Goal: Task Accomplishment & Management: Manage account settings

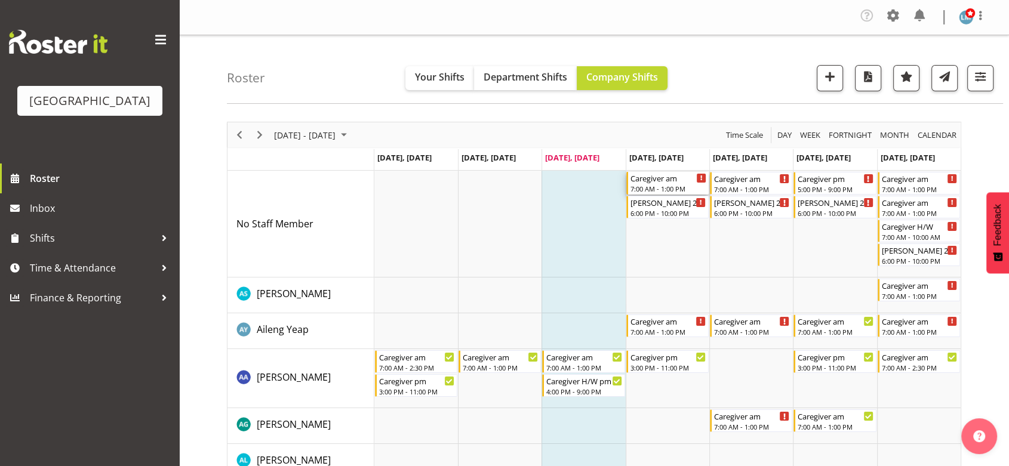
click at [663, 185] on div "7:00 AM - 1:00 PM" at bounding box center [668, 189] width 76 height 10
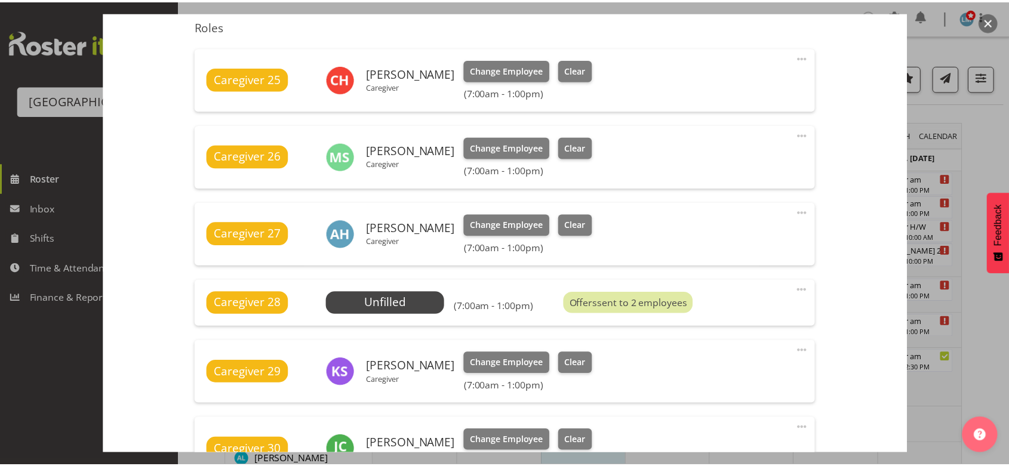
scroll to position [464, 0]
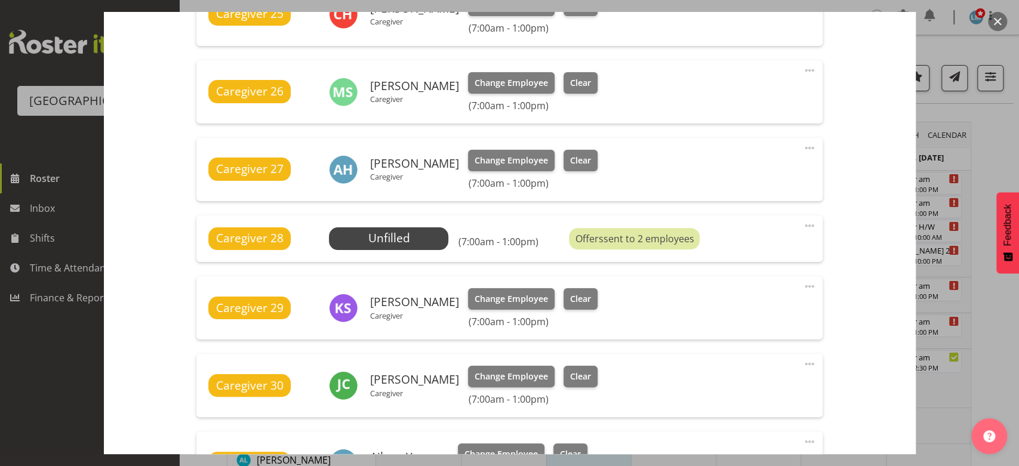
click at [999, 18] on button "button" at bounding box center [997, 21] width 19 height 19
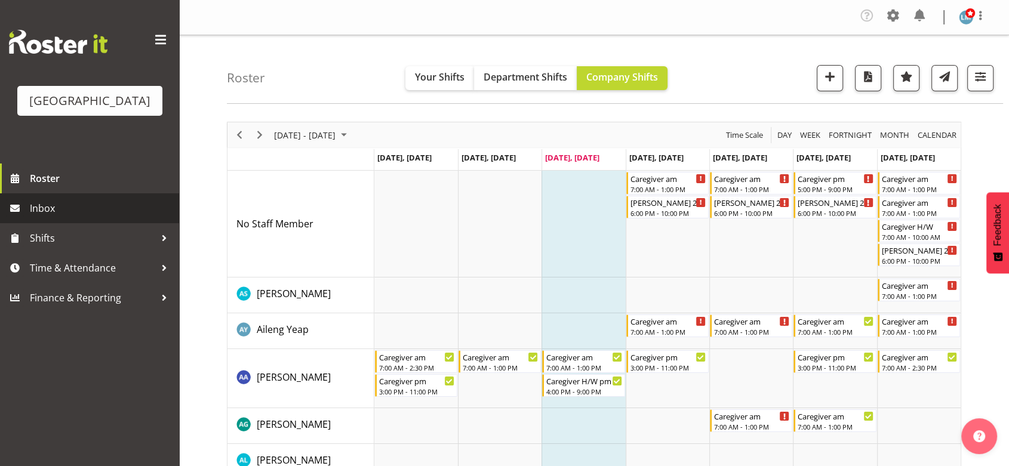
click at [47, 217] on span "Inbox" at bounding box center [101, 208] width 143 height 18
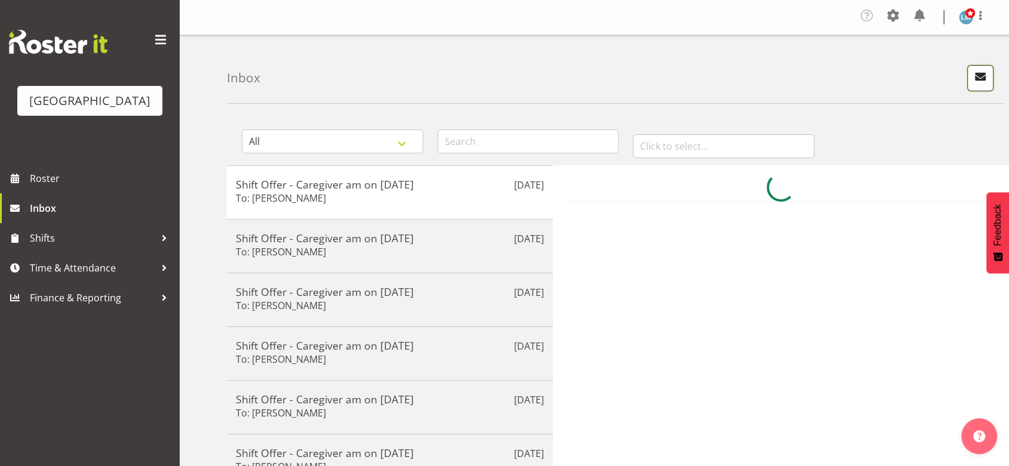
click at [978, 67] on button "button" at bounding box center [980, 78] width 26 height 26
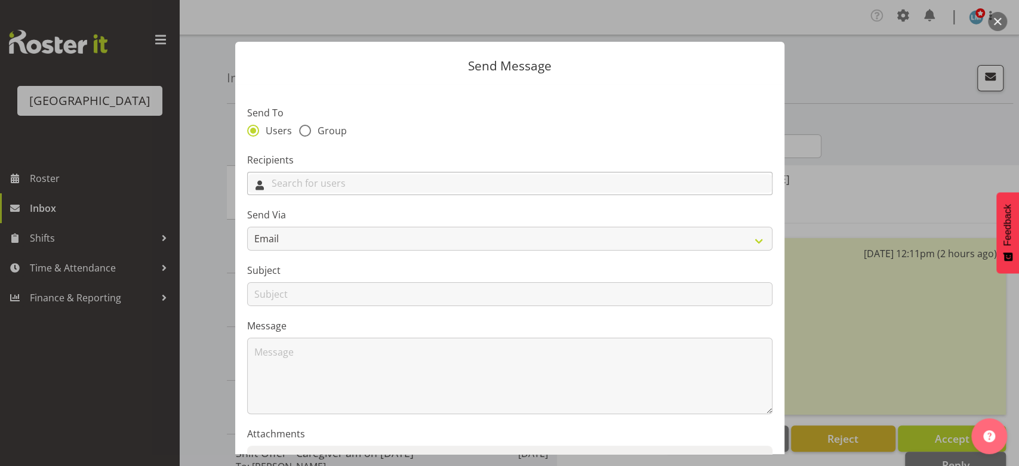
click at [411, 181] on input "text" at bounding box center [510, 183] width 524 height 19
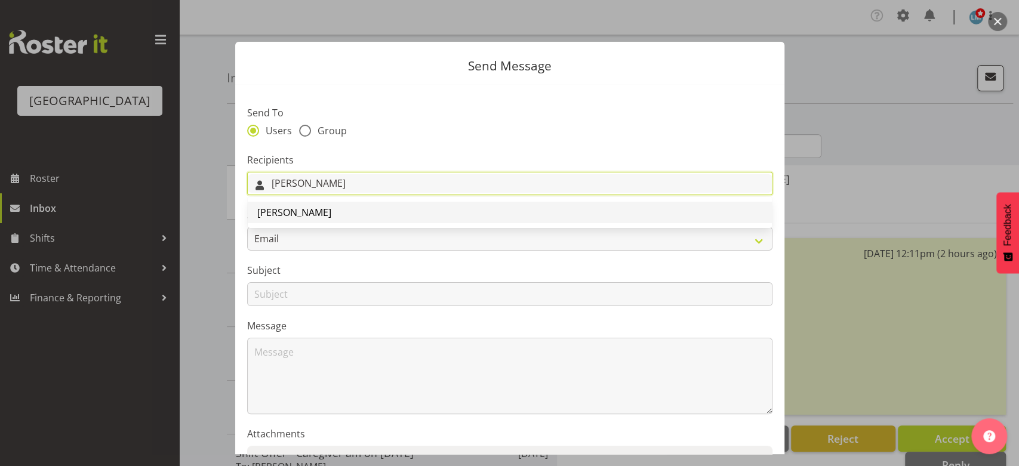
type input "Lorie"
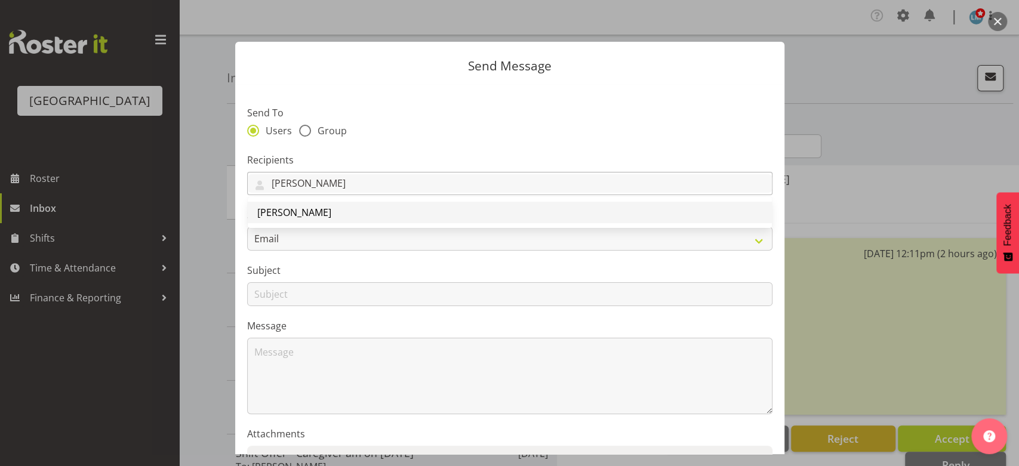
click at [301, 214] on span "Lorie Angeles" at bounding box center [294, 212] width 74 height 13
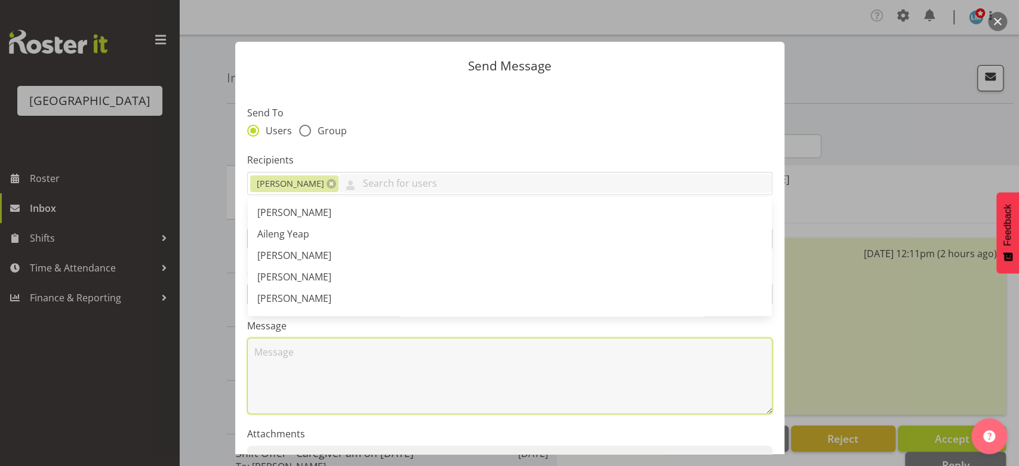
drag, startPoint x: 309, startPoint y: 360, endPoint x: 435, endPoint y: 341, distance: 127.3
click at [316, 359] on textarea at bounding box center [509, 376] width 525 height 76
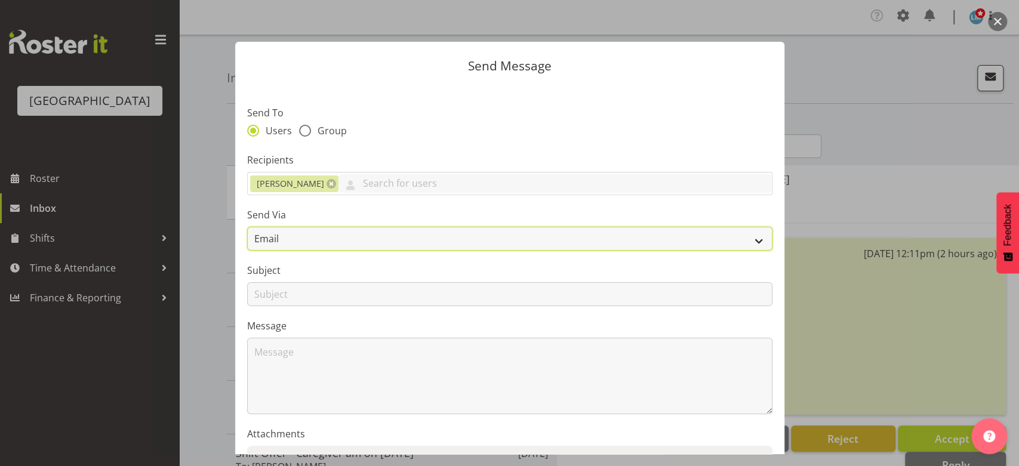
click at [749, 245] on select "Email SMS" at bounding box center [509, 239] width 525 height 24
select select "sms"
click at [247, 227] on select "Email SMS" at bounding box center [509, 239] width 525 height 24
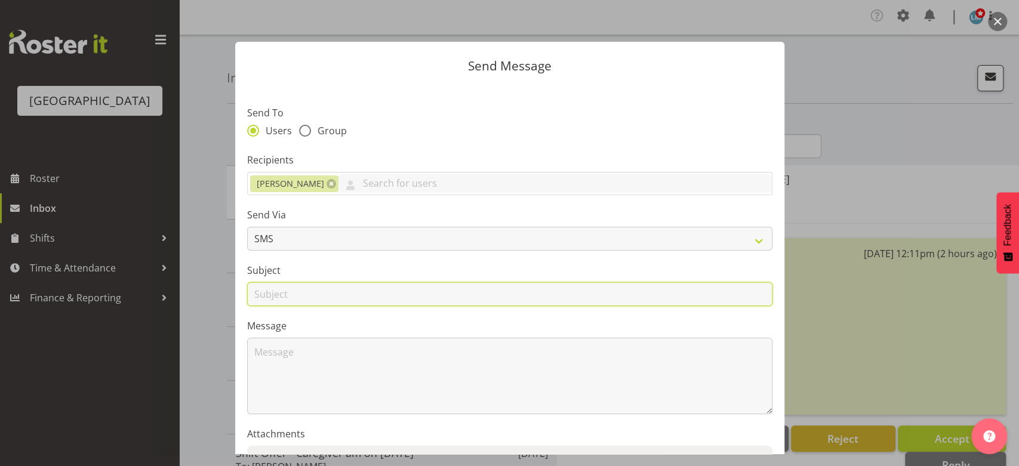
click at [264, 298] on input "text" at bounding box center [509, 294] width 525 height 24
type input "Shifts"
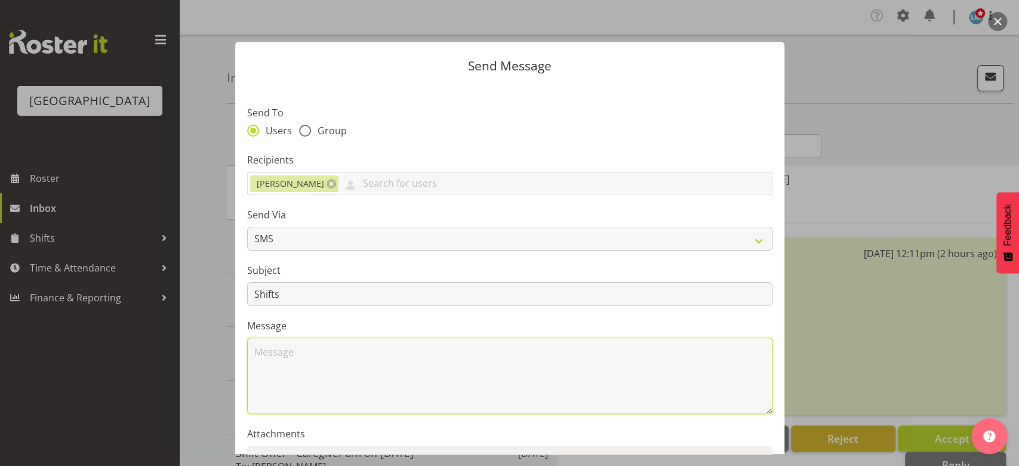
click at [292, 371] on textarea at bounding box center [509, 376] width 525 height 76
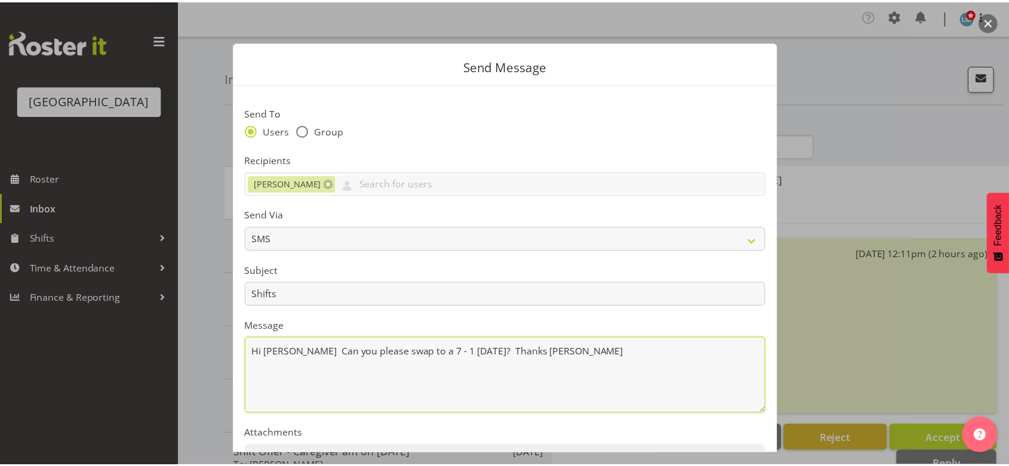
scroll to position [133, 0]
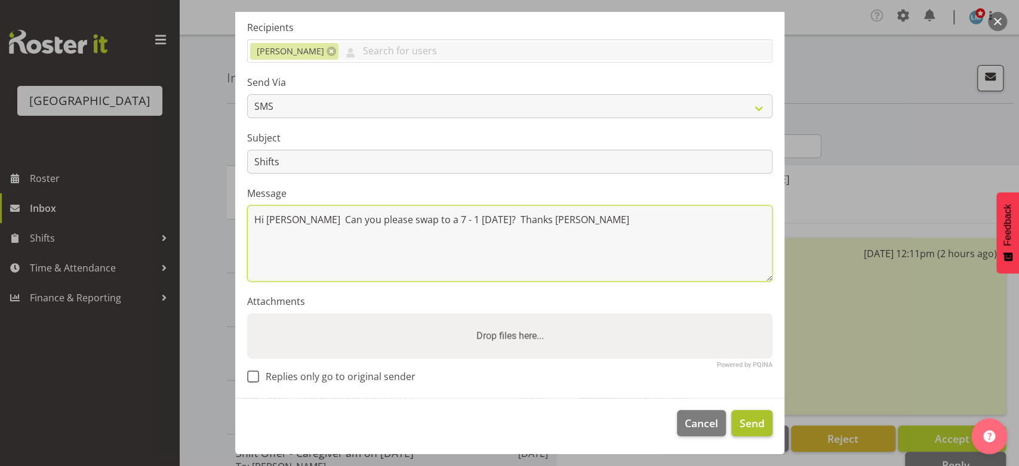
type textarea "Hi Lorie Can you please swap to a 7 - 1 tomorrow? Thanks Lesley"
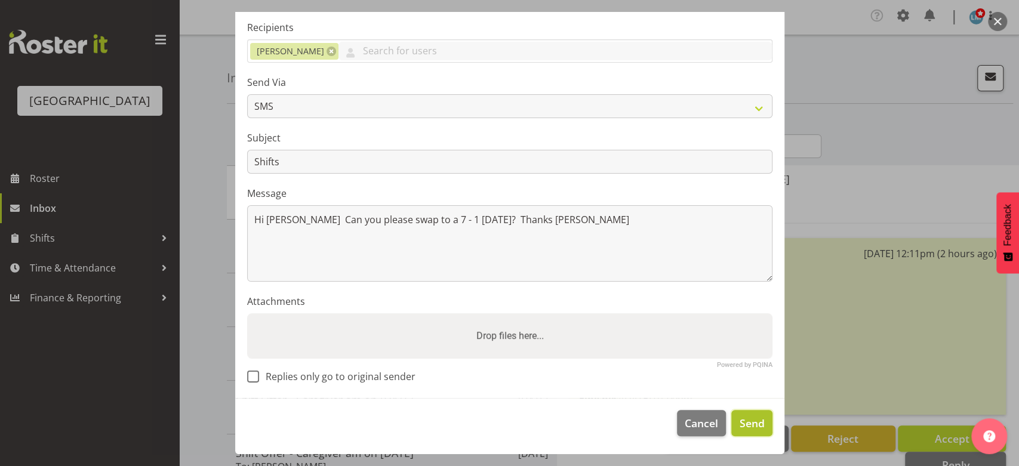
click at [739, 420] on span "Send" at bounding box center [751, 423] width 25 height 16
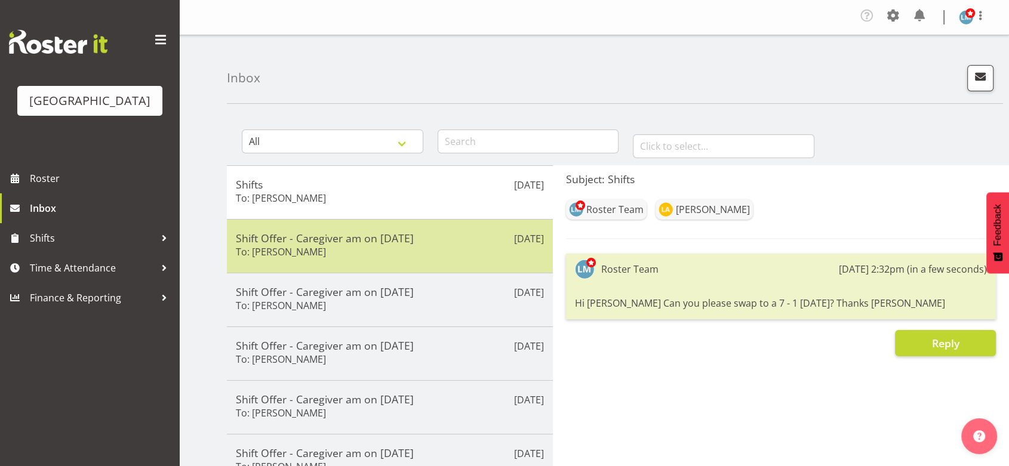
click at [339, 251] on div "Shift Offer - Caregiver am on 05/09/25 To: Maria Kuraem" at bounding box center [390, 246] width 308 height 29
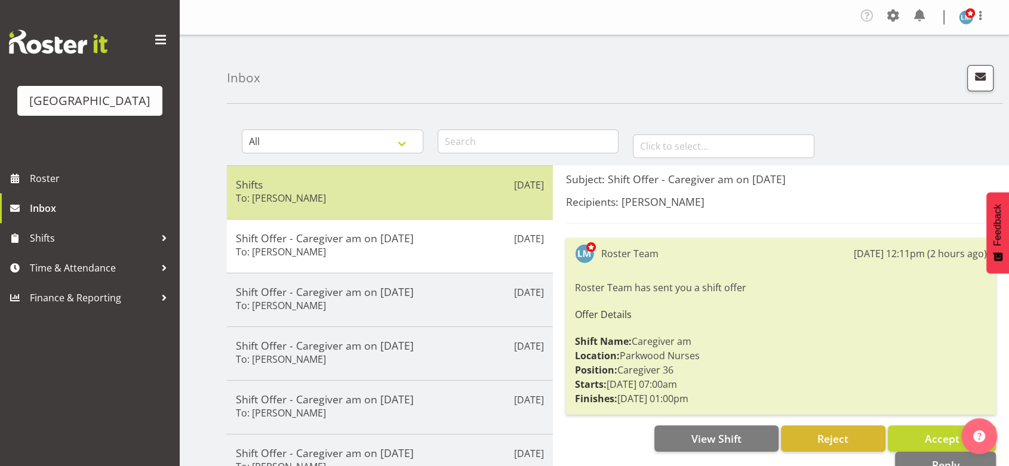
click at [310, 195] on h6 "To: Lorie Angeles" at bounding box center [281, 198] width 90 height 12
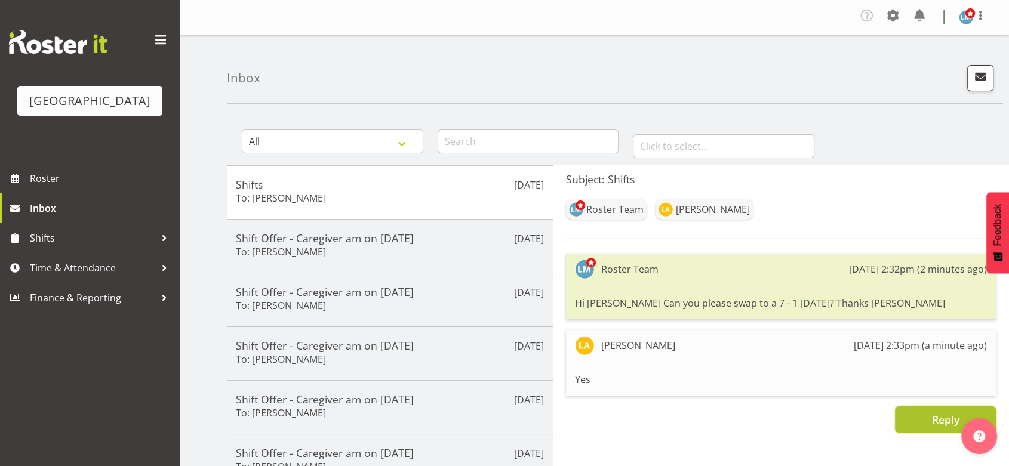
click at [939, 423] on span "Reply" at bounding box center [944, 419] width 27 height 14
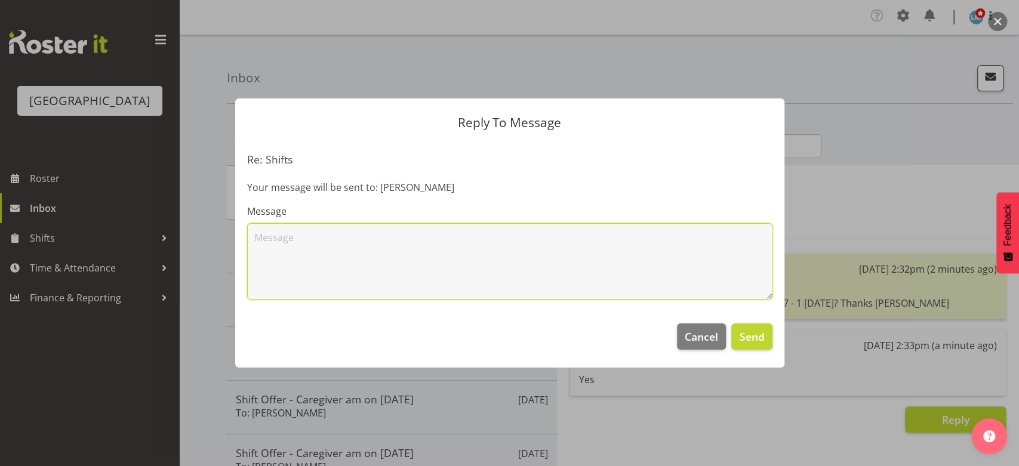
click at [336, 273] on textarea at bounding box center [509, 261] width 525 height 76
type textarea "Thank you"
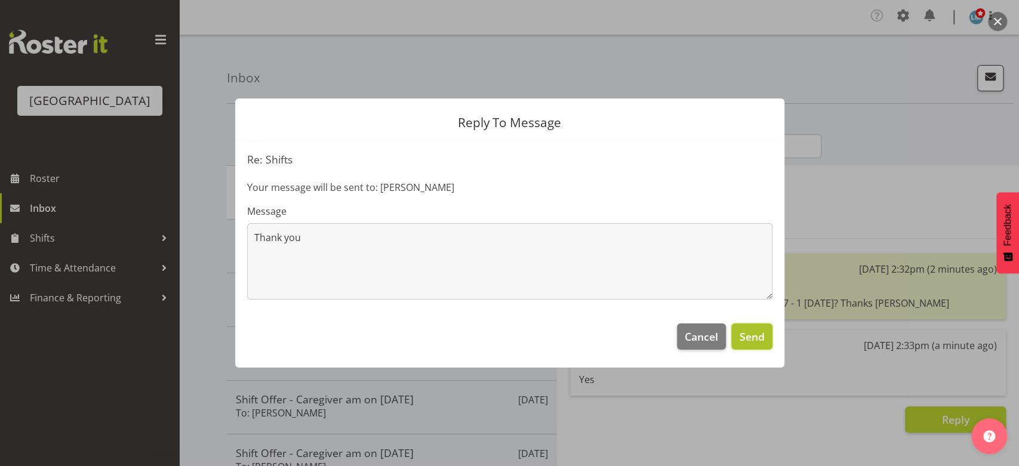
click at [741, 338] on span "Send" at bounding box center [751, 337] width 25 height 16
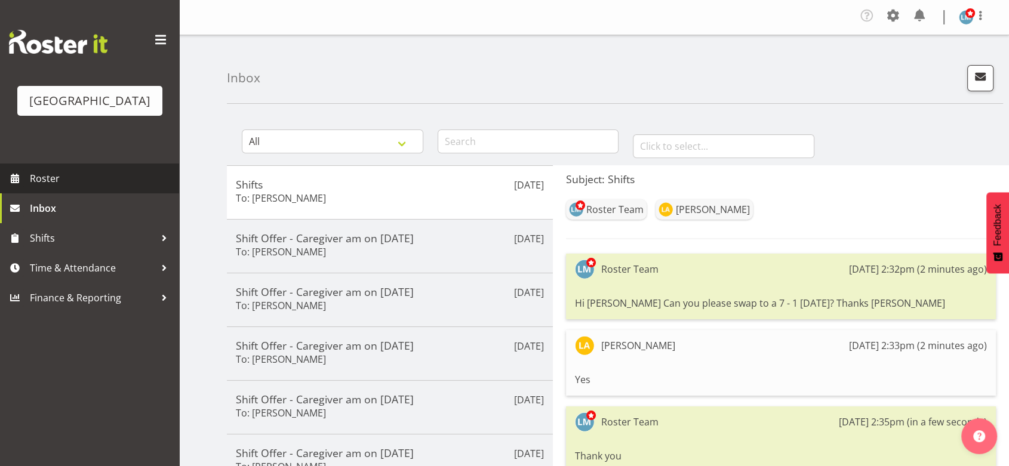
click at [61, 187] on span "Roster" at bounding box center [101, 179] width 143 height 18
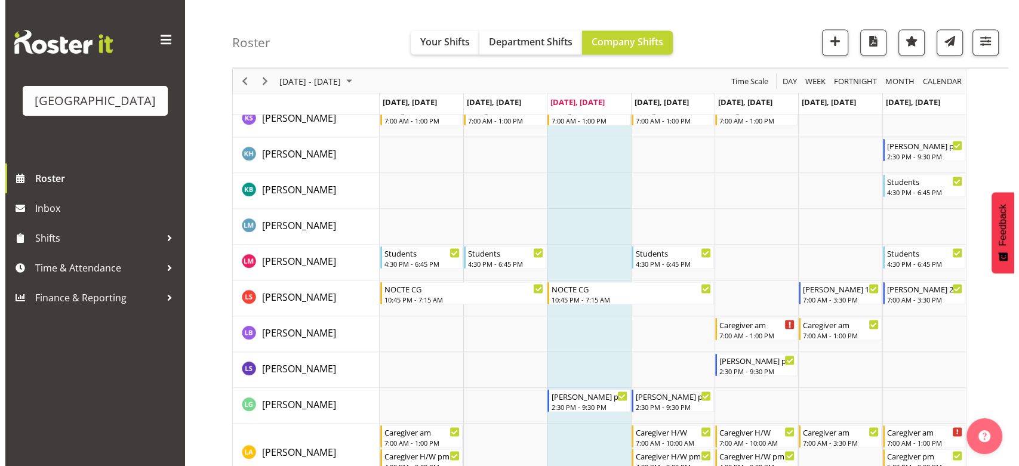
scroll to position [2388, 0]
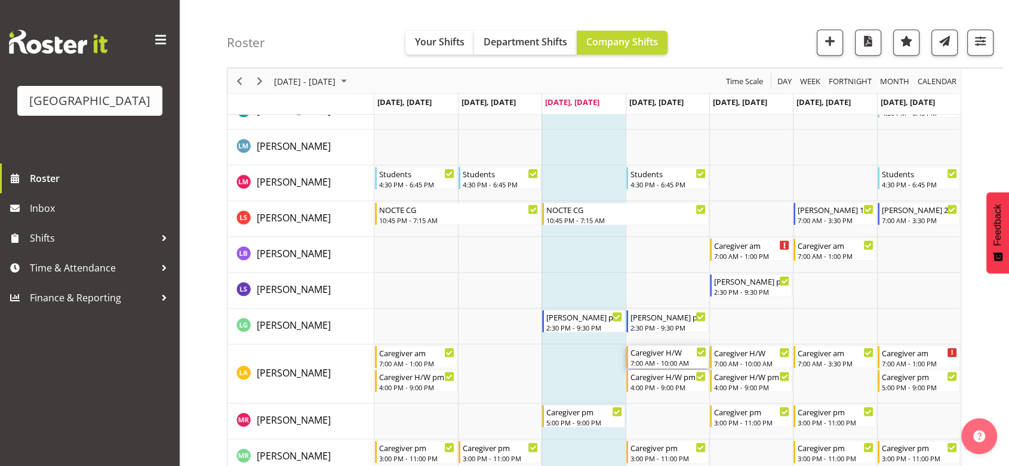
click at [675, 357] on div "Caregiver H/W" at bounding box center [668, 352] width 76 height 12
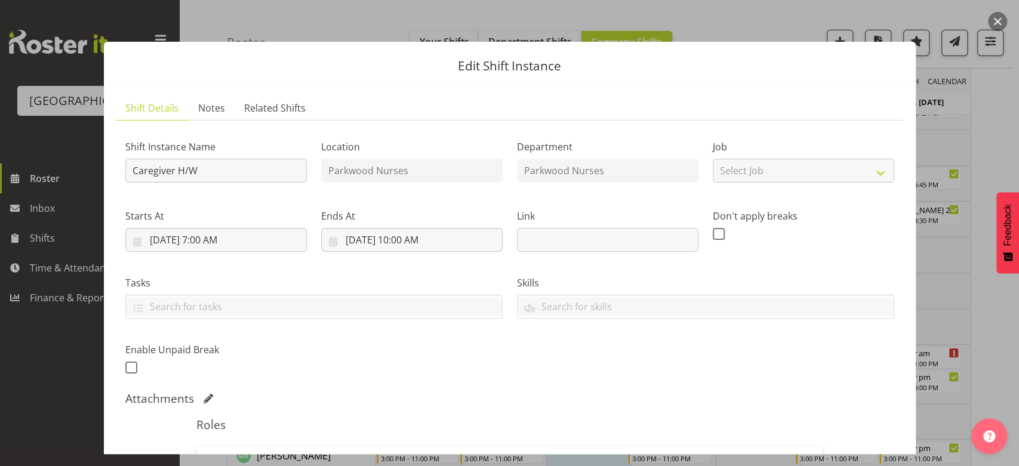
scroll to position [215, 0]
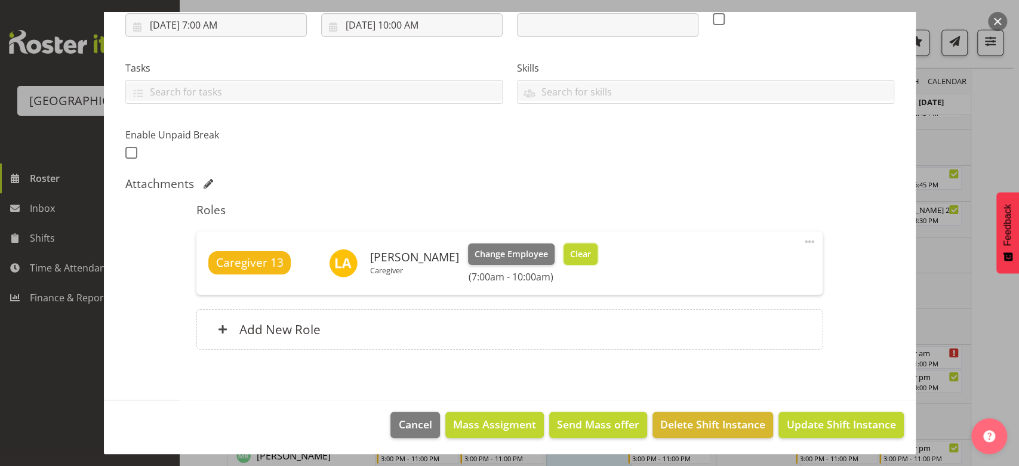
click at [570, 256] on span "Clear" at bounding box center [580, 254] width 21 height 13
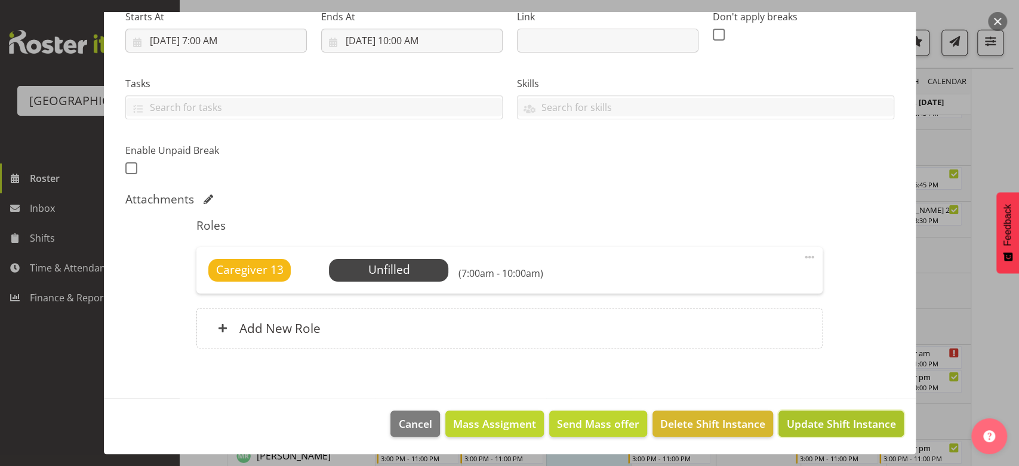
click at [847, 420] on span "Update Shift Instance" at bounding box center [840, 424] width 109 height 16
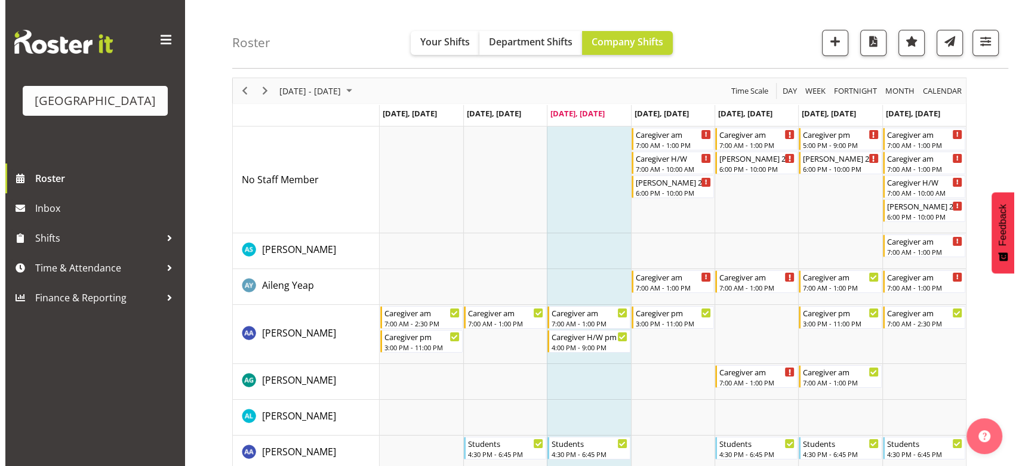
scroll to position [0, 0]
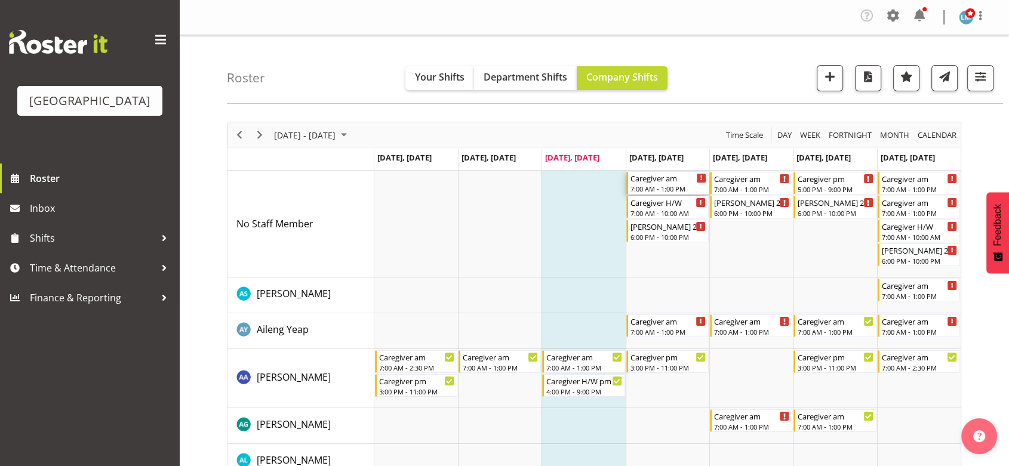
click at [656, 183] on div "Caregiver am" at bounding box center [668, 178] width 76 height 12
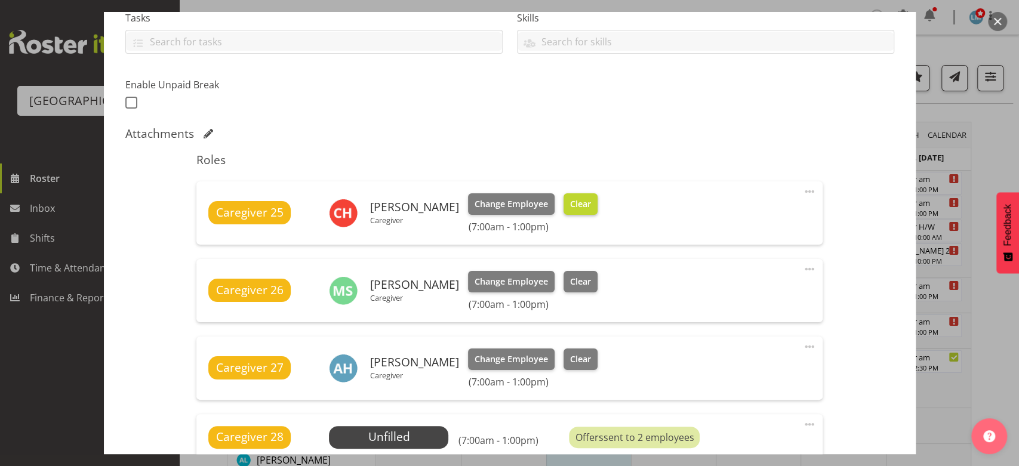
scroll to position [464, 0]
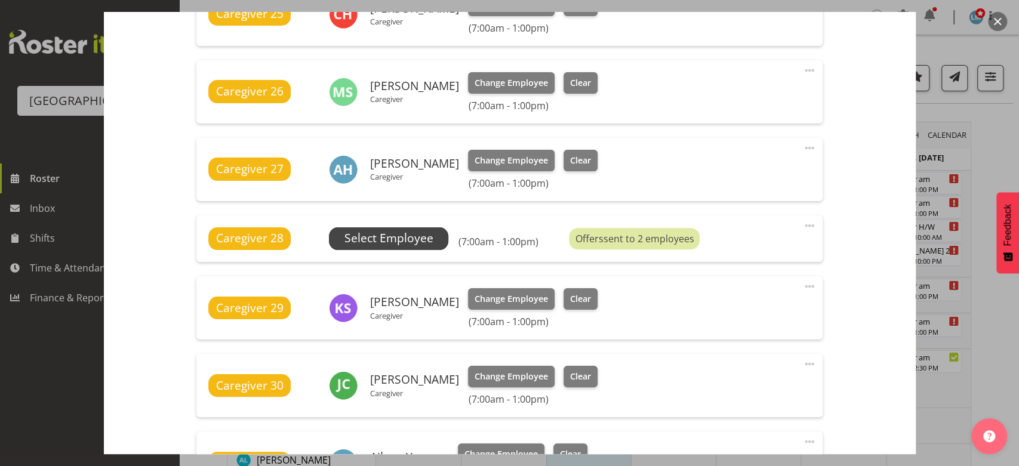
click at [393, 241] on span "Select Employee" at bounding box center [388, 238] width 89 height 17
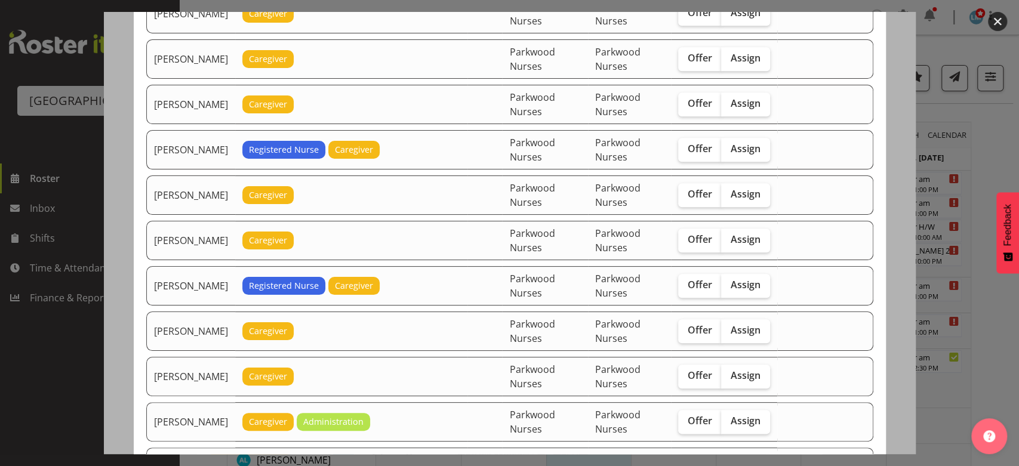
scroll to position [928, 0]
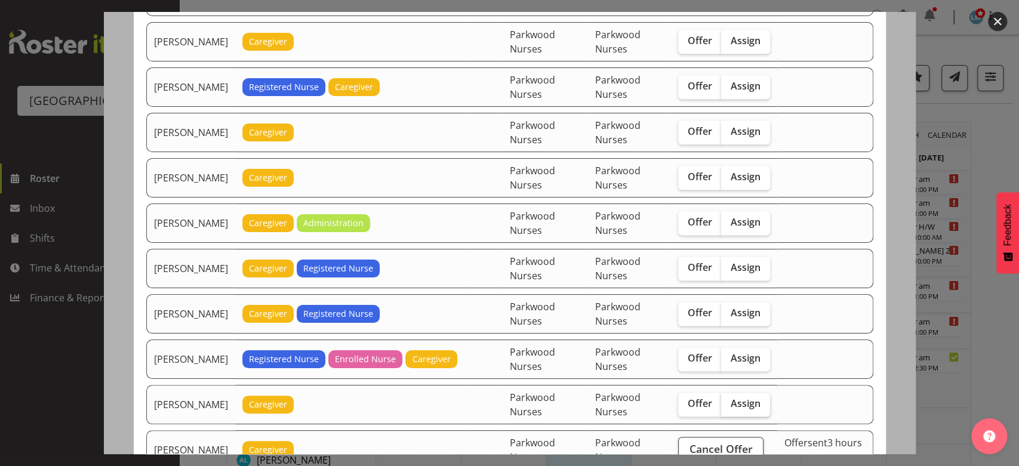
click at [746, 401] on span "Assign" at bounding box center [746, 404] width 30 height 12
click at [729, 401] on input "Assign" at bounding box center [725, 404] width 8 height 8
checkbox input "true"
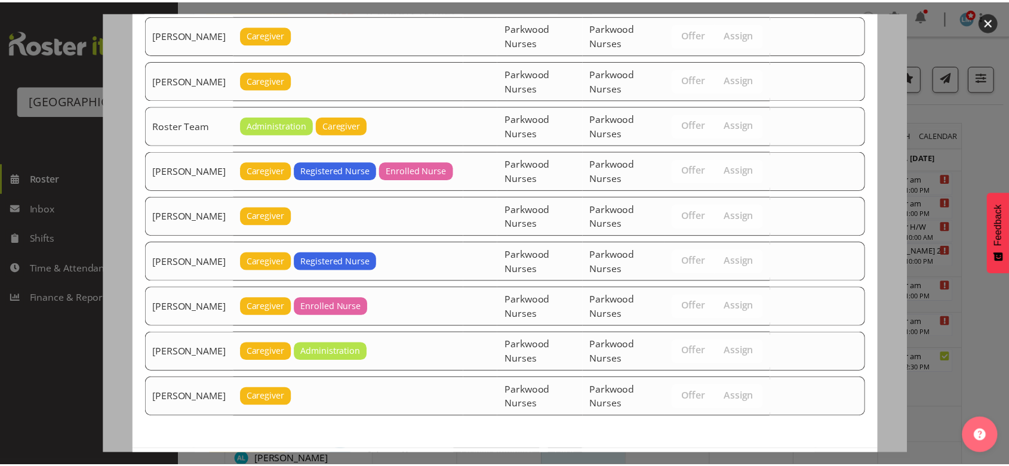
scroll to position [1565, 0]
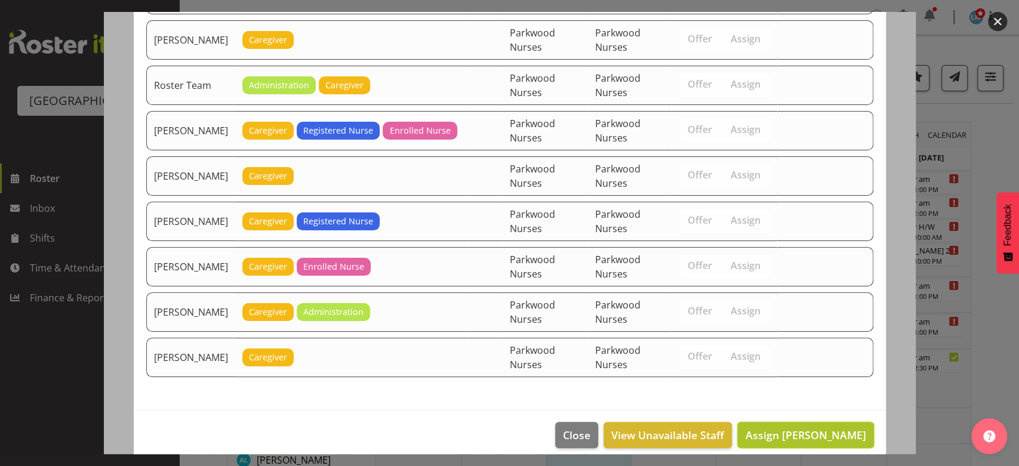
click at [797, 428] on span "Assign Lorie Angeles" at bounding box center [805, 435] width 121 height 14
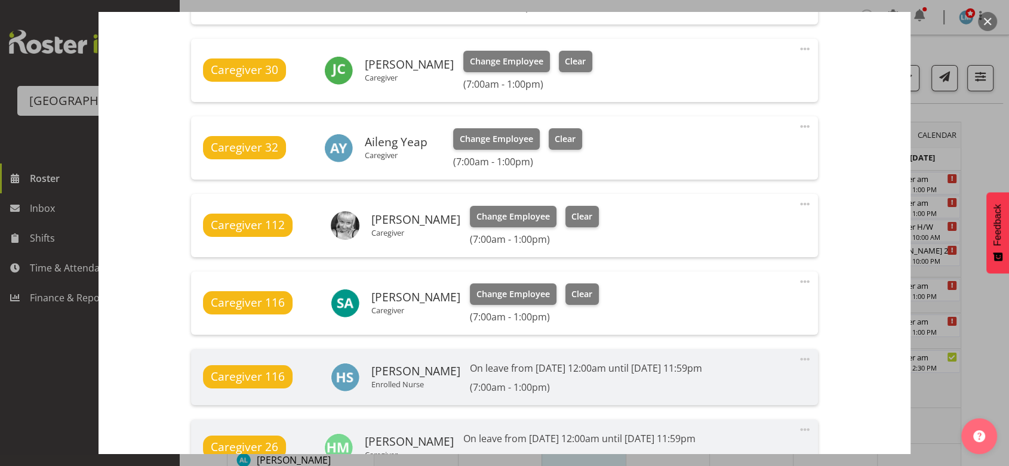
scroll to position [1048, 0]
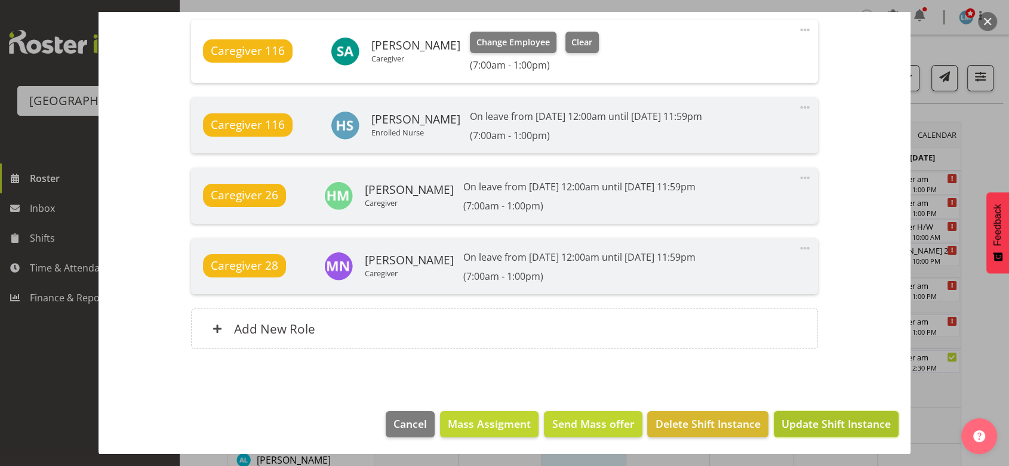
click at [797, 424] on span "Update Shift Instance" at bounding box center [835, 424] width 109 height 16
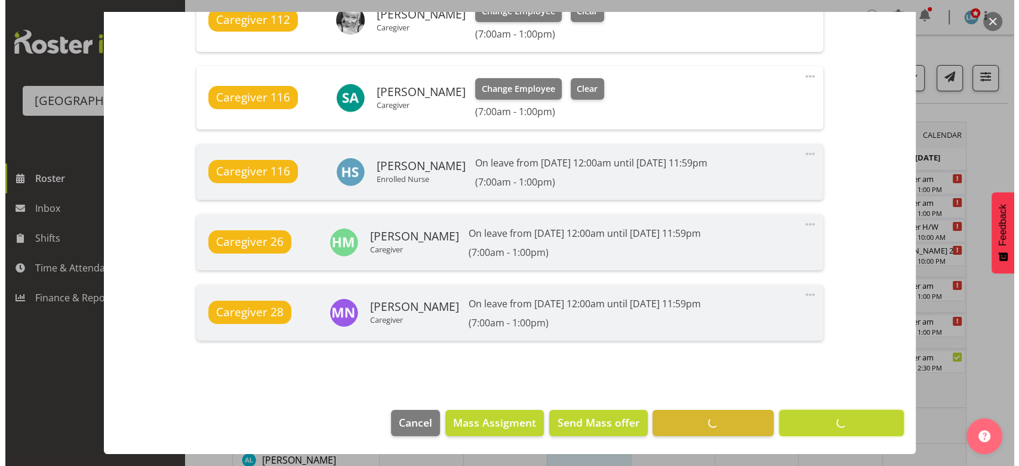
scroll to position [1000, 0]
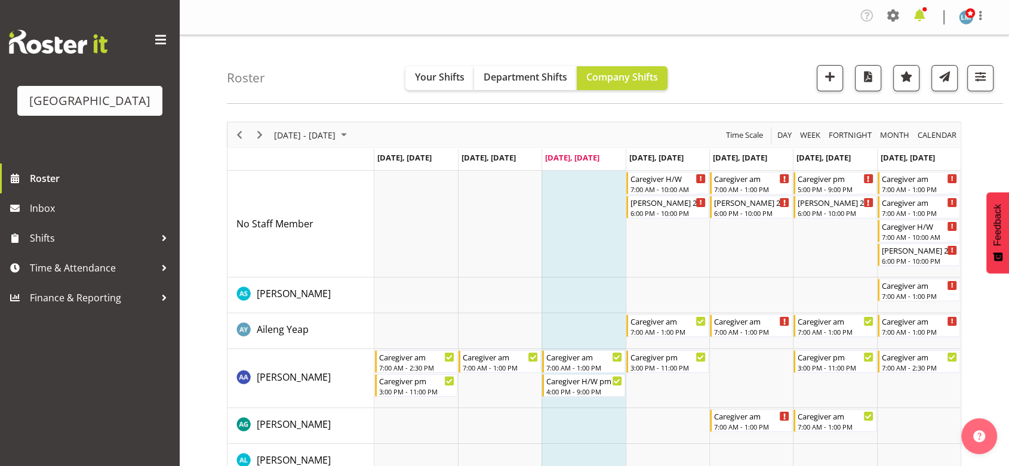
click at [920, 15] on span at bounding box center [919, 15] width 19 height 19
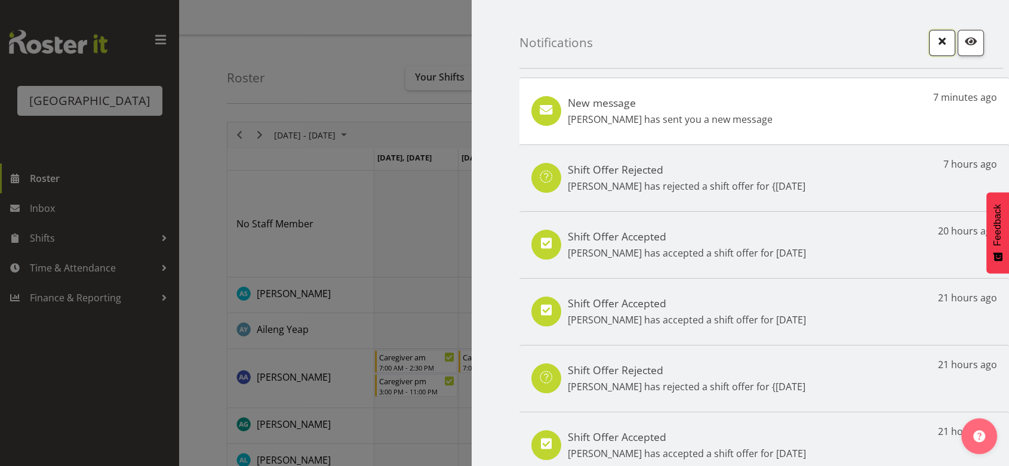
click at [934, 37] on span "button" at bounding box center [942, 41] width 16 height 16
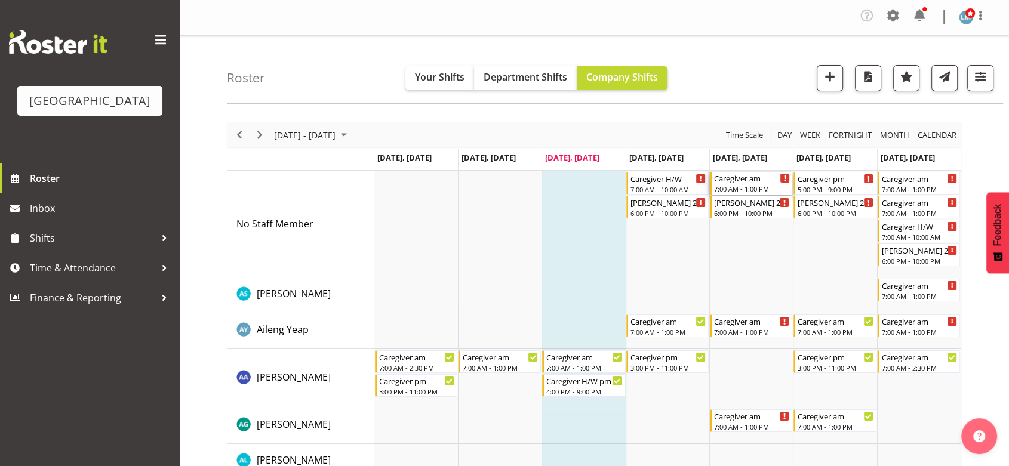
click at [746, 178] on div "Caregiver am" at bounding box center [752, 178] width 76 height 12
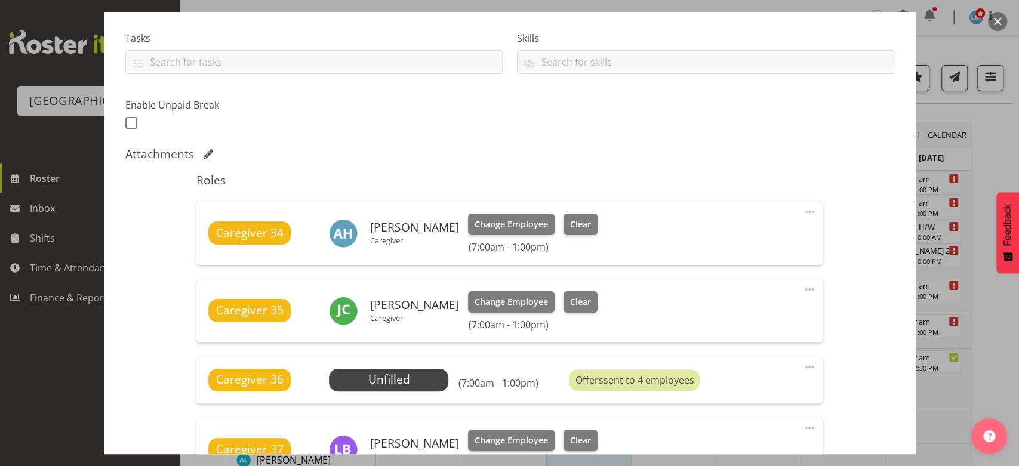
scroll to position [265, 0]
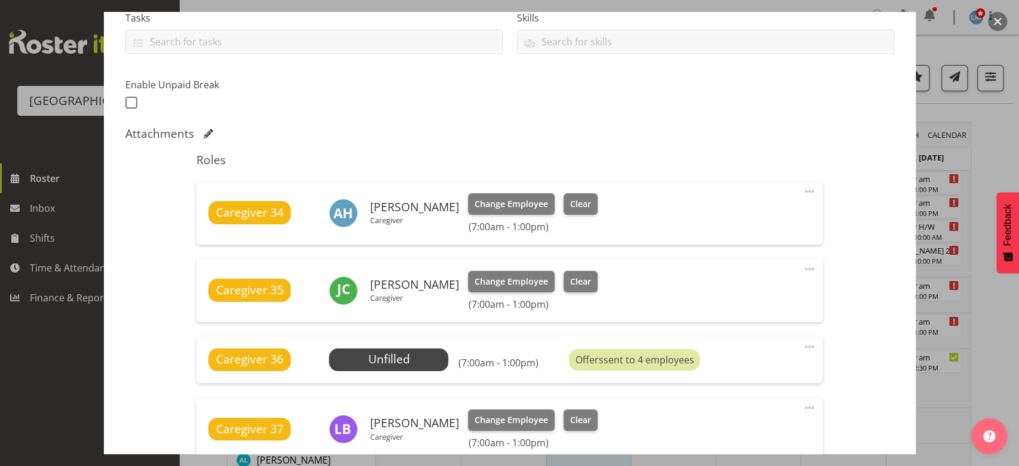
click at [996, 23] on button "button" at bounding box center [997, 21] width 19 height 19
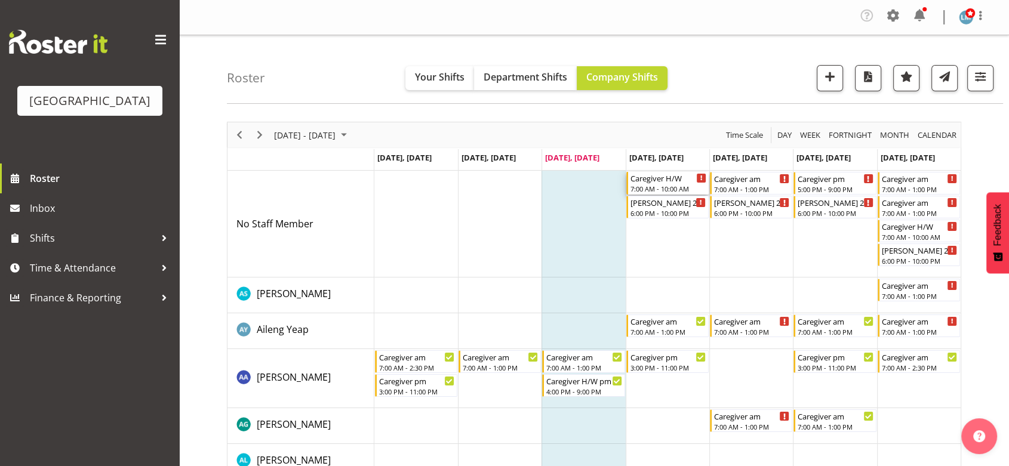
click at [669, 183] on div "Caregiver H/W" at bounding box center [668, 178] width 76 height 12
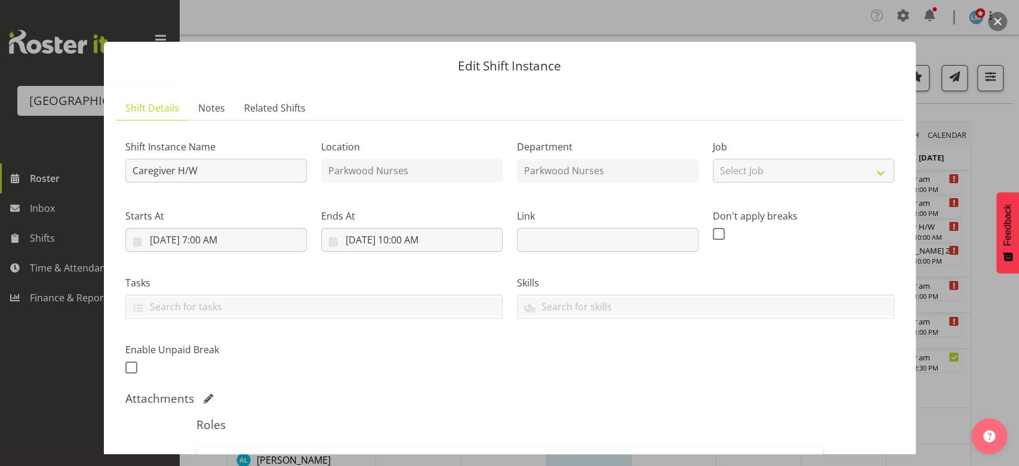
scroll to position [199, 0]
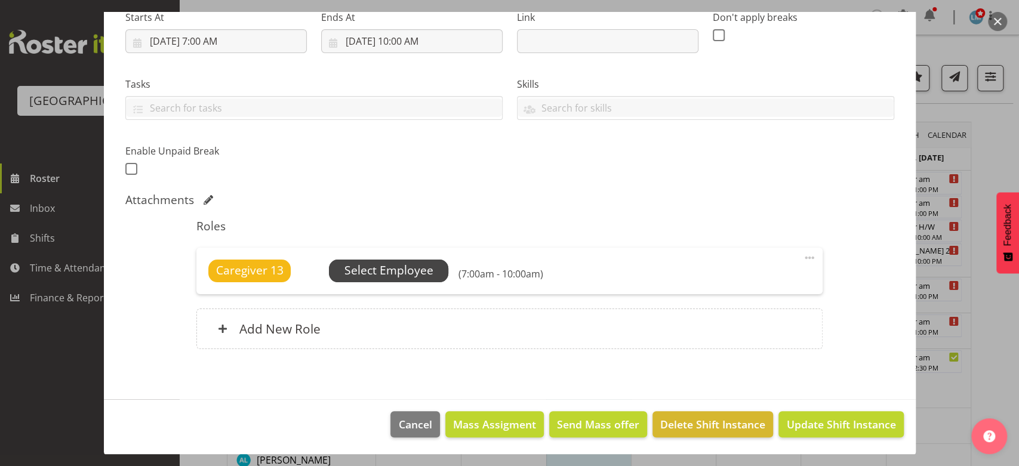
click at [368, 262] on span "Select Employee" at bounding box center [388, 270] width 89 height 17
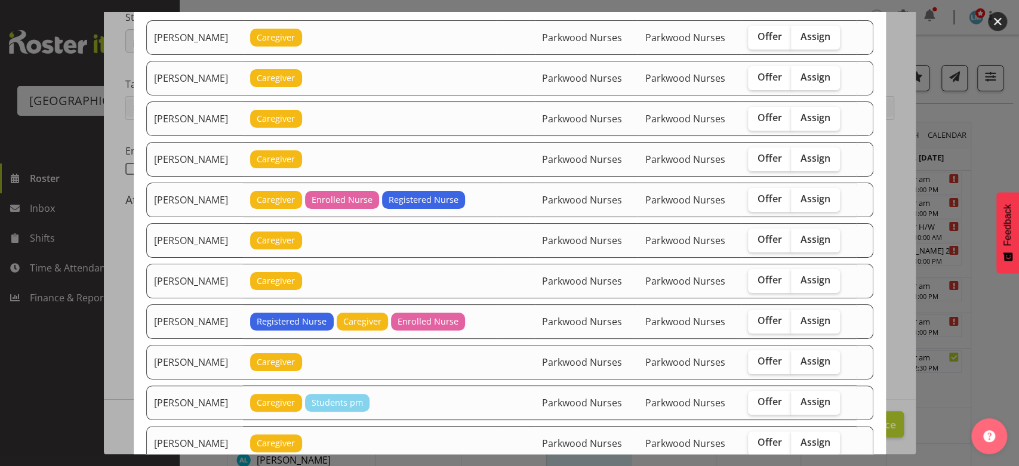
scroll to position [133, 0]
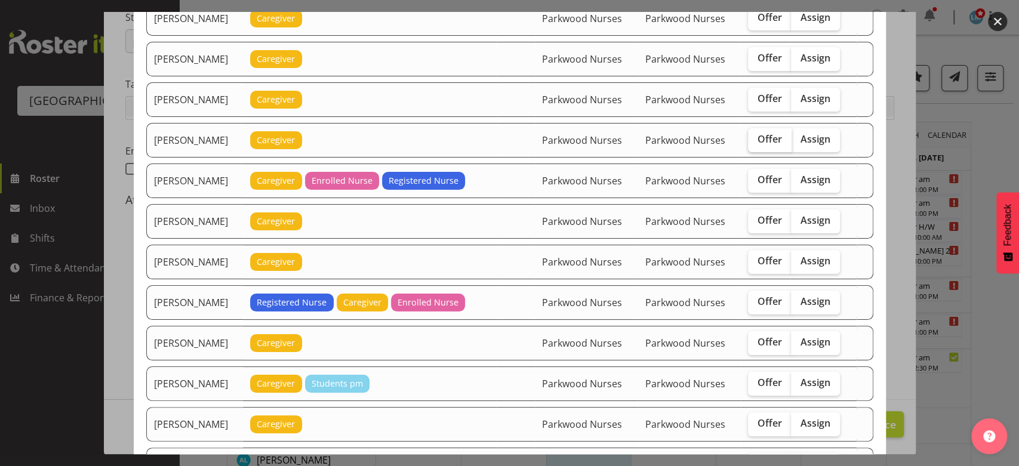
click at [759, 140] on span "Offer" at bounding box center [770, 139] width 24 height 12
click at [756, 140] on input "Offer" at bounding box center [752, 140] width 8 height 8
checkbox input "true"
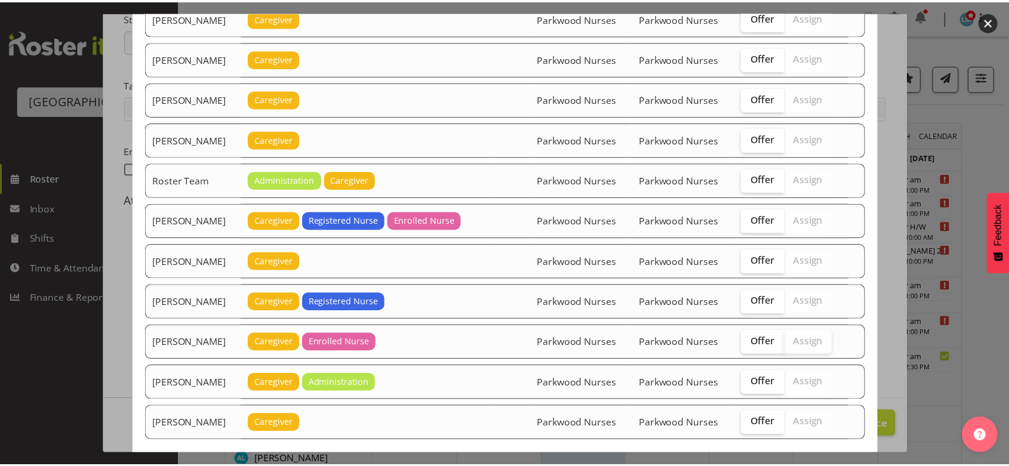
scroll to position [1334, 0]
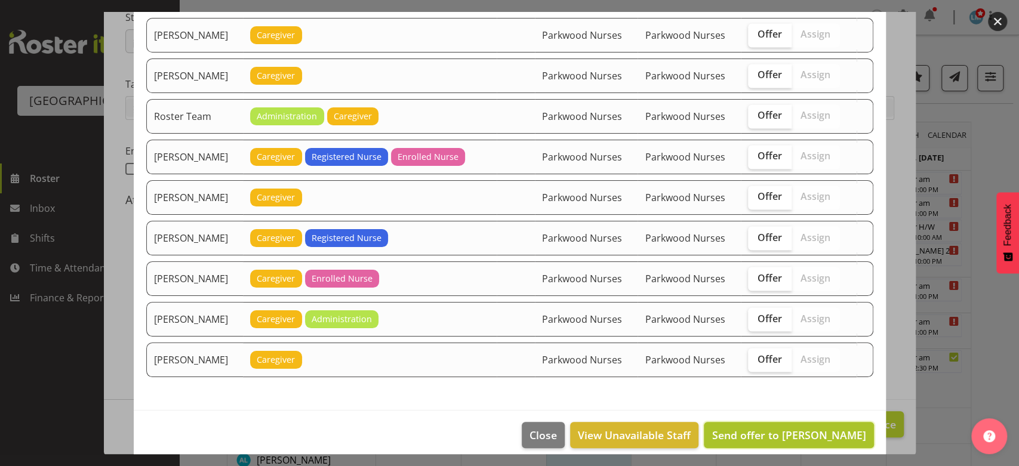
click at [797, 428] on span "Send offer to Bailey Potter" at bounding box center [789, 435] width 154 height 14
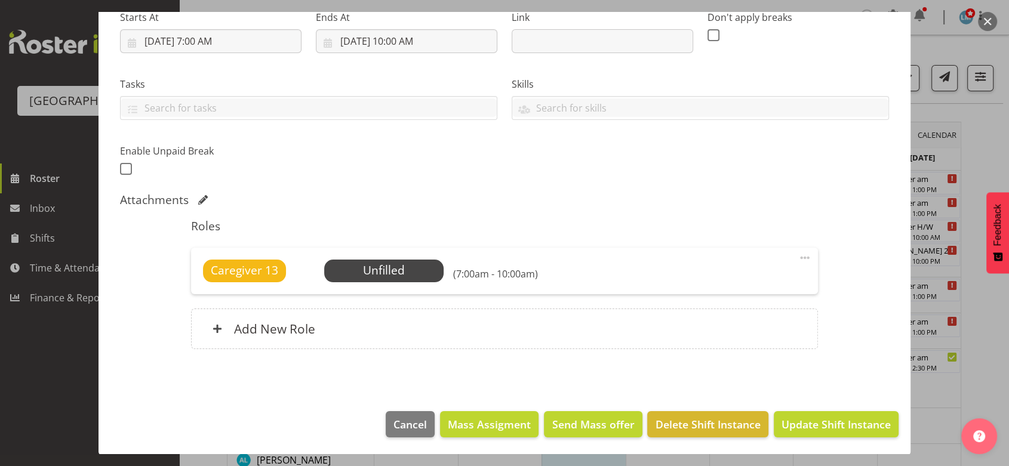
scroll to position [265, 0]
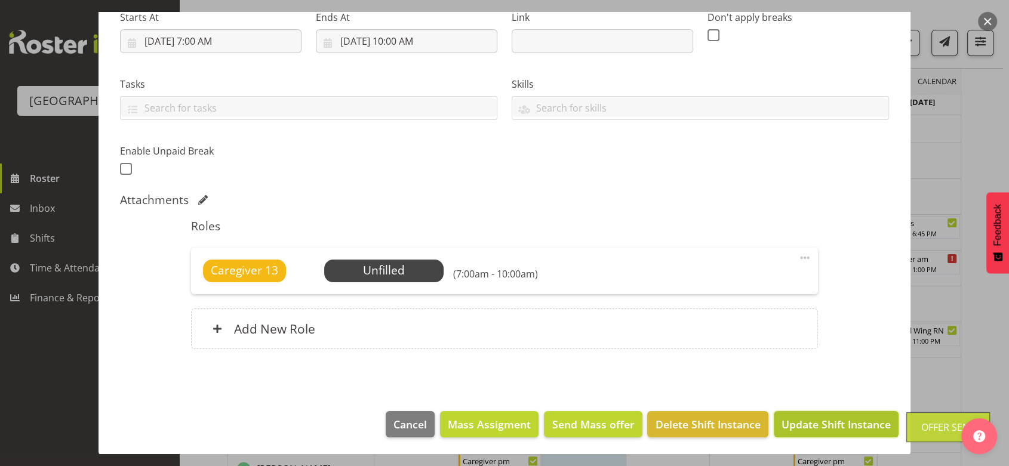
click at [800, 423] on span "Update Shift Instance" at bounding box center [835, 425] width 109 height 16
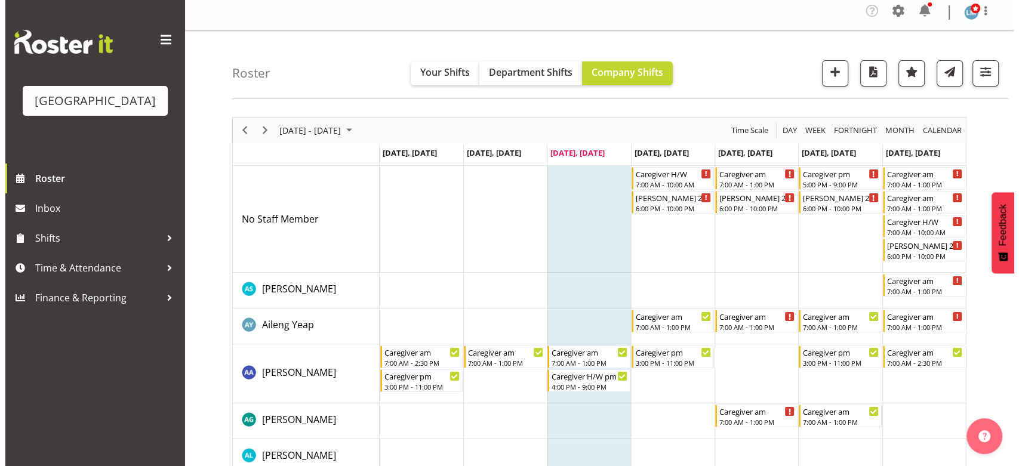
scroll to position [0, 0]
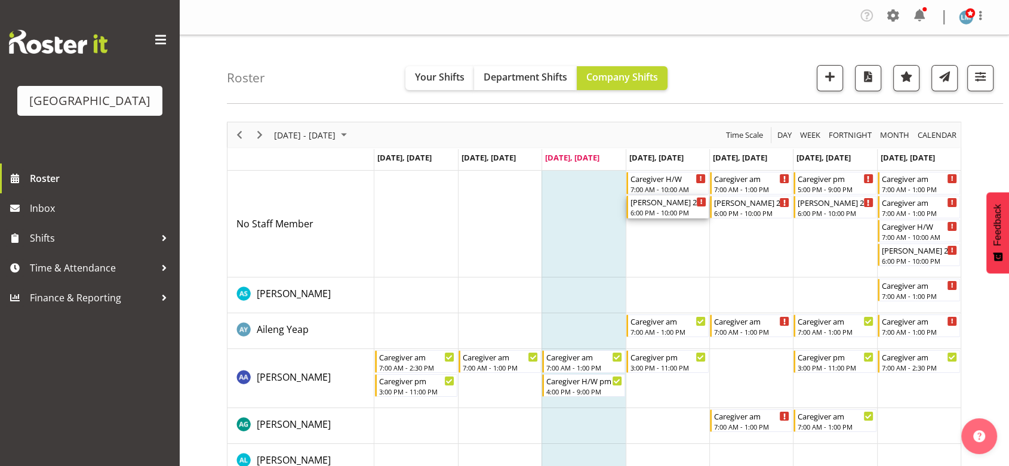
click at [654, 204] on div "[PERSON_NAME] 2 Help" at bounding box center [668, 202] width 76 height 12
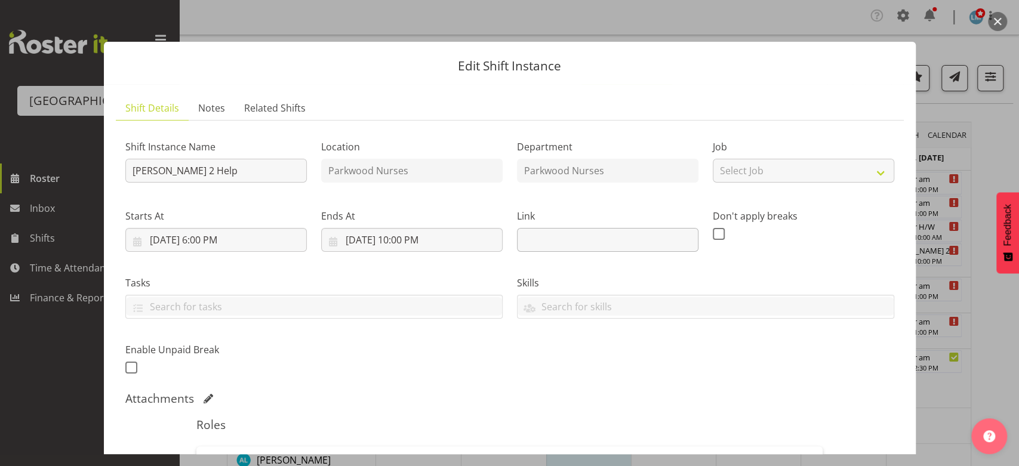
scroll to position [199, 0]
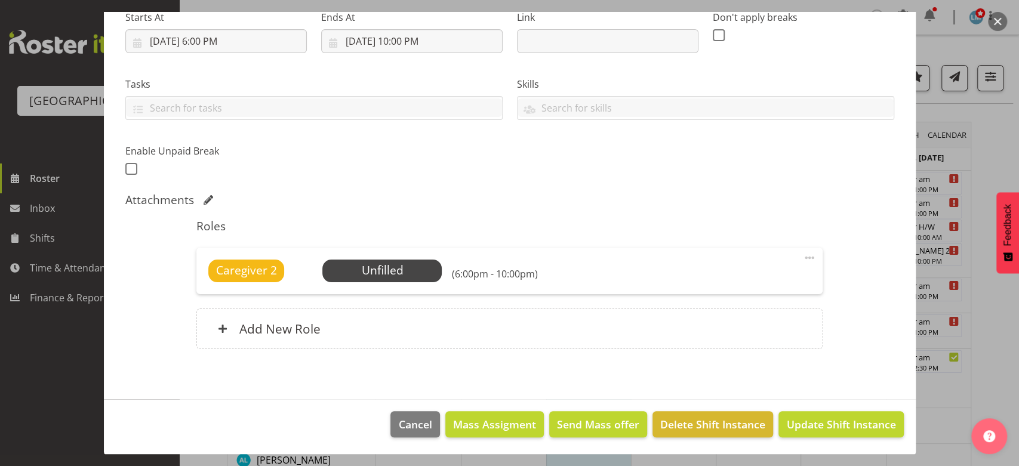
click at [802, 257] on span at bounding box center [809, 258] width 14 height 14
click at [721, 330] on link "Delete" at bounding box center [759, 329] width 115 height 21
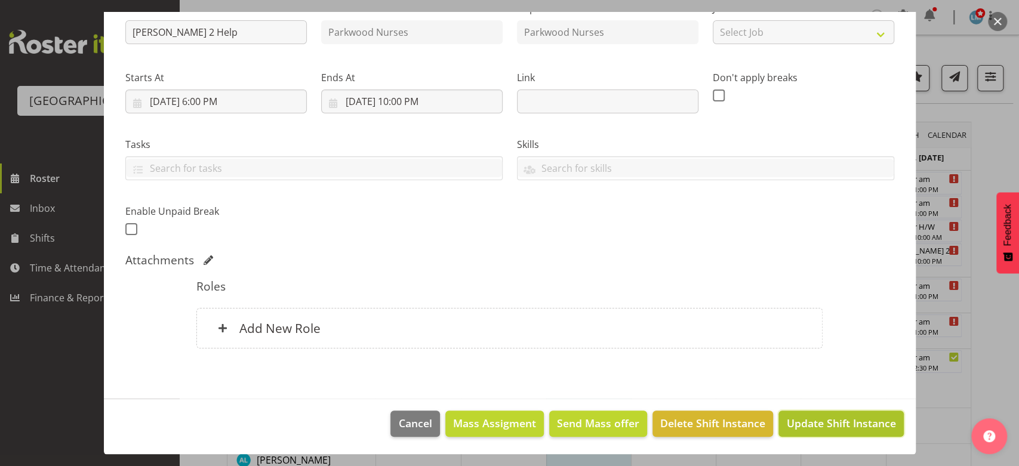
click at [824, 414] on button "Update Shift Instance" at bounding box center [840, 424] width 125 height 26
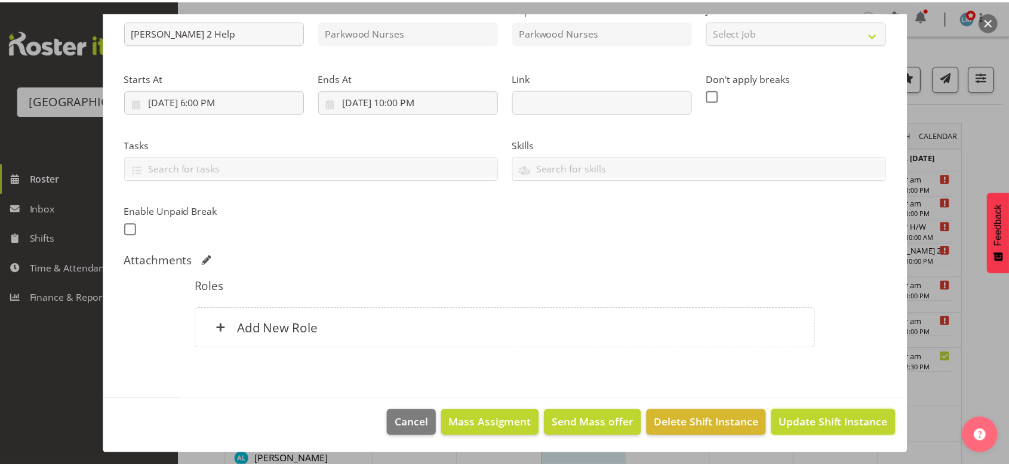
scroll to position [91, 0]
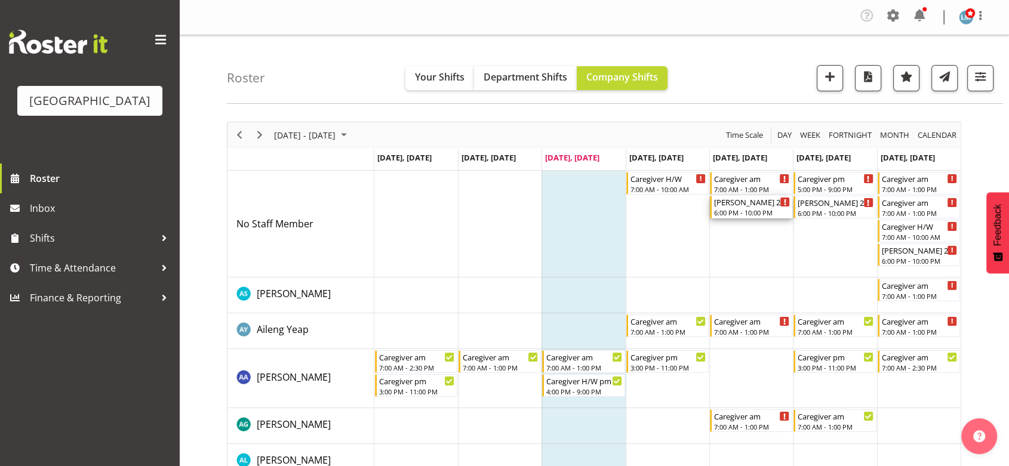
click at [731, 202] on div "[PERSON_NAME] 2 Help" at bounding box center [752, 202] width 76 height 12
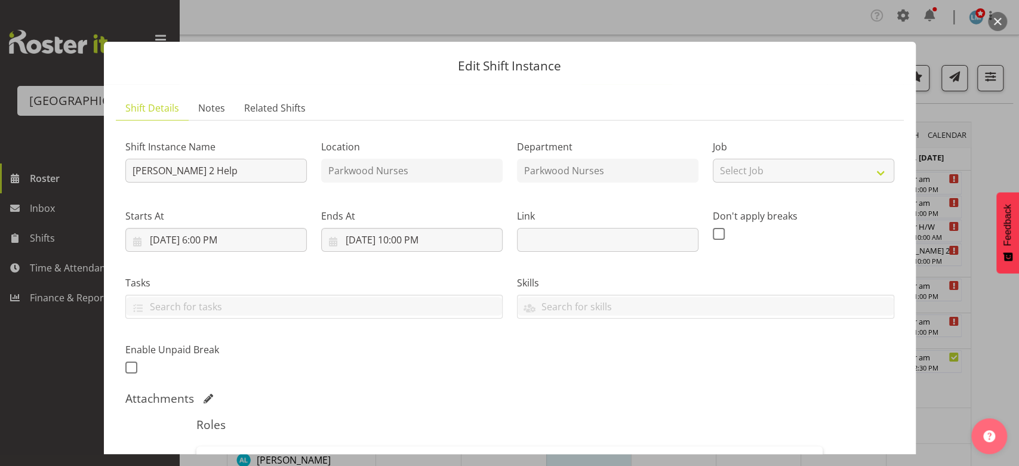
click at [995, 21] on button "button" at bounding box center [997, 21] width 19 height 19
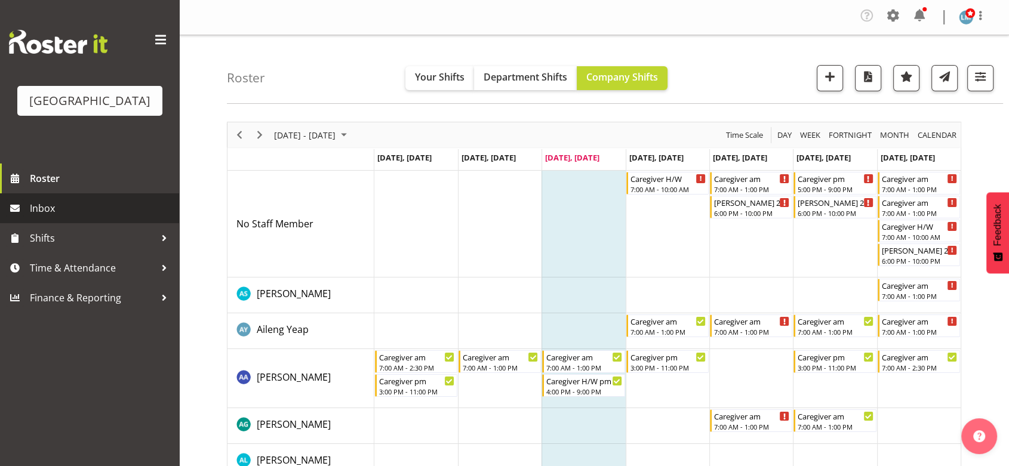
click at [38, 217] on span "Inbox" at bounding box center [101, 208] width 143 height 18
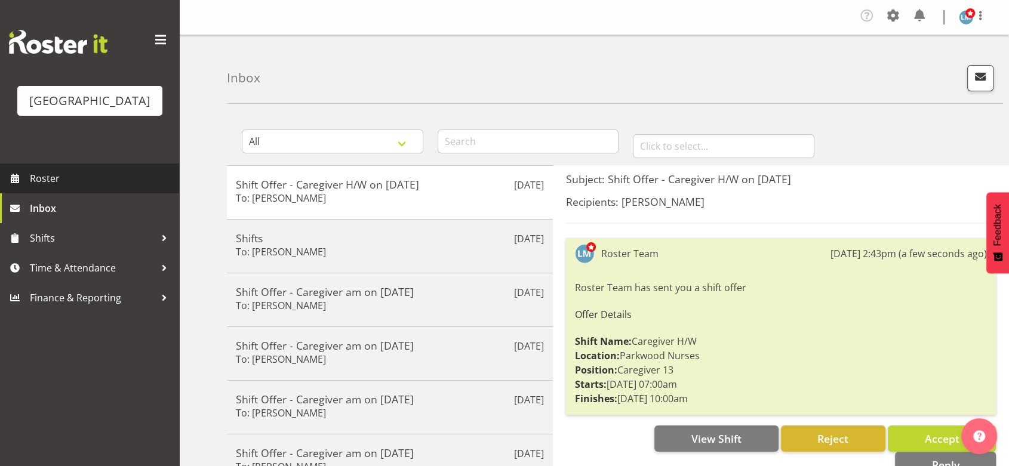
click at [50, 187] on span "Roster" at bounding box center [101, 179] width 143 height 18
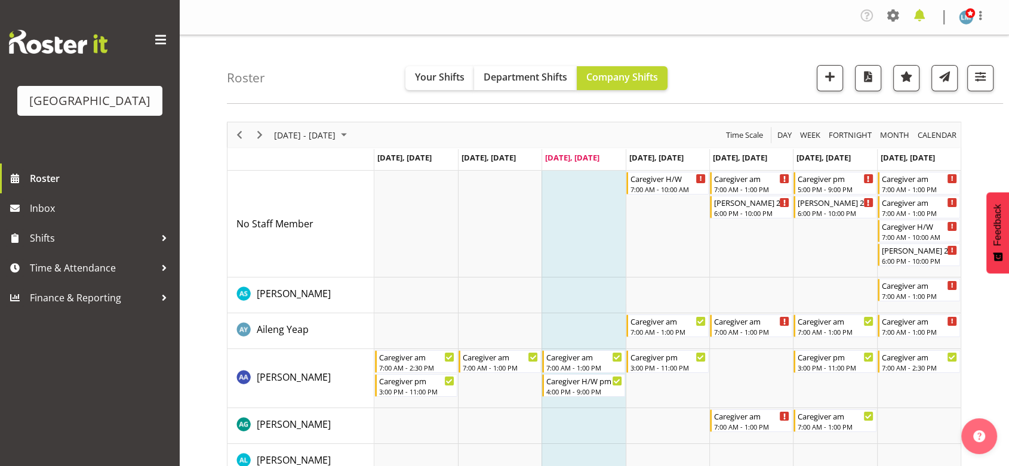
click at [922, 12] on span at bounding box center [919, 15] width 19 height 19
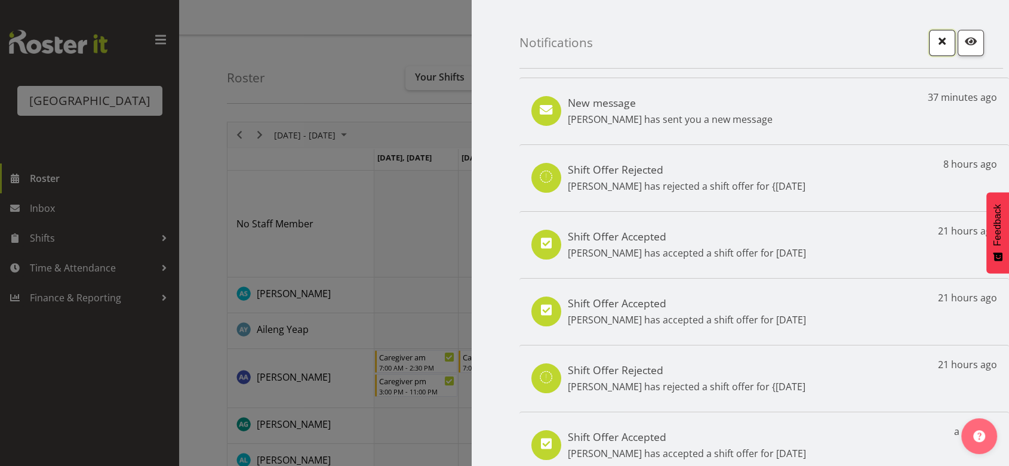
click at [936, 38] on span "button" at bounding box center [942, 41] width 16 height 16
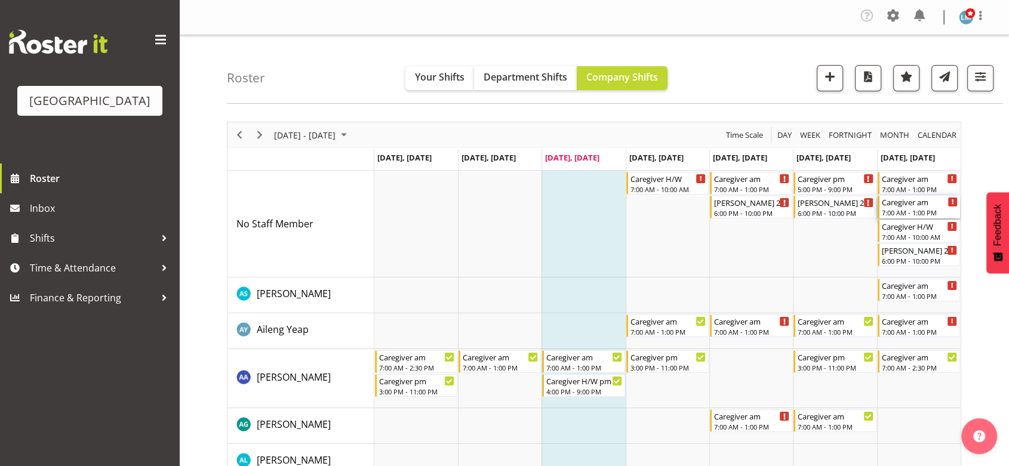
click at [896, 210] on div "7:00 AM - 1:00 PM" at bounding box center [920, 213] width 76 height 10
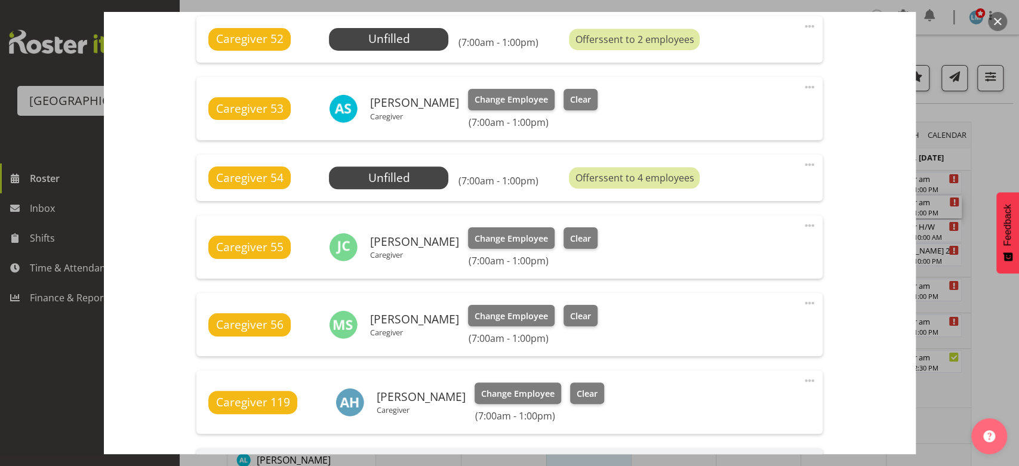
scroll to position [464, 0]
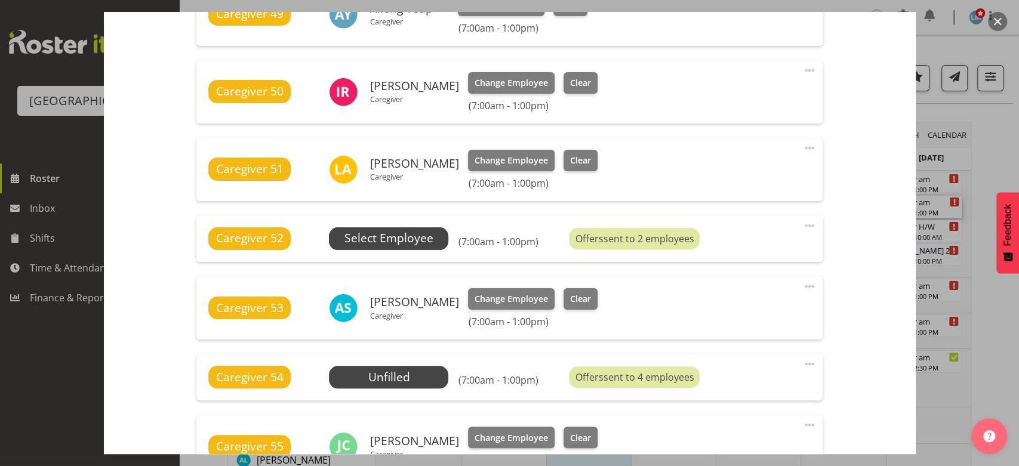
click at [364, 231] on span "Select Employee" at bounding box center [388, 238] width 89 height 17
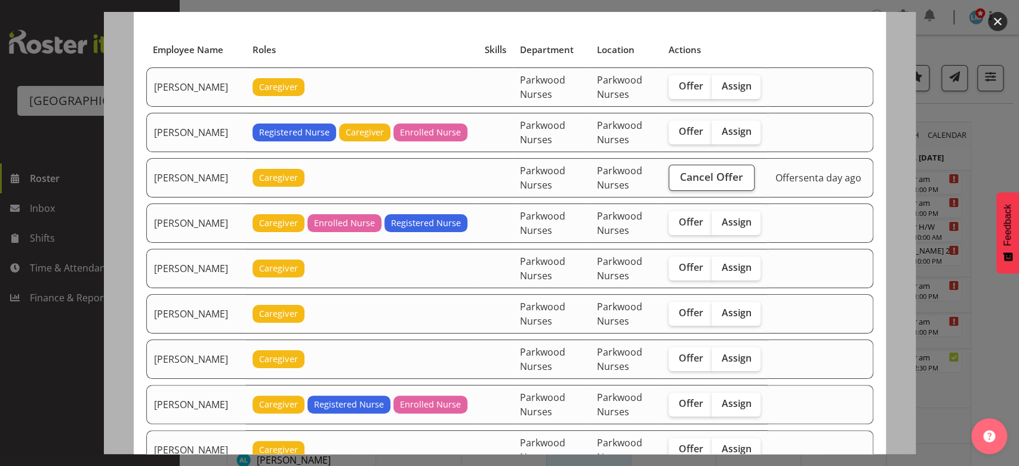
scroll to position [199, 0]
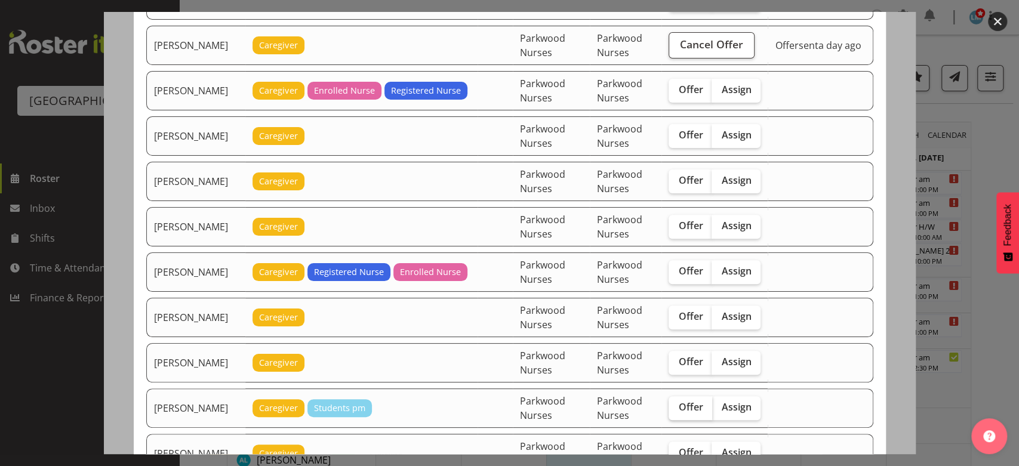
click at [696, 404] on span "Offer" at bounding box center [690, 407] width 24 height 12
click at [676, 404] on input "Offer" at bounding box center [673, 408] width 8 height 8
checkbox input "true"
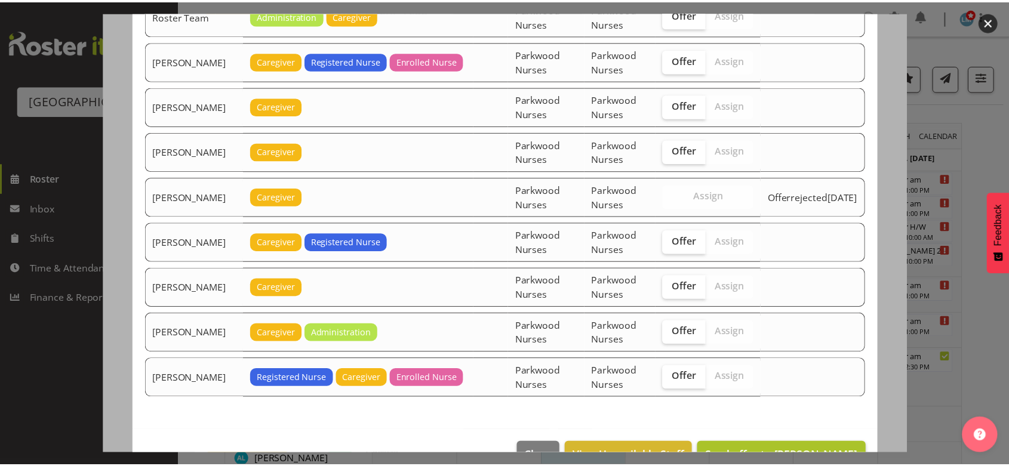
scroll to position [1700, 0]
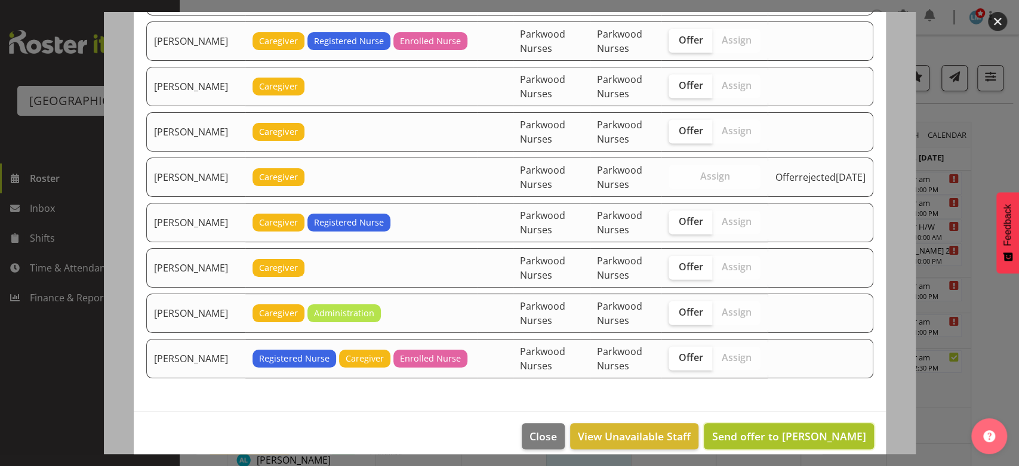
click at [785, 429] on span "Send offer to Chrislyn-ann Saquilayan" at bounding box center [789, 436] width 154 height 14
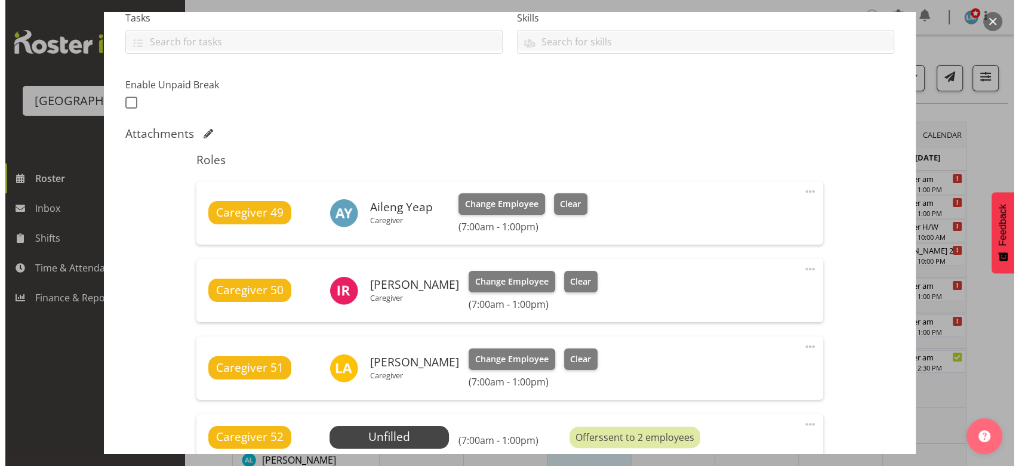
scroll to position [0, 0]
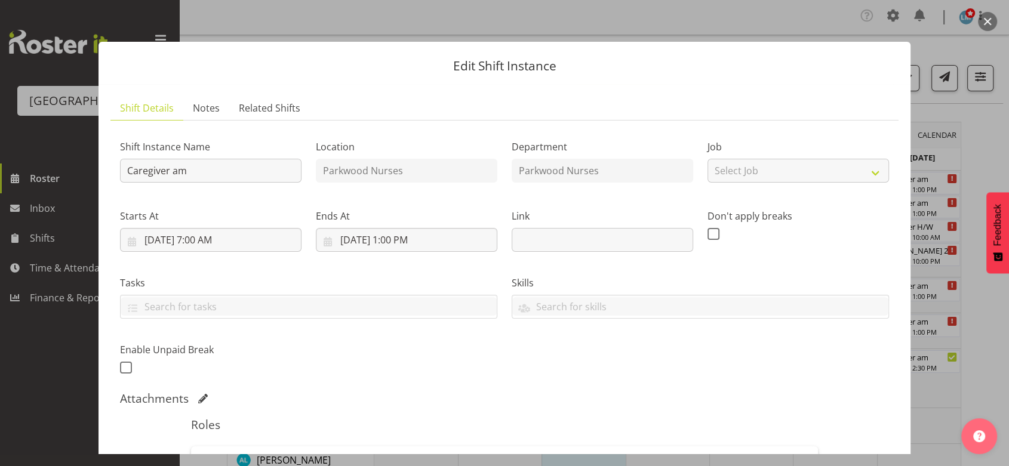
click at [985, 17] on button "button" at bounding box center [987, 21] width 19 height 19
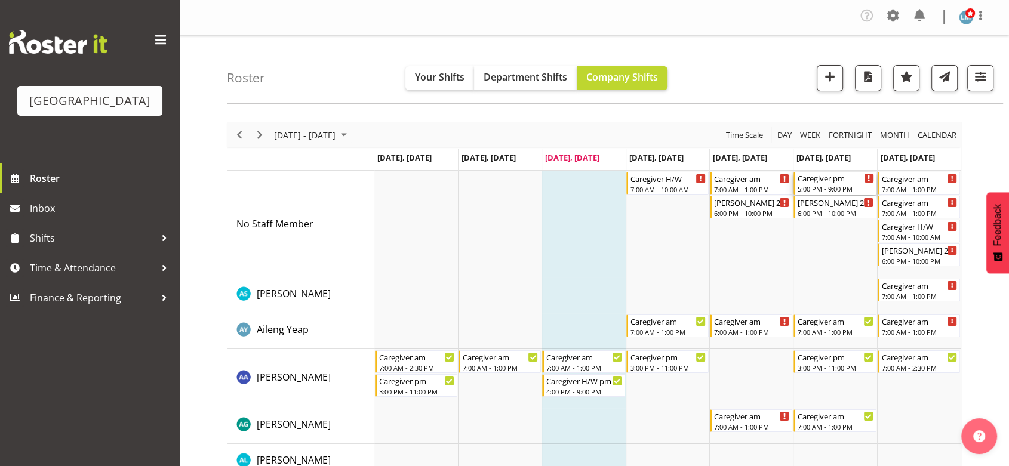
click at [823, 183] on div "Caregiver pm" at bounding box center [835, 178] width 76 height 12
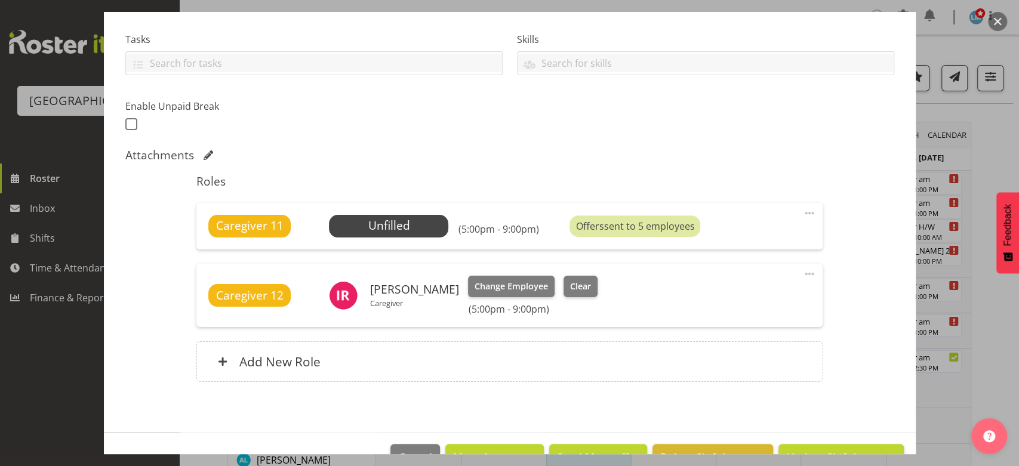
scroll to position [265, 0]
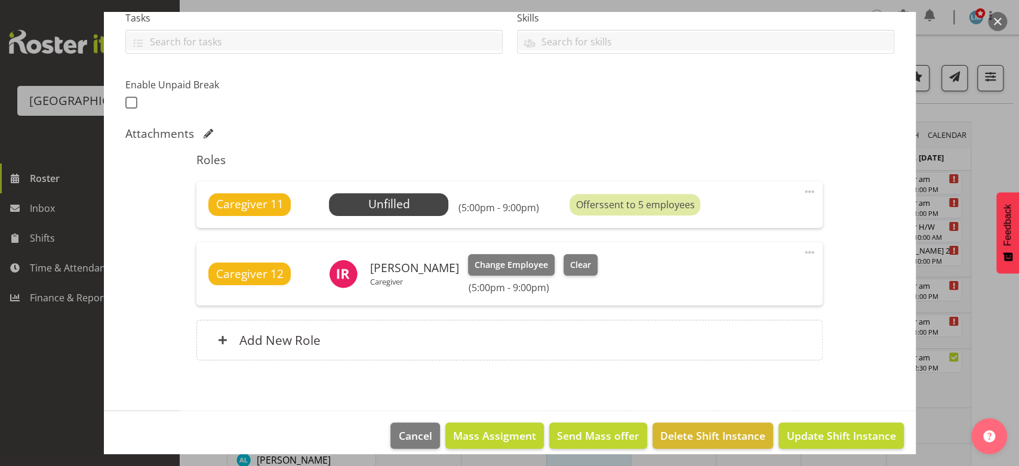
click at [802, 190] on span at bounding box center [809, 191] width 14 height 14
click at [728, 261] on link "Delete" at bounding box center [759, 263] width 115 height 21
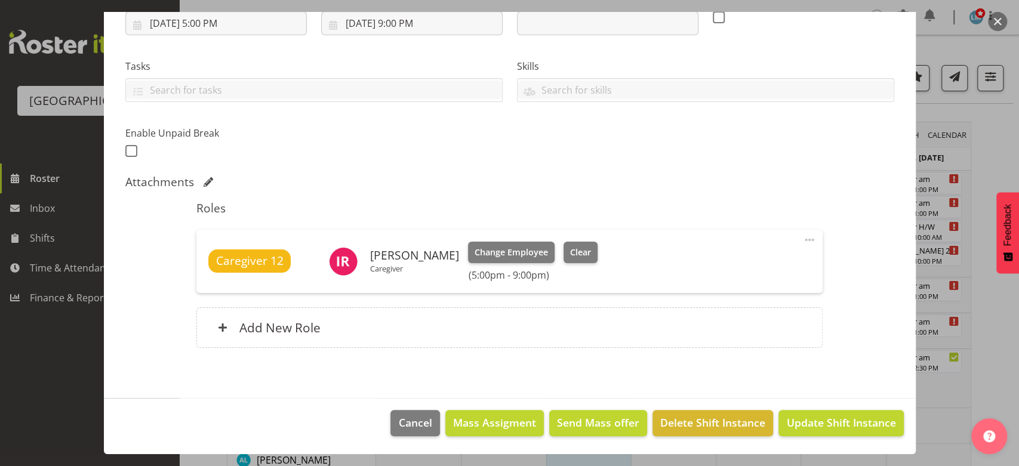
scroll to position [215, 0]
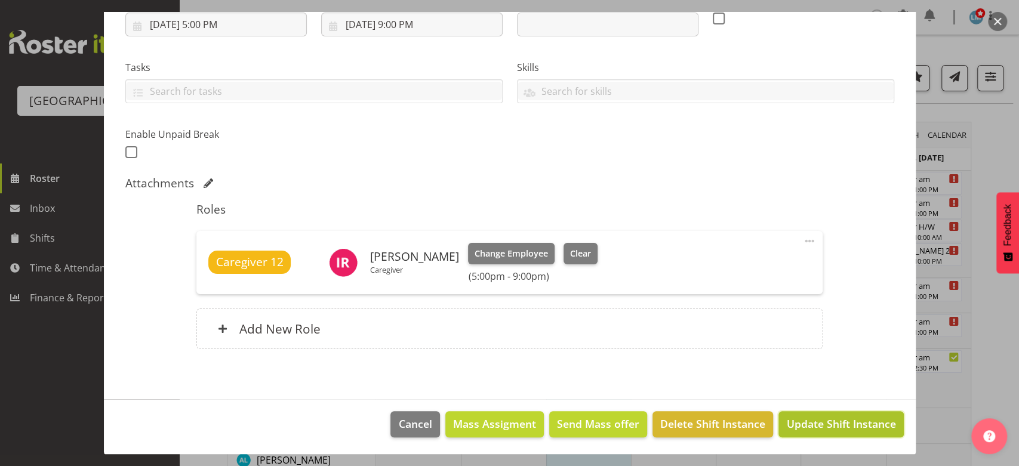
click at [811, 424] on span "Update Shift Instance" at bounding box center [840, 424] width 109 height 16
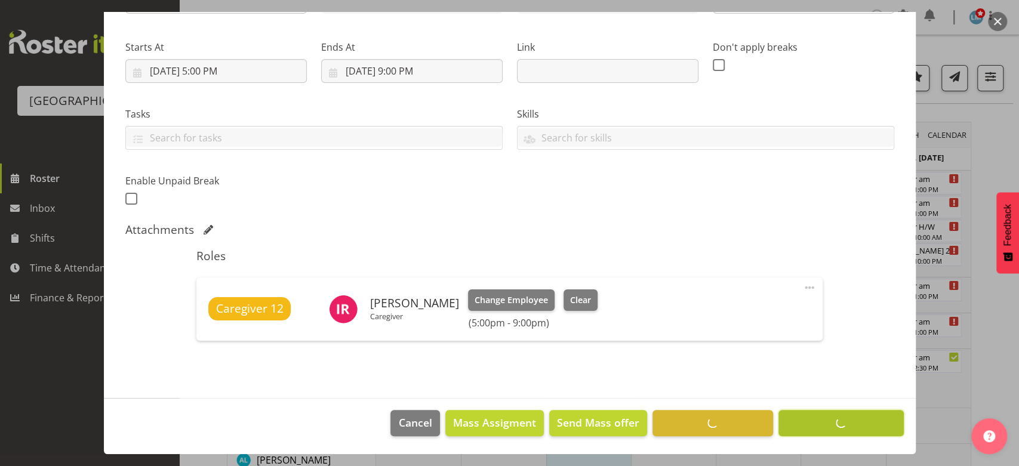
scroll to position [168, 0]
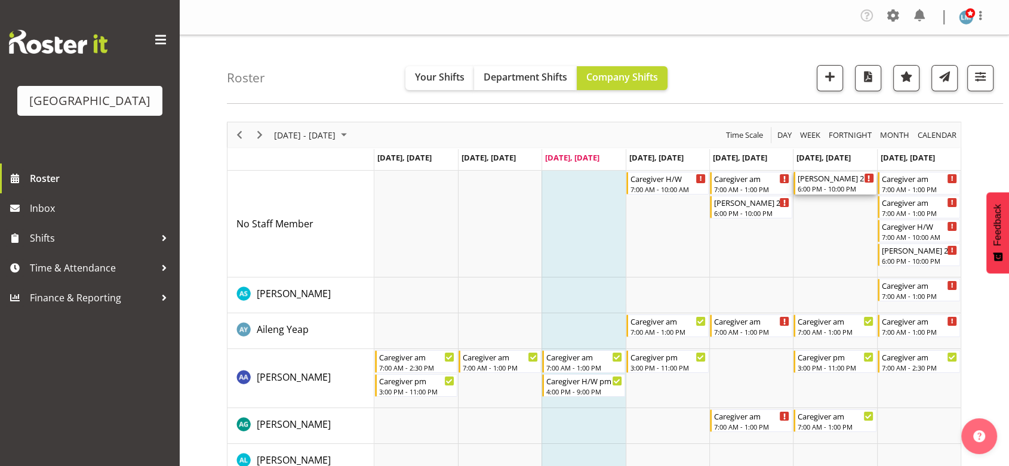
click at [820, 182] on div "[PERSON_NAME] 2 Help" at bounding box center [835, 178] width 76 height 12
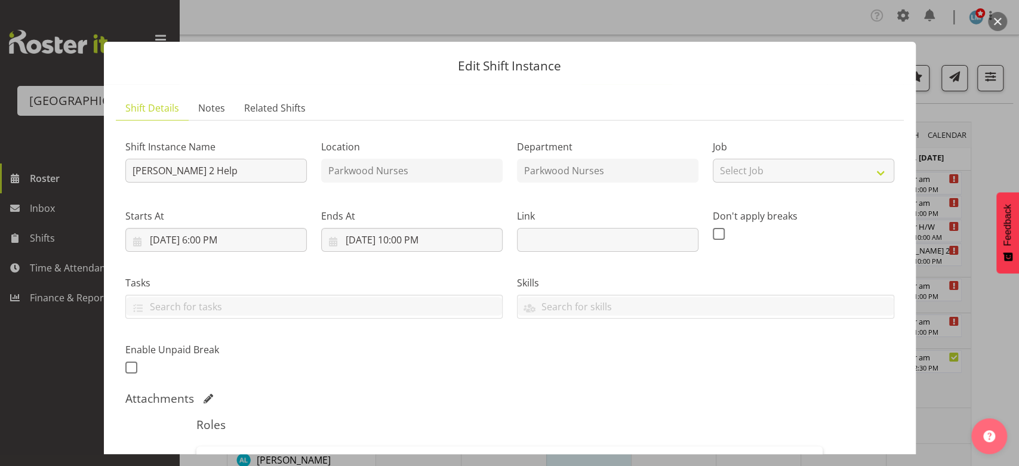
scroll to position [199, 0]
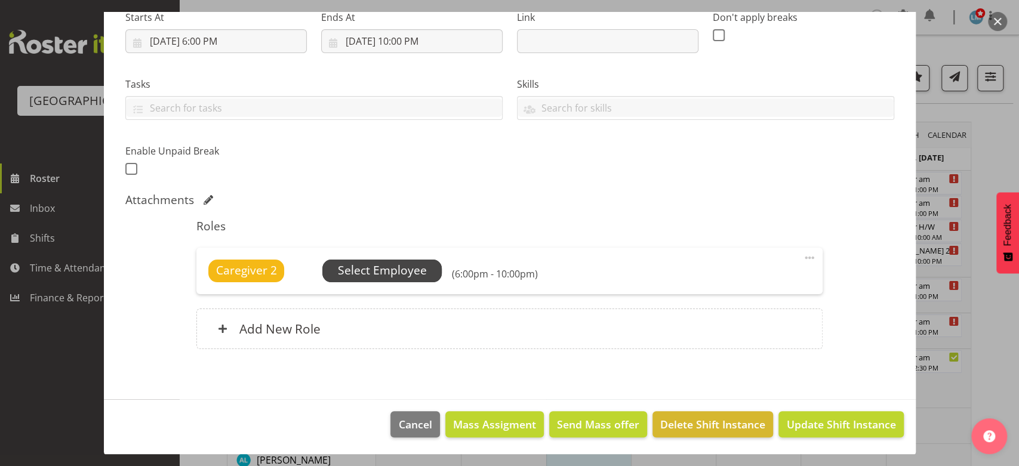
click at [384, 265] on span "Select Employee" at bounding box center [382, 270] width 89 height 17
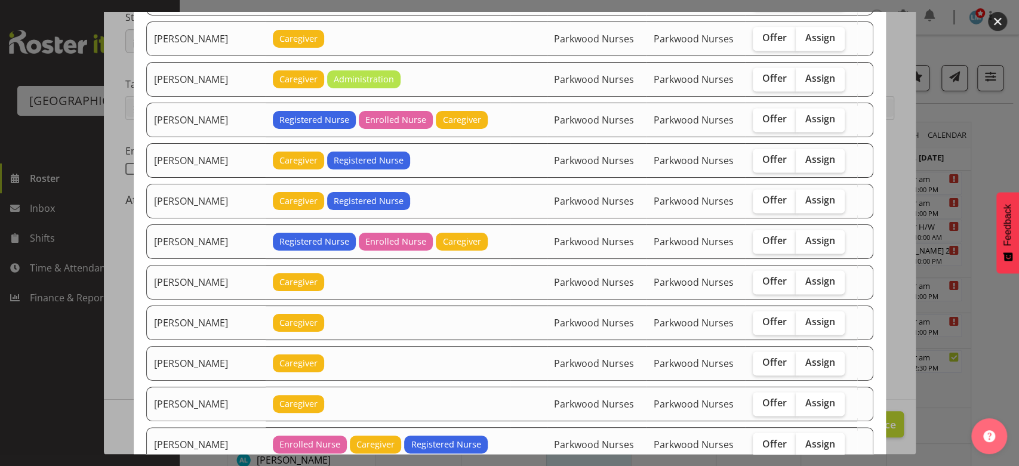
scroll to position [1260, 0]
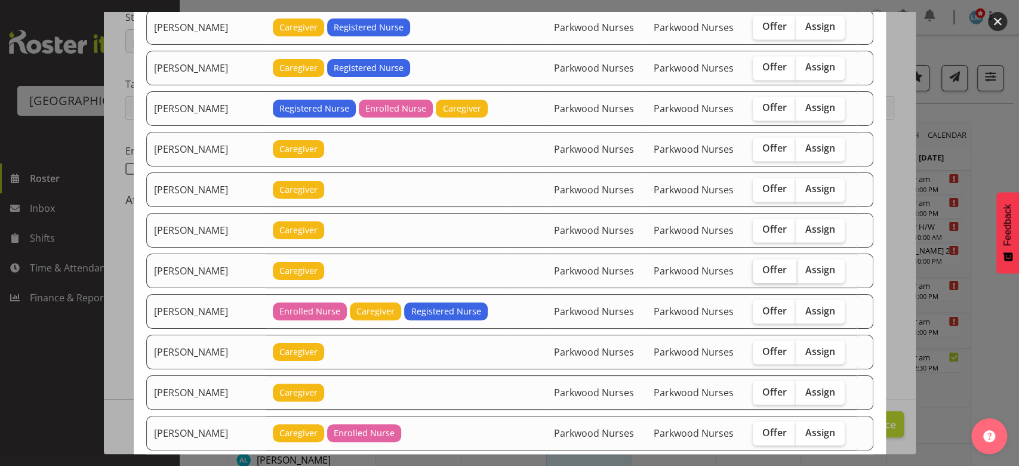
click at [764, 264] on span "Offer" at bounding box center [774, 270] width 24 height 12
click at [760, 266] on input "Offer" at bounding box center [757, 270] width 8 height 8
checkbox input "true"
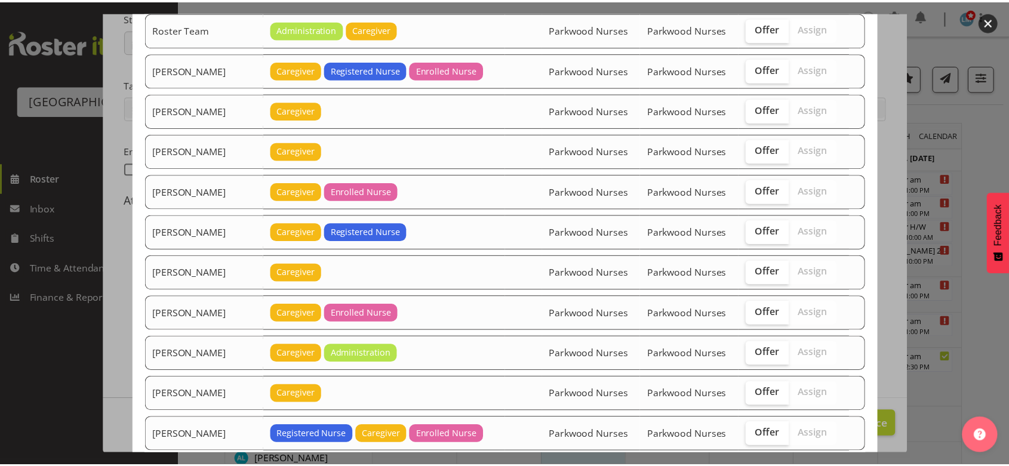
scroll to position [1858, 0]
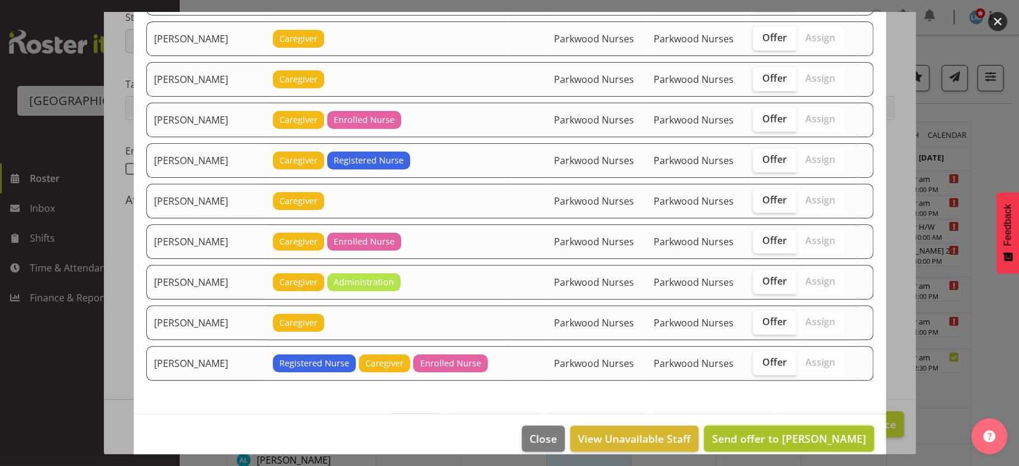
click at [805, 432] on span "Send offer to Maricon Nillo" at bounding box center [789, 439] width 154 height 14
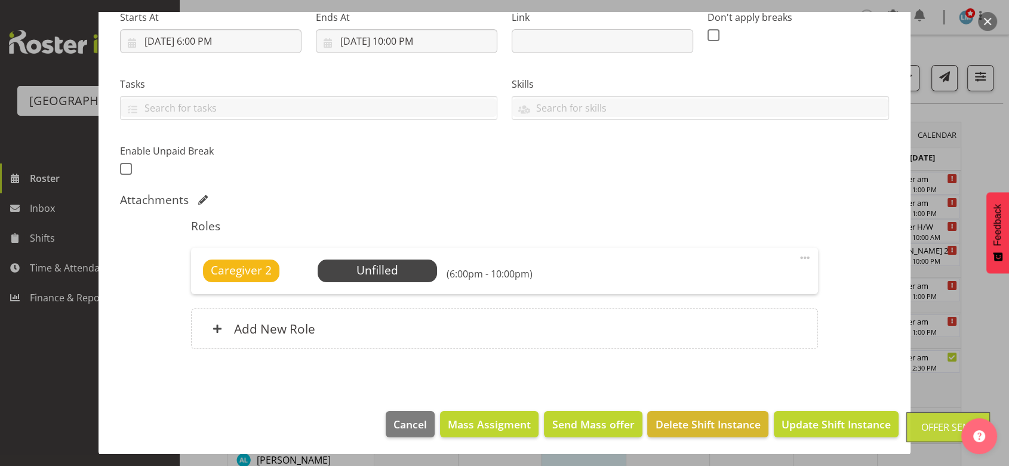
scroll to position [199, 0]
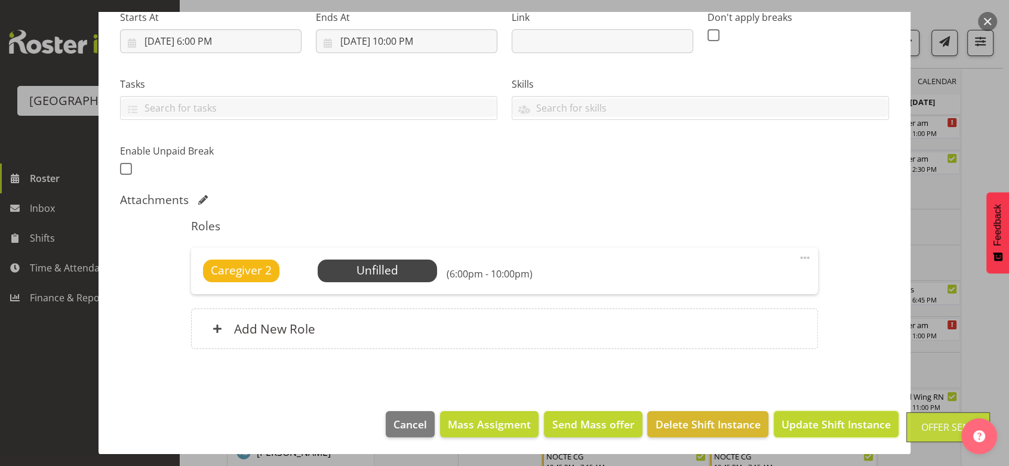
click at [805, 424] on span "Update Shift Instance" at bounding box center [835, 425] width 109 height 16
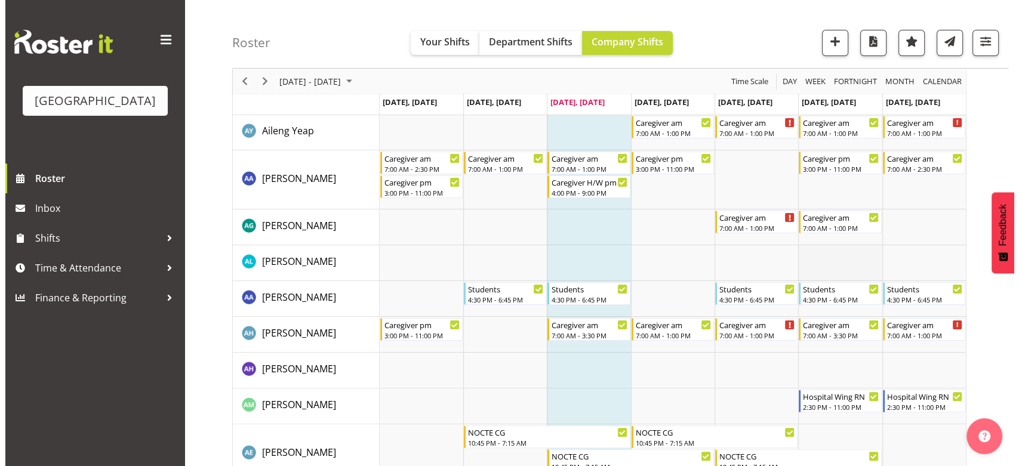
scroll to position [0, 0]
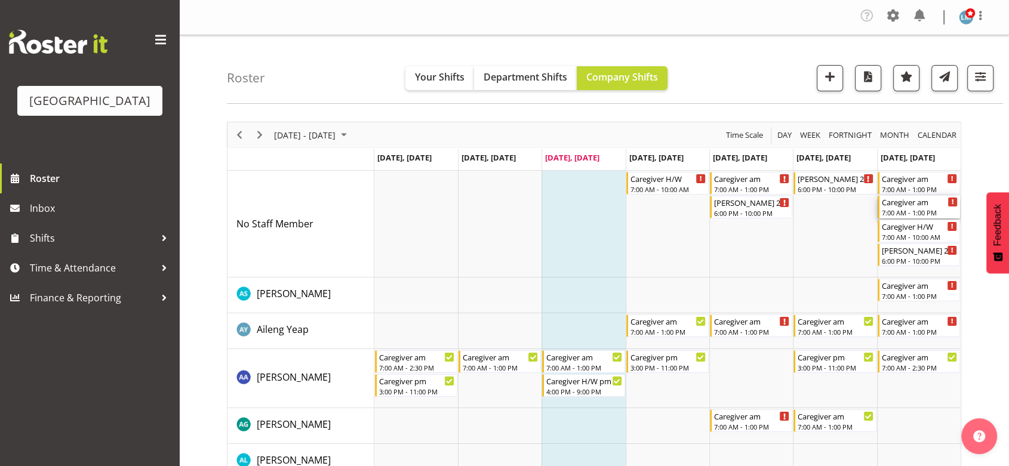
click at [905, 211] on div "7:00 AM - 1:00 PM" at bounding box center [920, 213] width 76 height 10
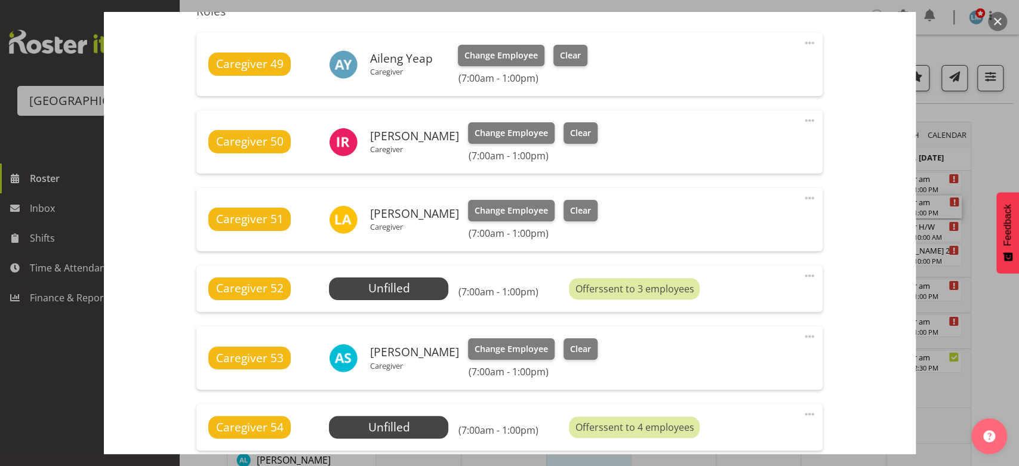
scroll to position [464, 0]
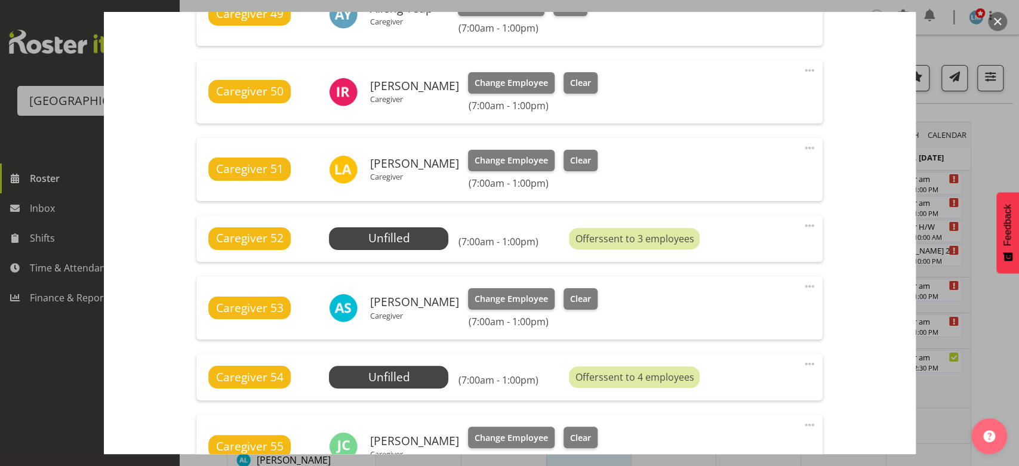
click at [994, 15] on button "button" at bounding box center [997, 21] width 19 height 19
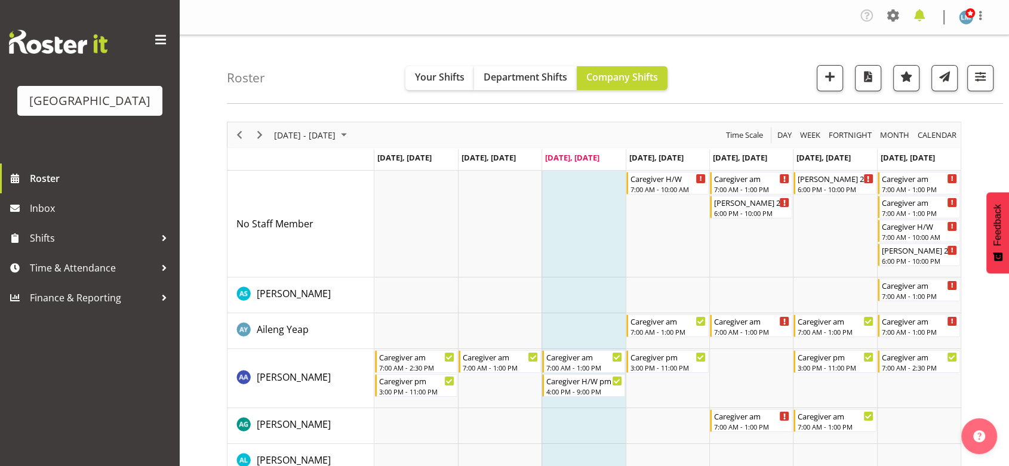
click at [919, 8] on span at bounding box center [919, 15] width 19 height 19
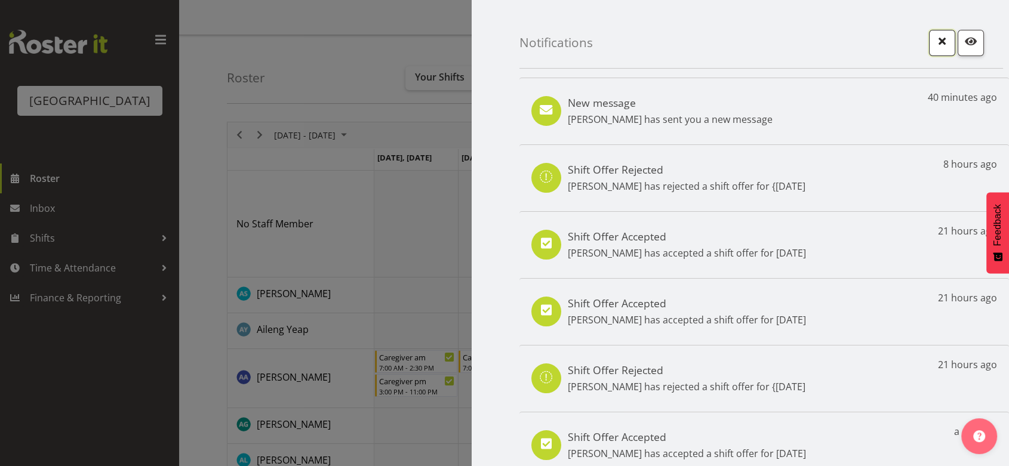
click at [934, 37] on span "button" at bounding box center [942, 41] width 16 height 16
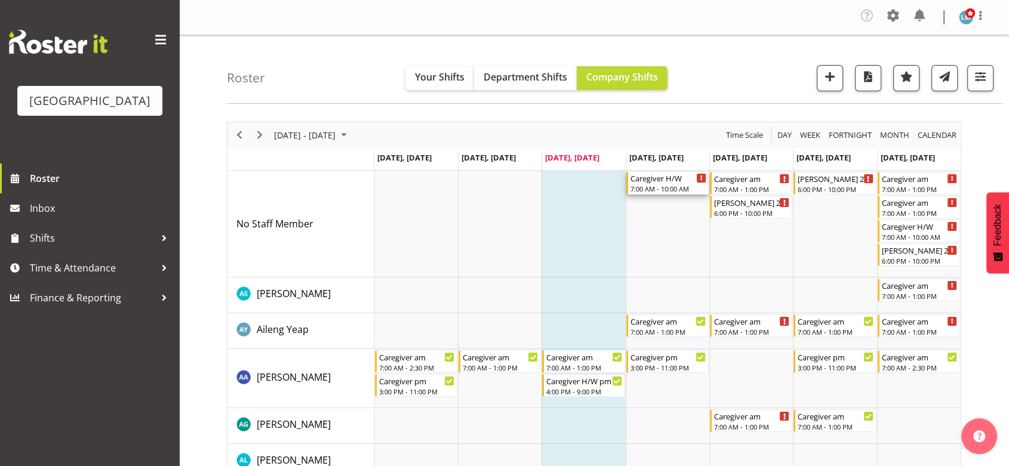
click at [641, 178] on div "Caregiver H/W" at bounding box center [668, 178] width 76 height 12
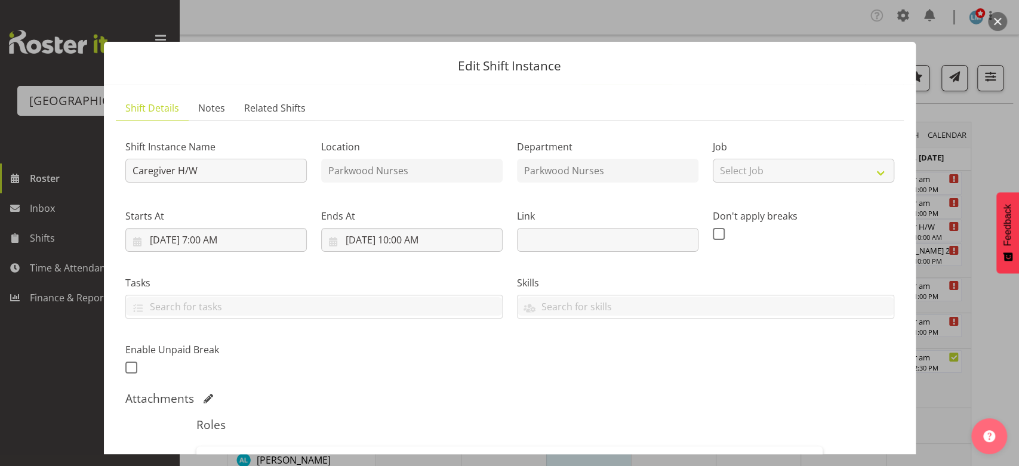
scroll to position [199, 0]
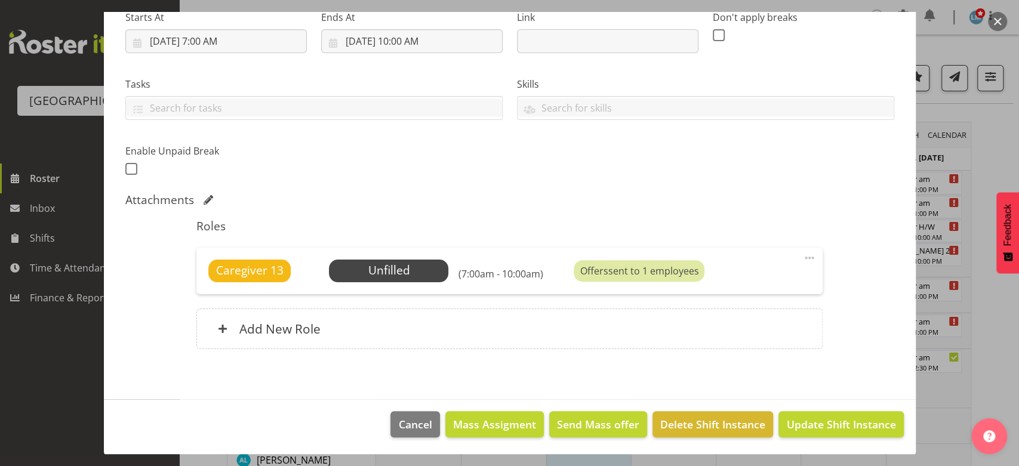
click at [994, 18] on button "button" at bounding box center [997, 21] width 19 height 19
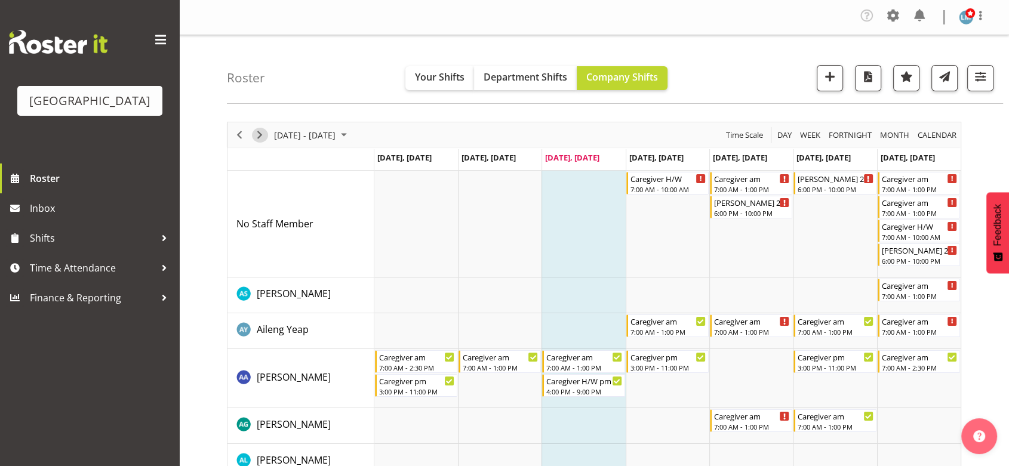
click at [256, 134] on span "Next" at bounding box center [260, 135] width 14 height 15
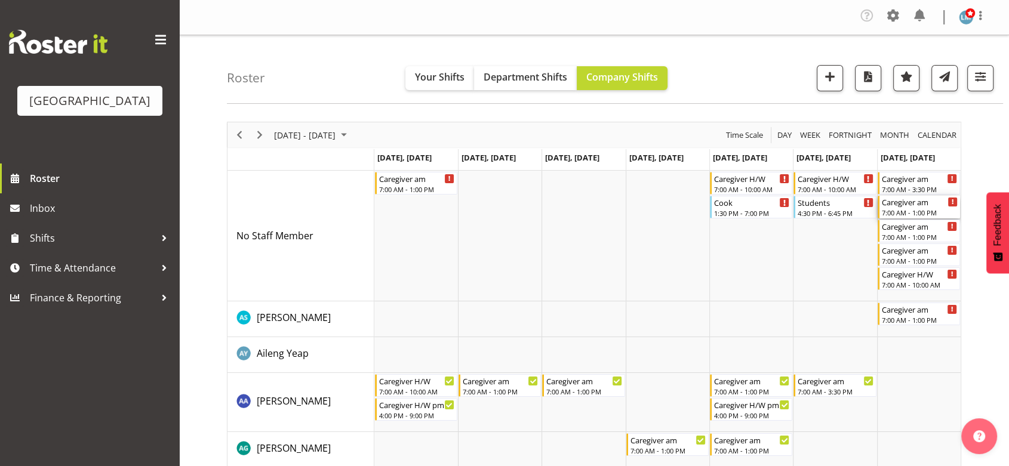
click at [889, 209] on div "7:00 AM - 1:00 PM" at bounding box center [920, 213] width 76 height 10
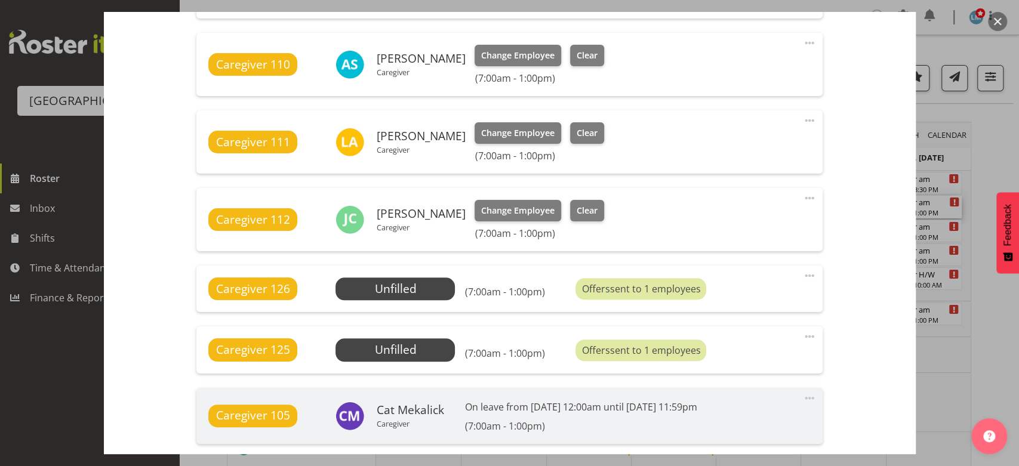
scroll to position [796, 0]
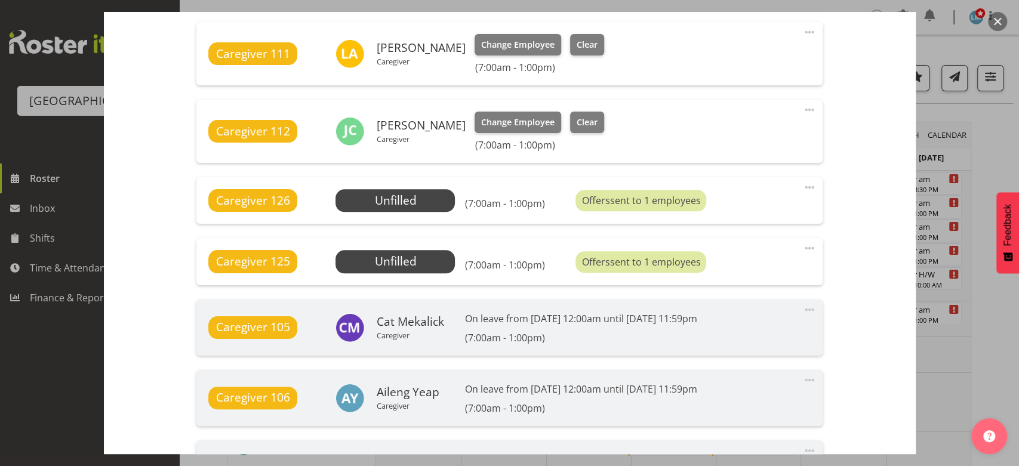
click at [998, 15] on button "button" at bounding box center [997, 21] width 19 height 19
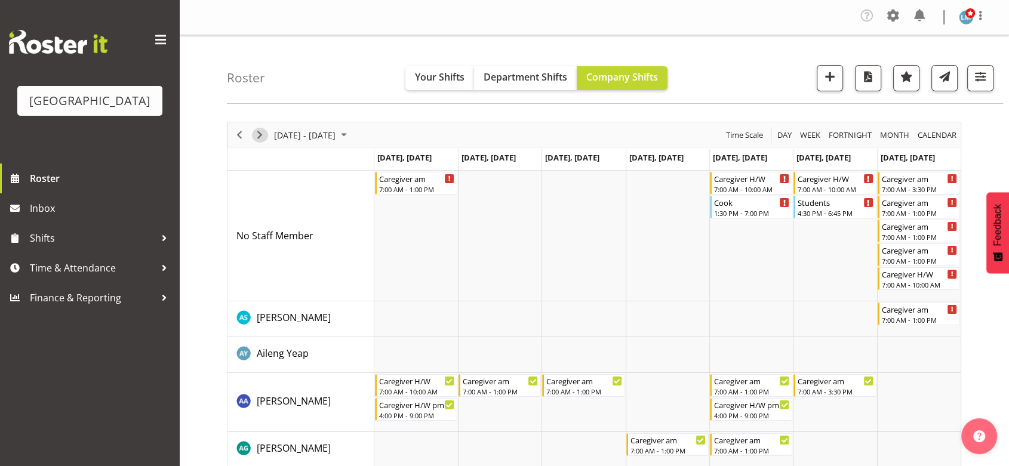
click at [258, 135] on span "Next" at bounding box center [260, 135] width 14 height 15
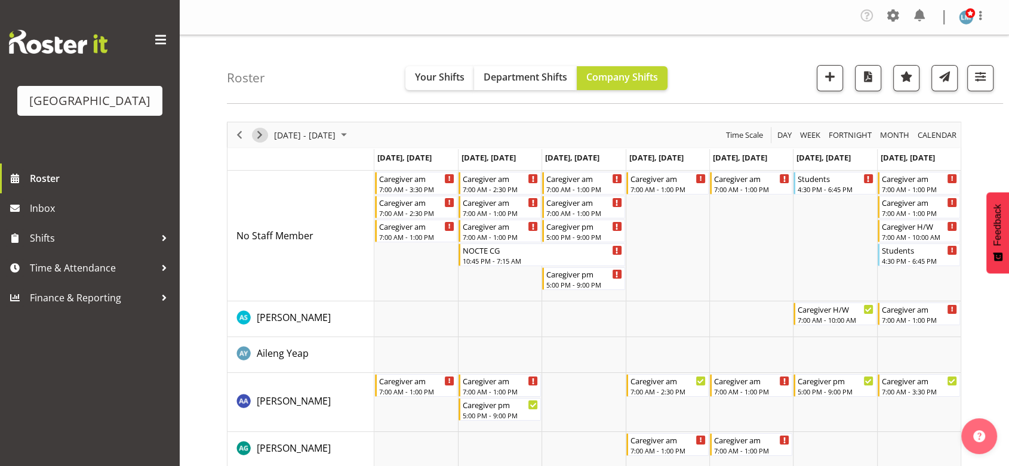
click at [258, 135] on span "Next" at bounding box center [260, 135] width 14 height 15
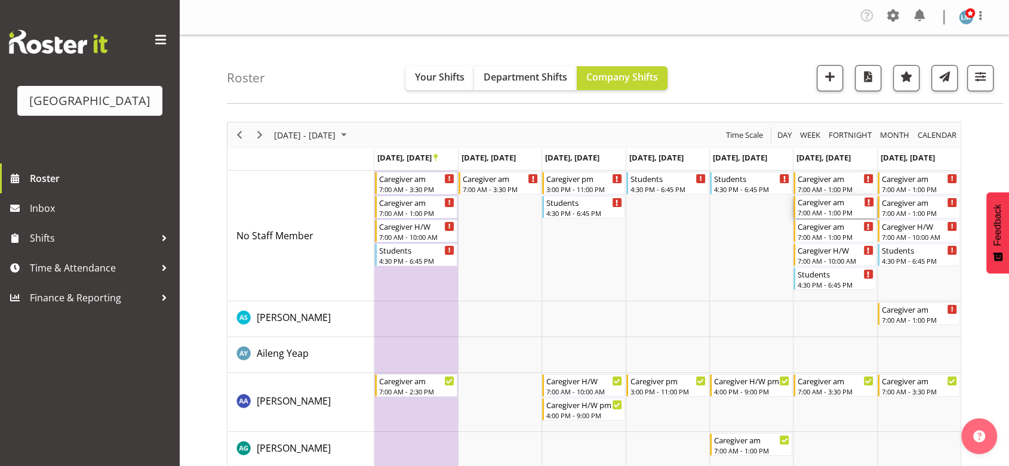
click at [812, 207] on div "Caregiver am" at bounding box center [835, 202] width 76 height 12
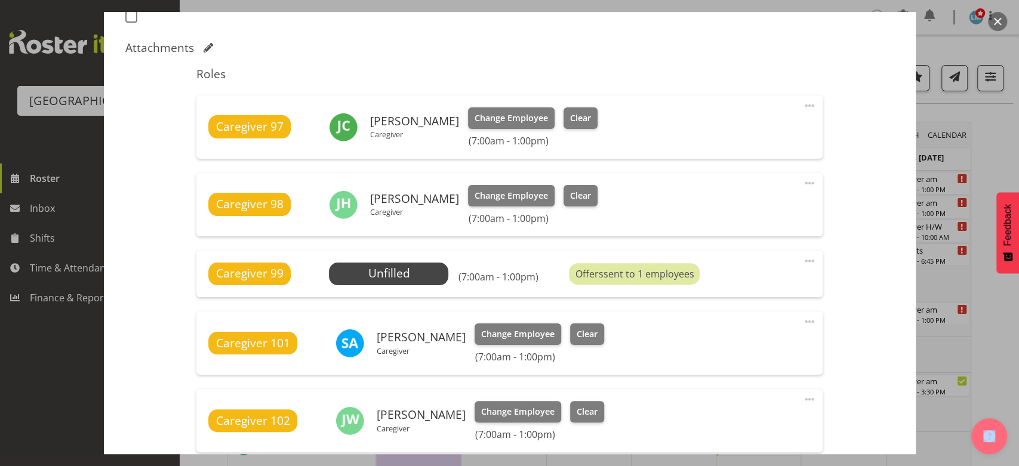
scroll to position [398, 0]
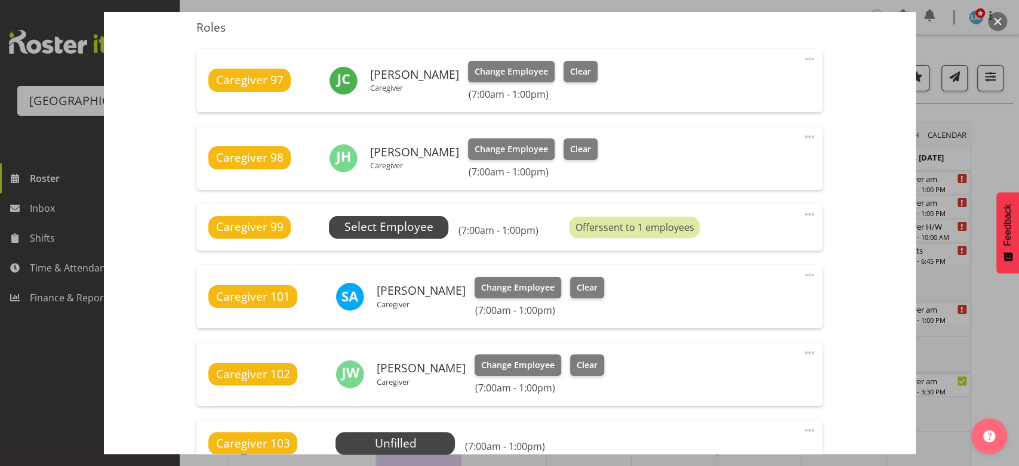
click at [398, 221] on span "Select Employee" at bounding box center [388, 226] width 89 height 17
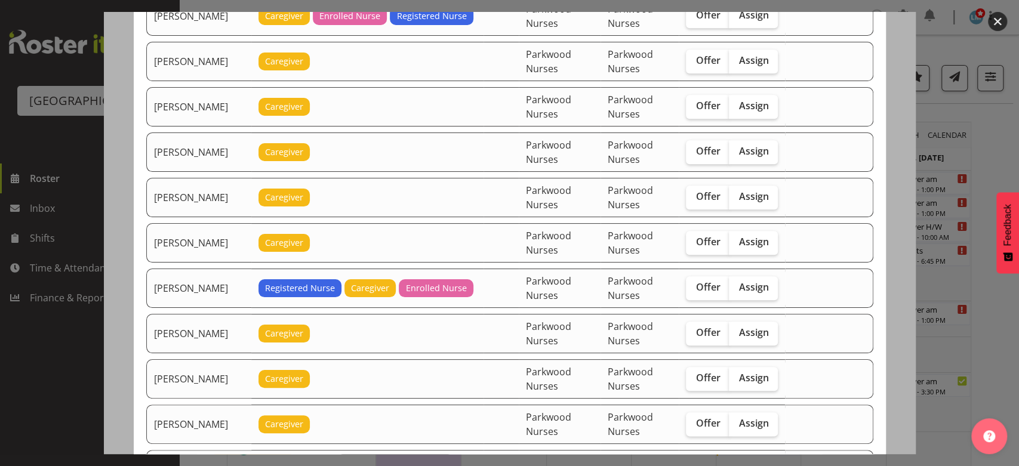
scroll to position [796, 0]
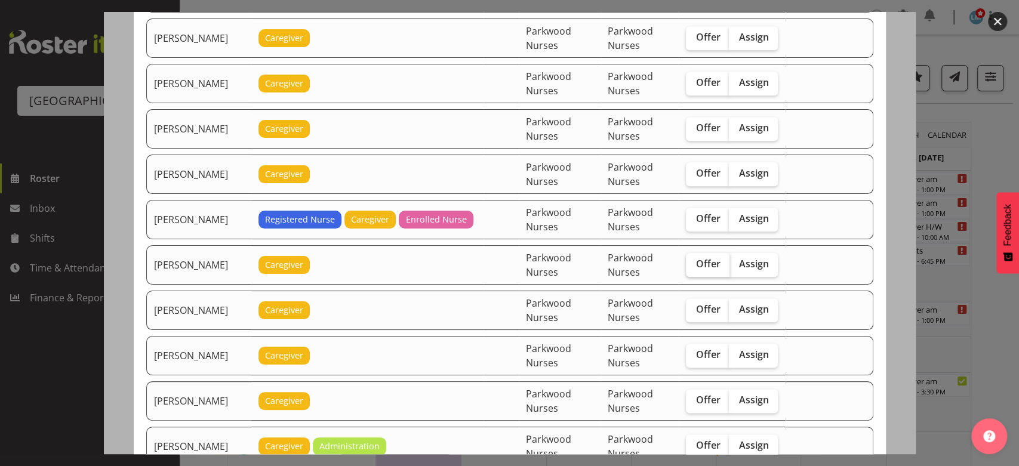
click at [706, 258] on span "Offer" at bounding box center [707, 264] width 24 height 12
click at [694, 260] on input "Offer" at bounding box center [690, 264] width 8 height 8
checkbox input "true"
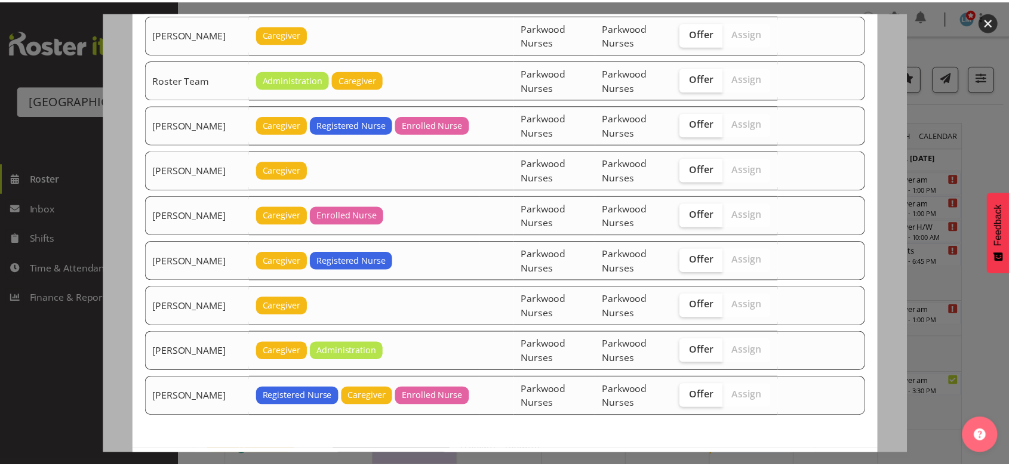
scroll to position [1791, 0]
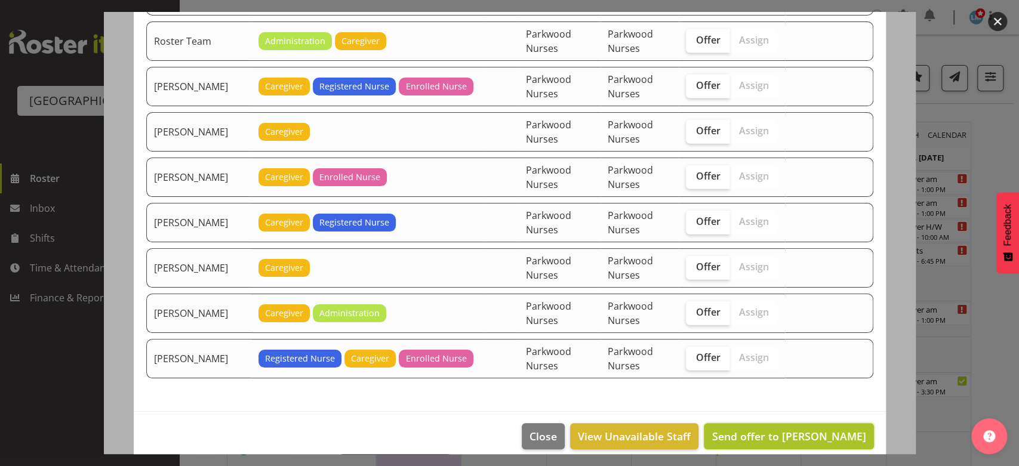
click at [807, 429] on span "Send offer to Jessa Catapang" at bounding box center [789, 436] width 154 height 14
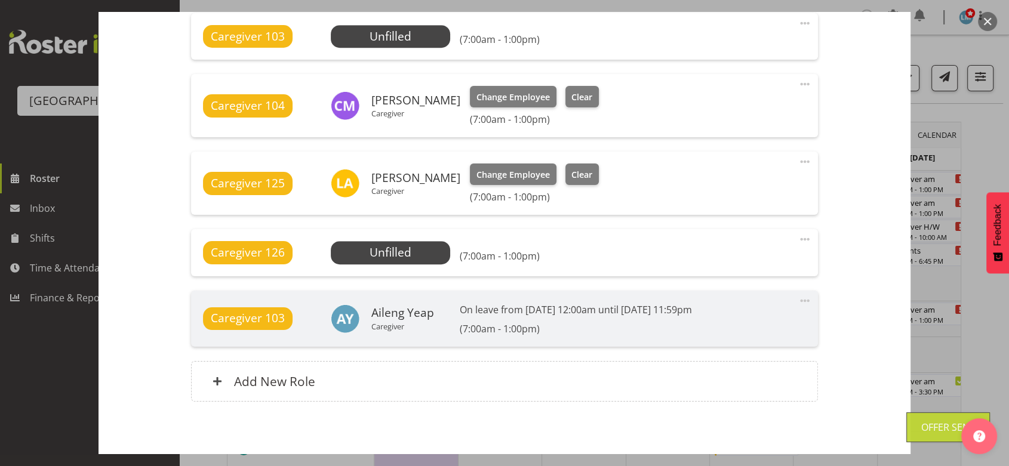
scroll to position [857, 0]
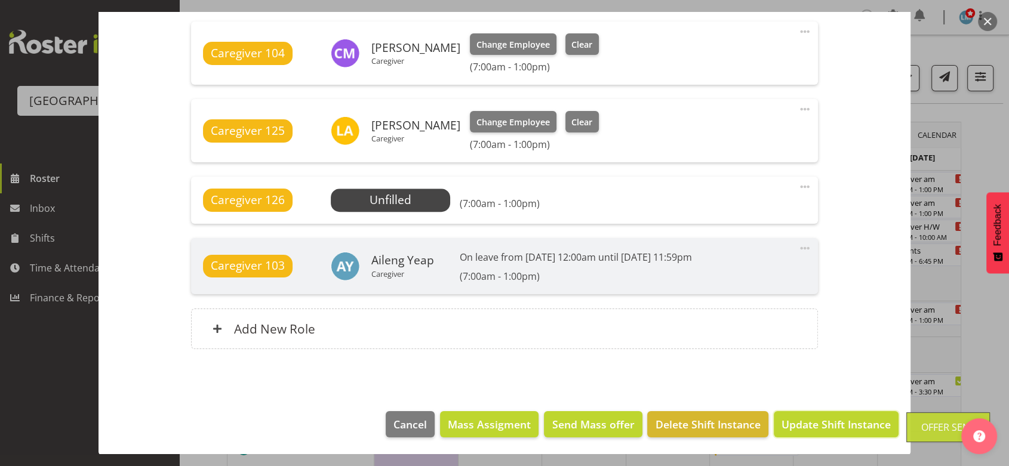
click at [807, 426] on span "Update Shift Instance" at bounding box center [835, 425] width 109 height 16
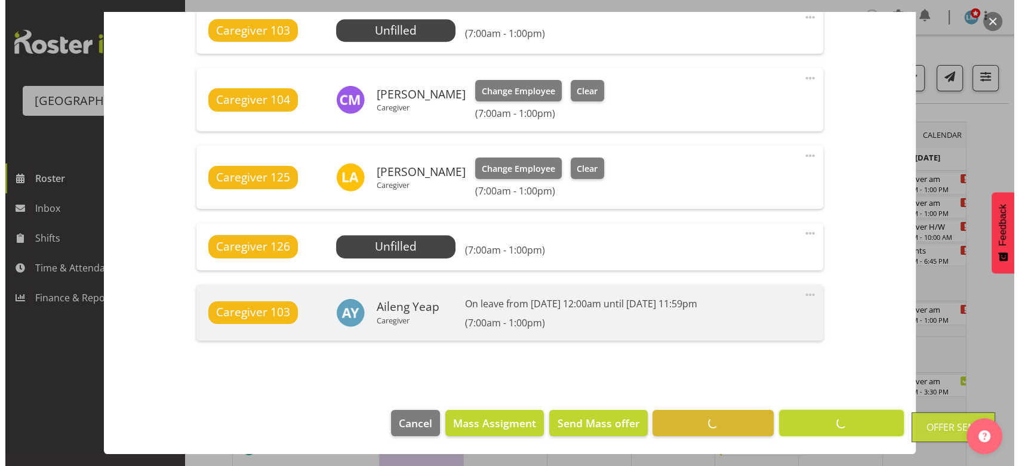
scroll to position [810, 0]
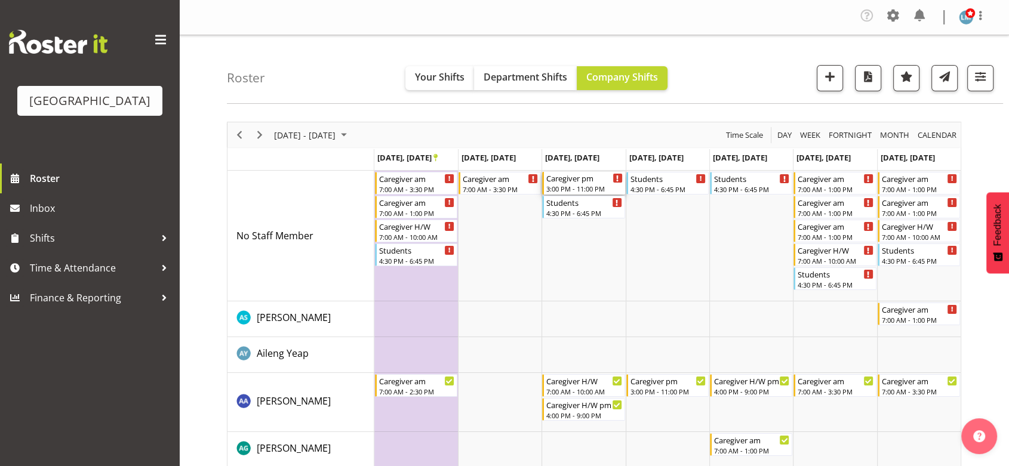
click at [581, 183] on div "Caregiver pm" at bounding box center [584, 178] width 76 height 12
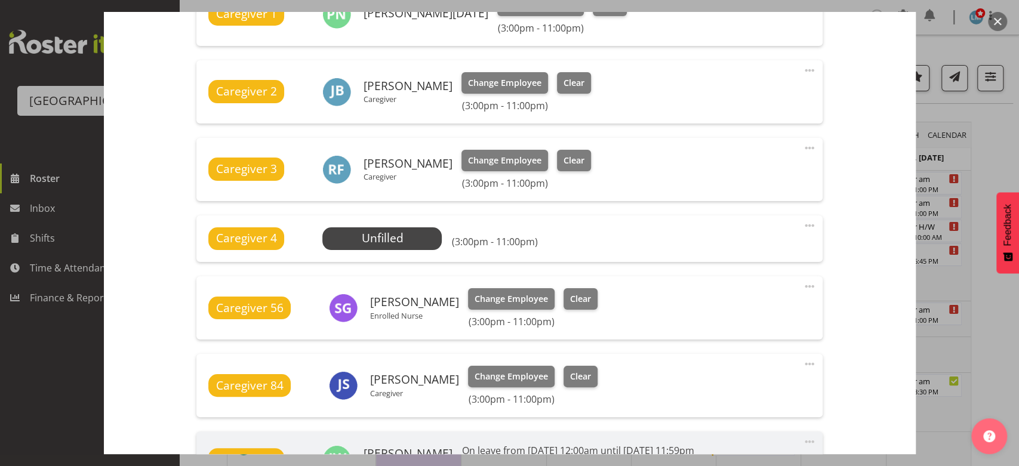
scroll to position [530, 0]
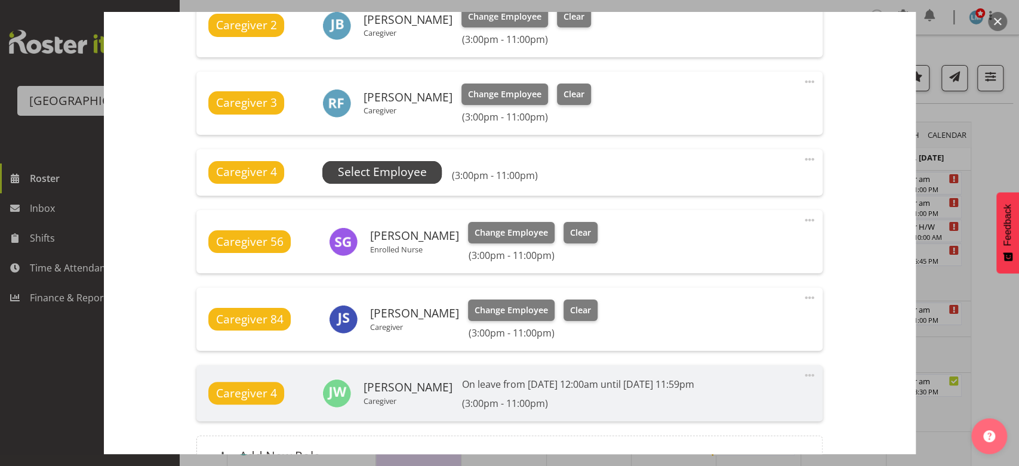
click at [392, 164] on span "Select Employee" at bounding box center [382, 172] width 89 height 17
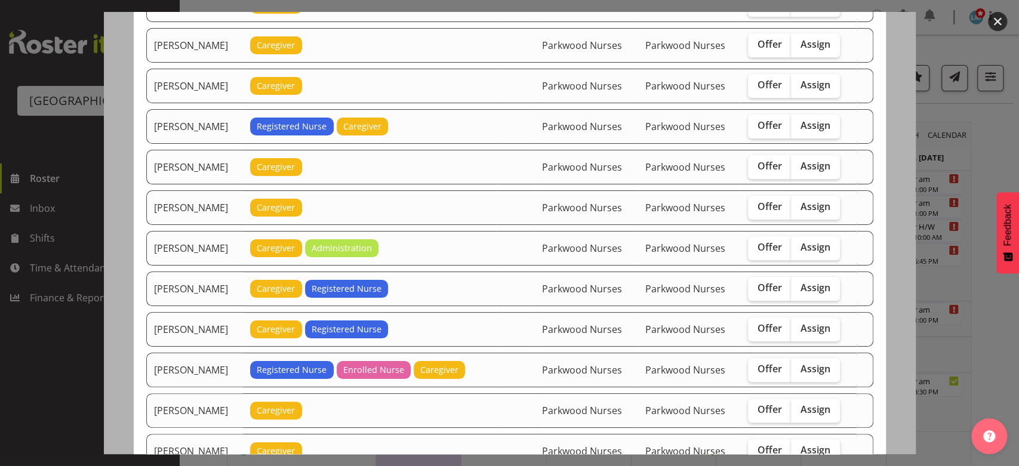
scroll to position [928, 0]
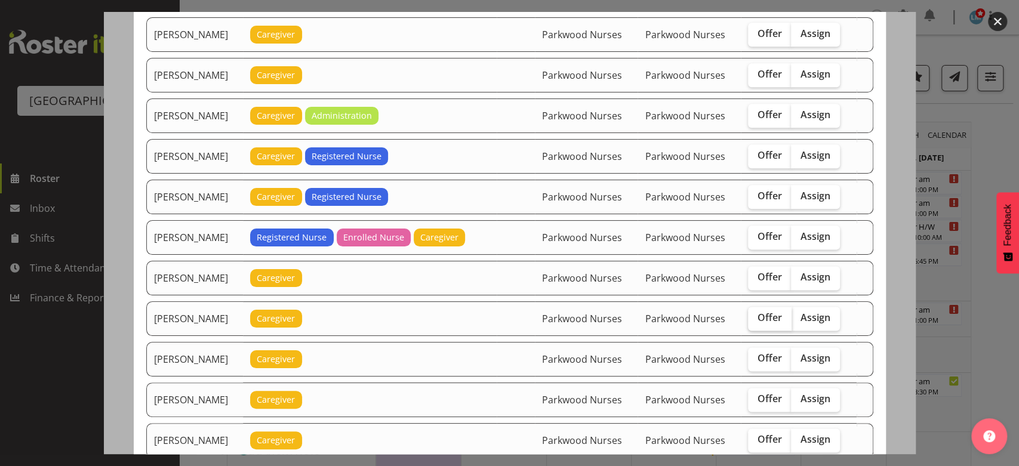
click at [766, 312] on span "Offer" at bounding box center [770, 318] width 24 height 12
click at [756, 314] on input "Offer" at bounding box center [752, 318] width 8 height 8
checkbox input "true"
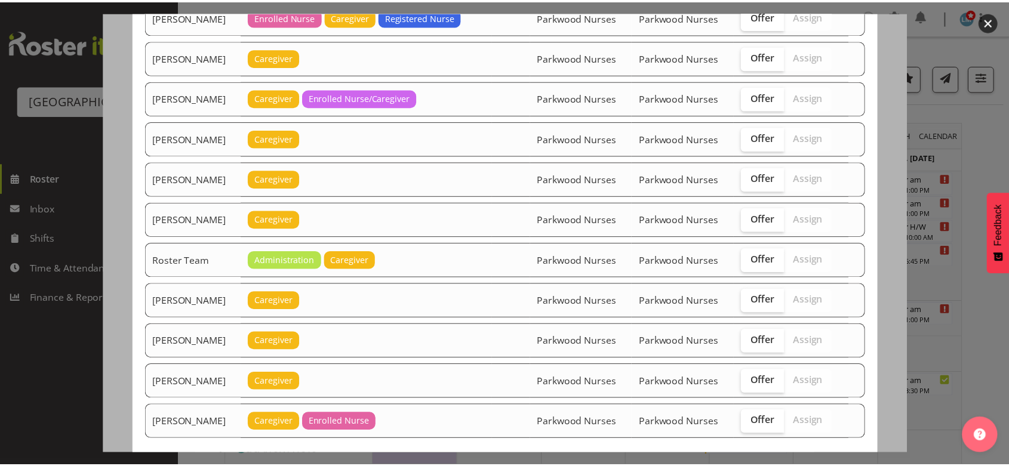
scroll to position [1455, 0]
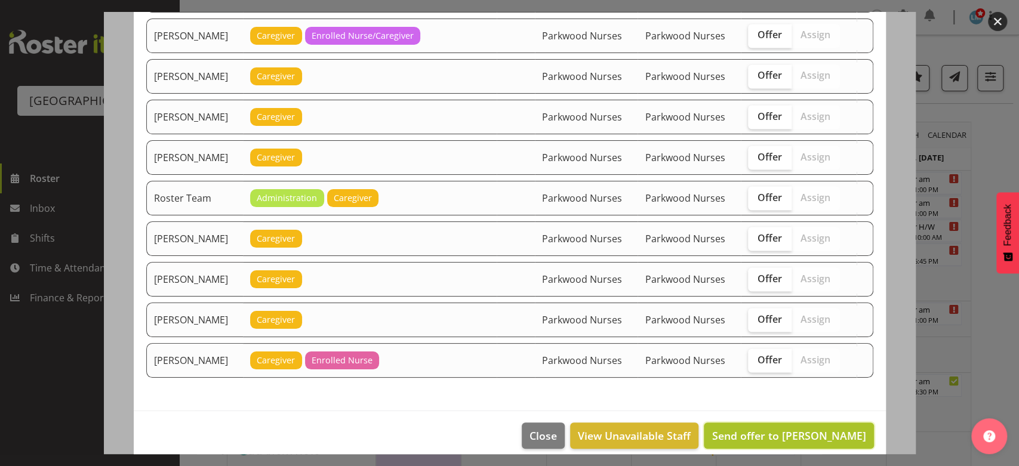
click at [788, 429] on span "Send offer to Mandy Robertson" at bounding box center [789, 436] width 154 height 14
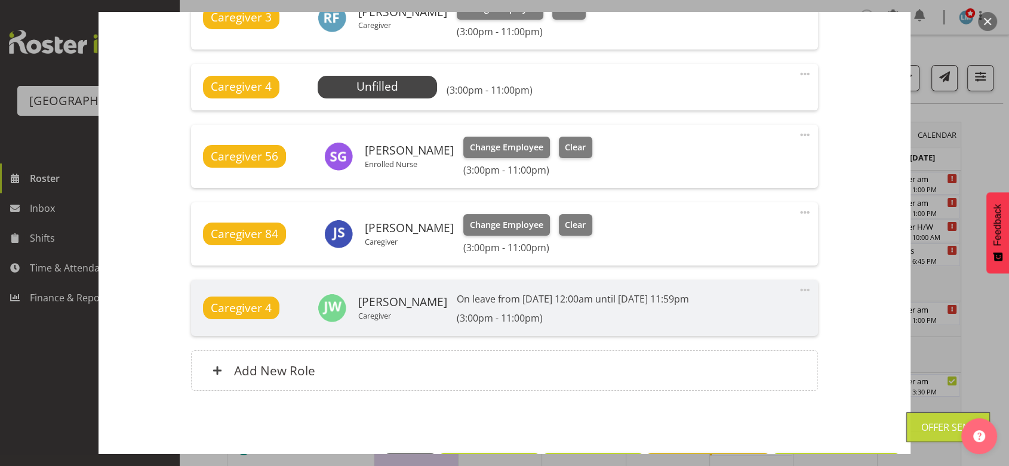
scroll to position [657, 0]
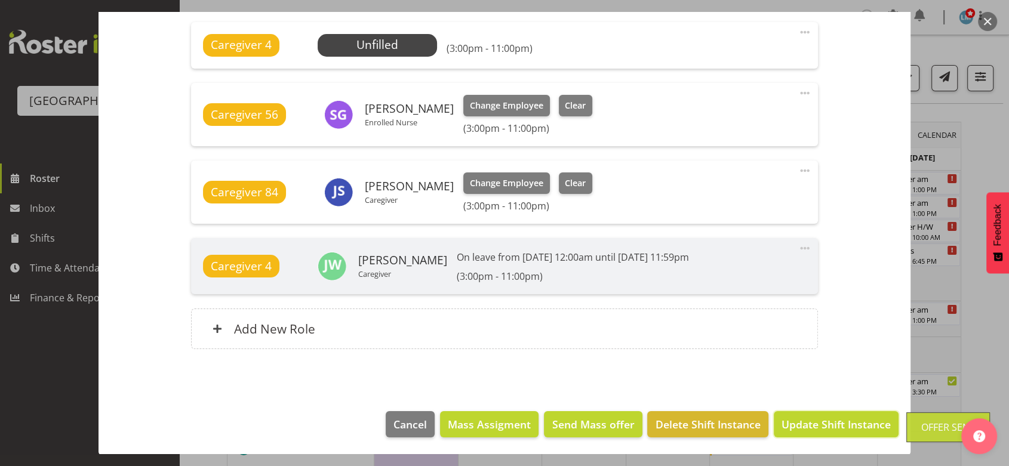
click at [788, 424] on span "Update Shift Instance" at bounding box center [835, 425] width 109 height 16
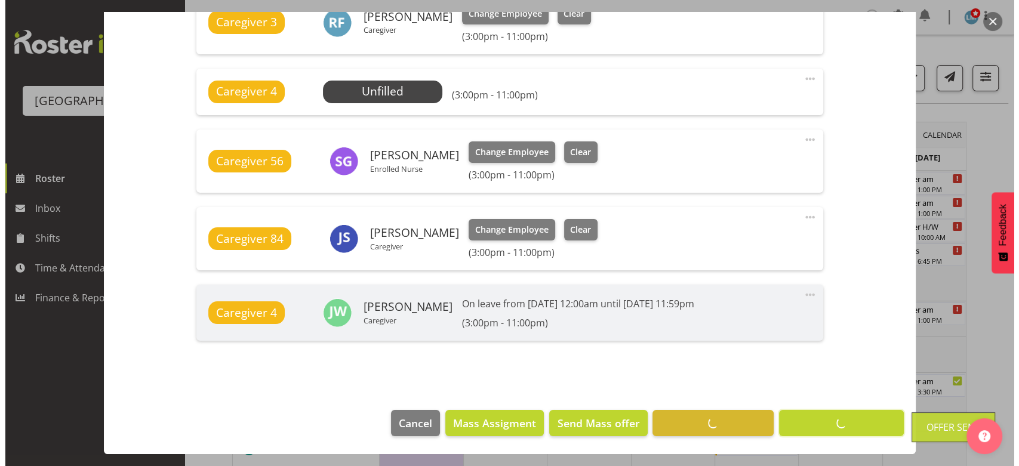
scroll to position [610, 0]
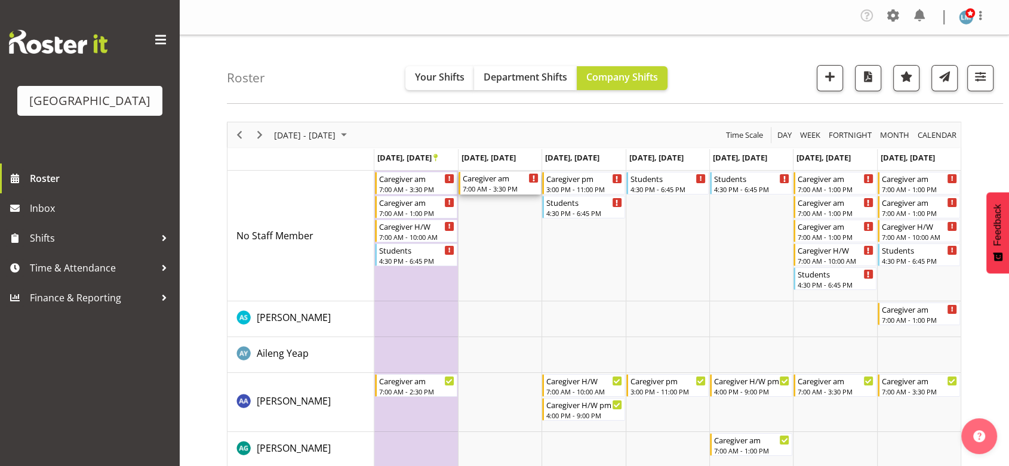
click at [492, 184] on div "Caregiver am 7:00 AM - 3:30 PM" at bounding box center [501, 183] width 76 height 23
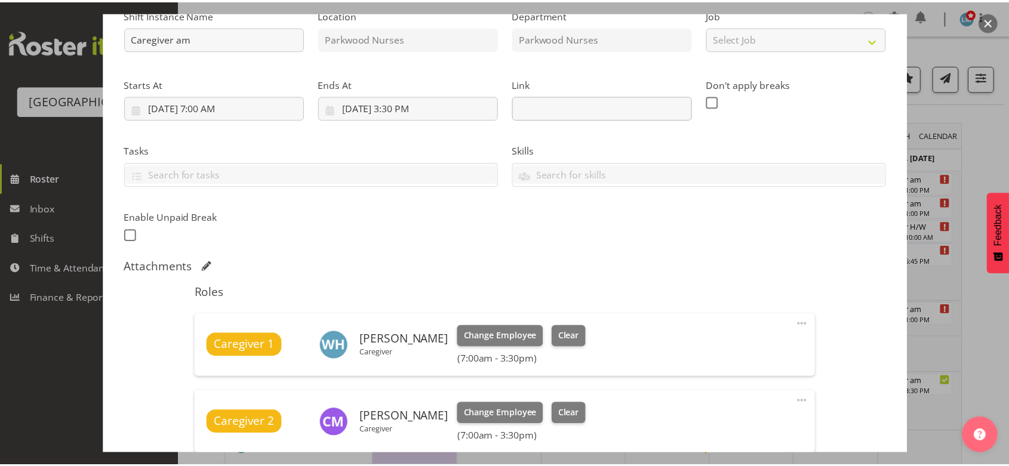
scroll to position [398, 0]
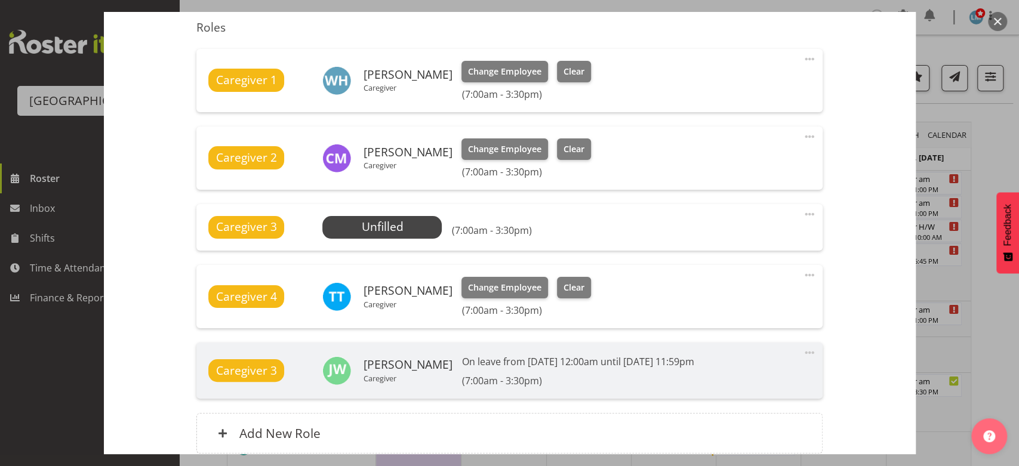
click at [996, 21] on button "button" at bounding box center [997, 21] width 19 height 19
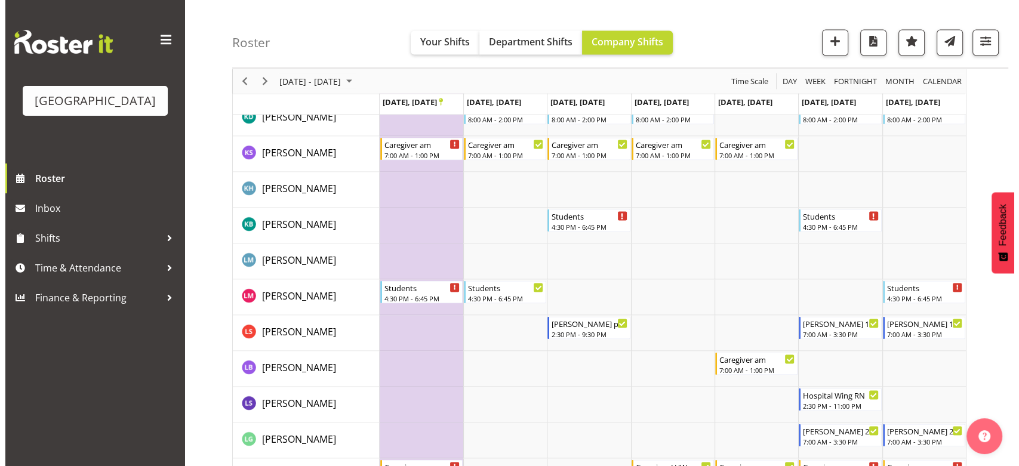
scroll to position [2586, 0]
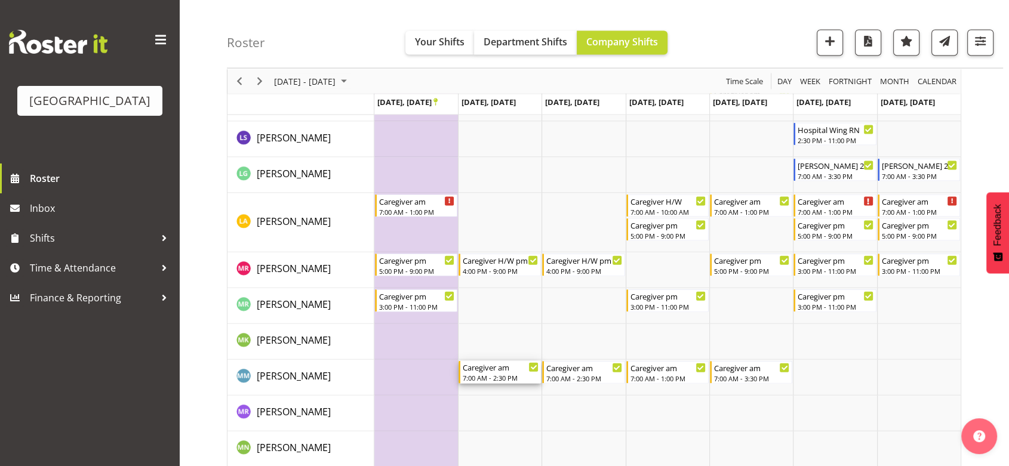
click at [500, 377] on div "7:00 AM - 2:30 PM" at bounding box center [501, 378] width 76 height 10
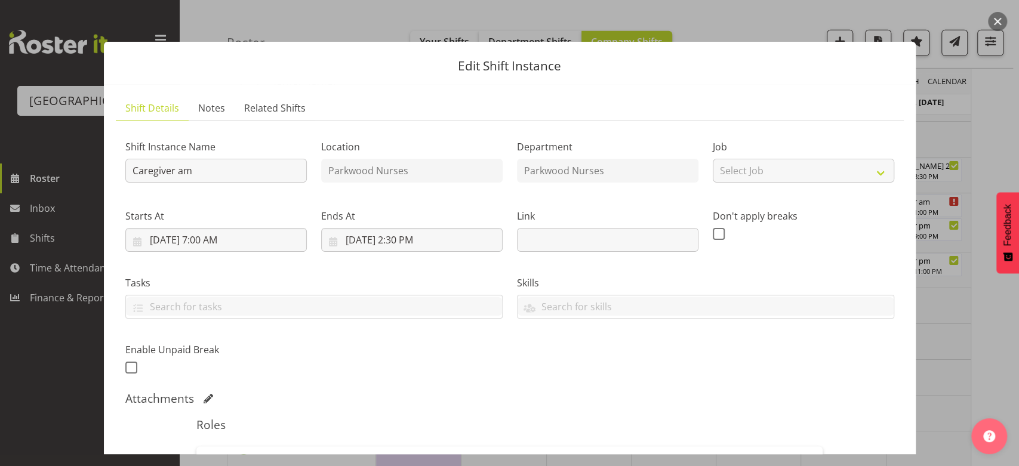
scroll to position [215, 0]
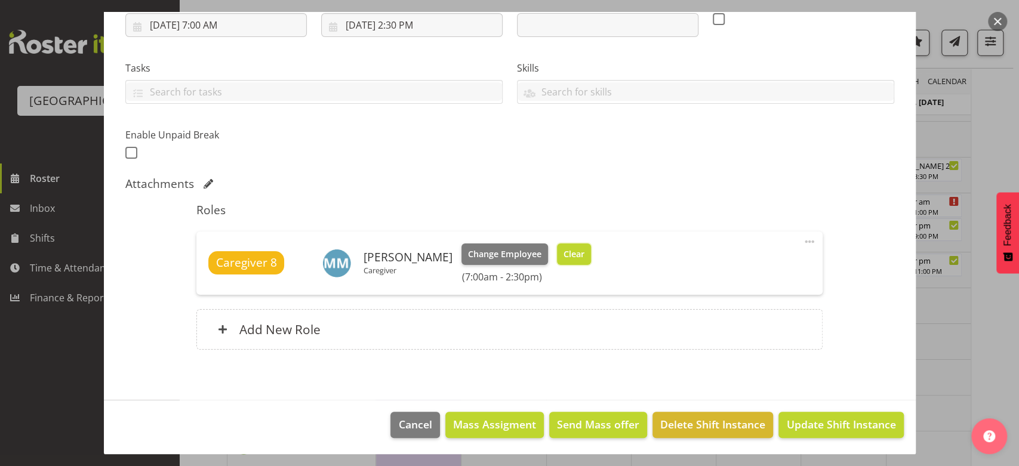
click at [564, 252] on span "Clear" at bounding box center [574, 254] width 21 height 13
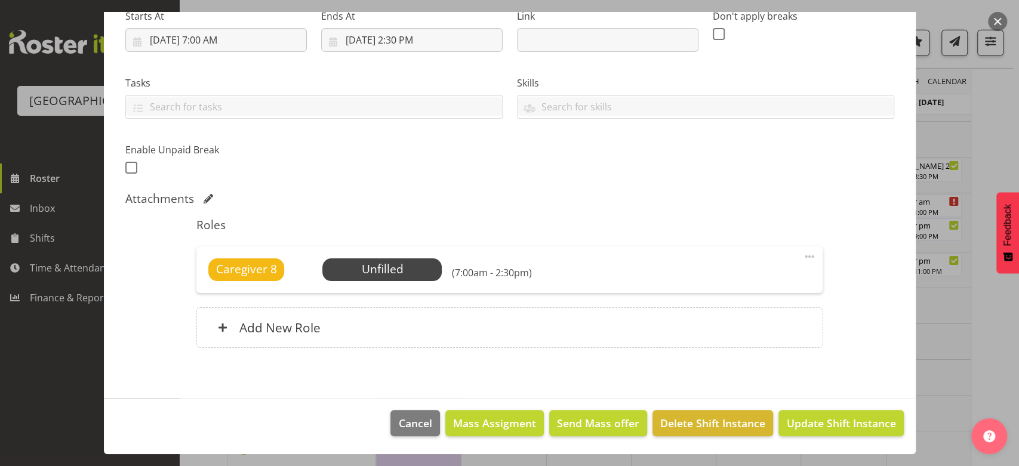
scroll to position [199, 0]
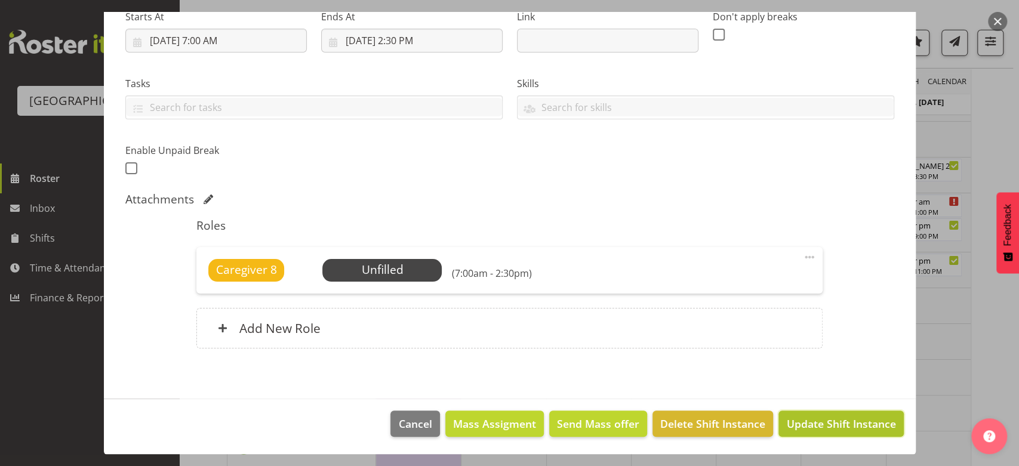
click at [829, 418] on span "Update Shift Instance" at bounding box center [840, 424] width 109 height 16
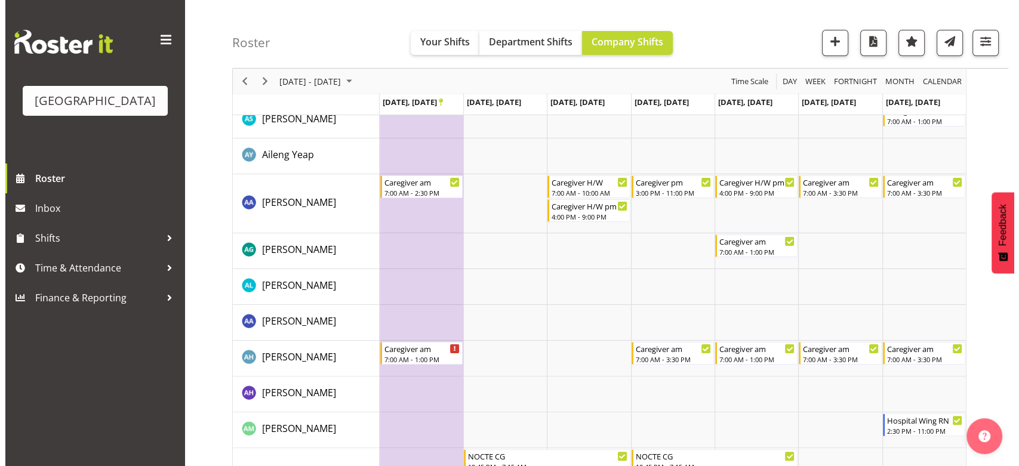
scroll to position [0, 0]
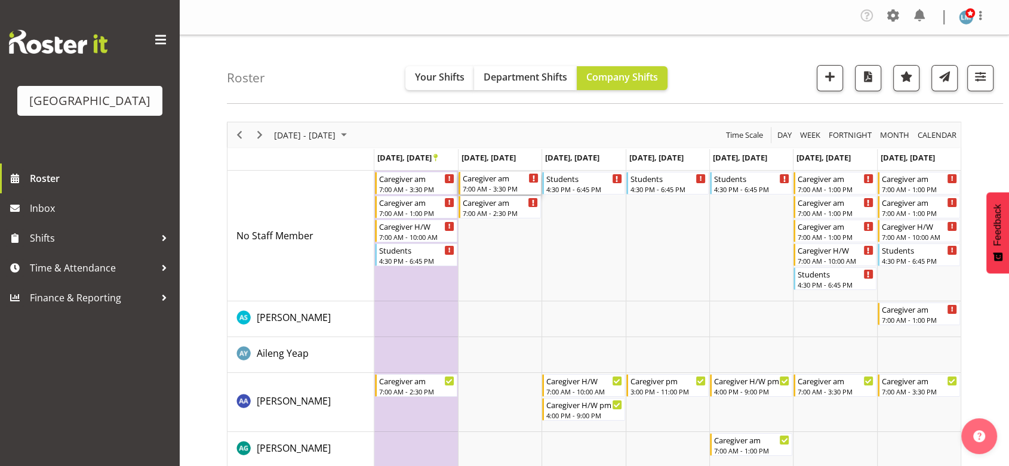
click at [489, 183] on div "Caregiver am" at bounding box center [501, 178] width 76 height 12
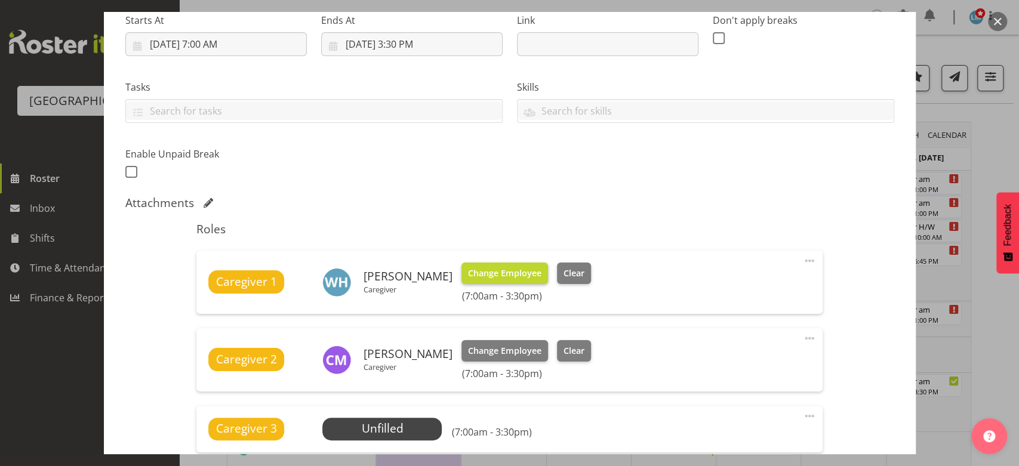
scroll to position [265, 0]
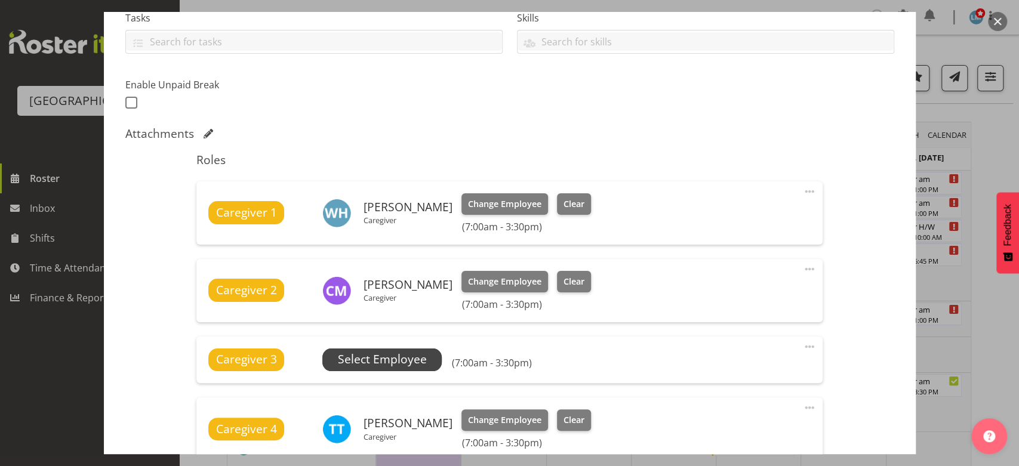
click at [376, 351] on span "Select Employee" at bounding box center [382, 359] width 89 height 17
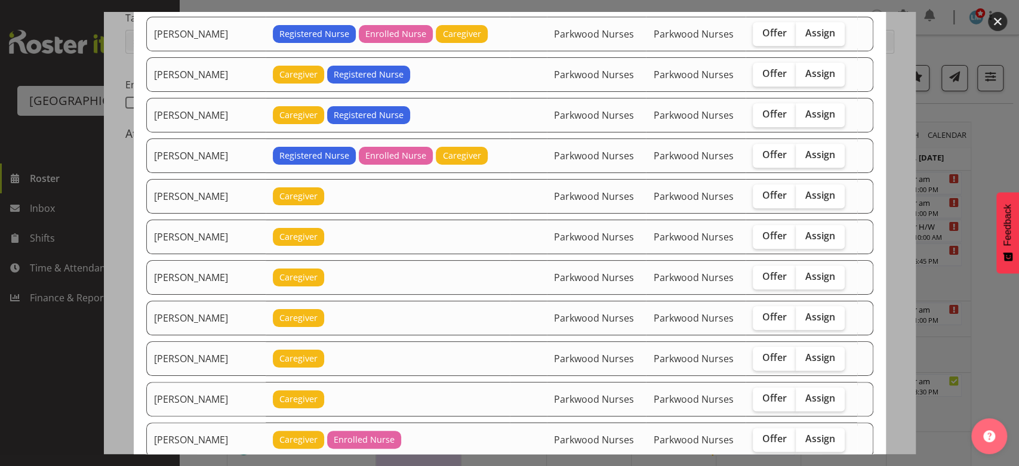
scroll to position [862, 0]
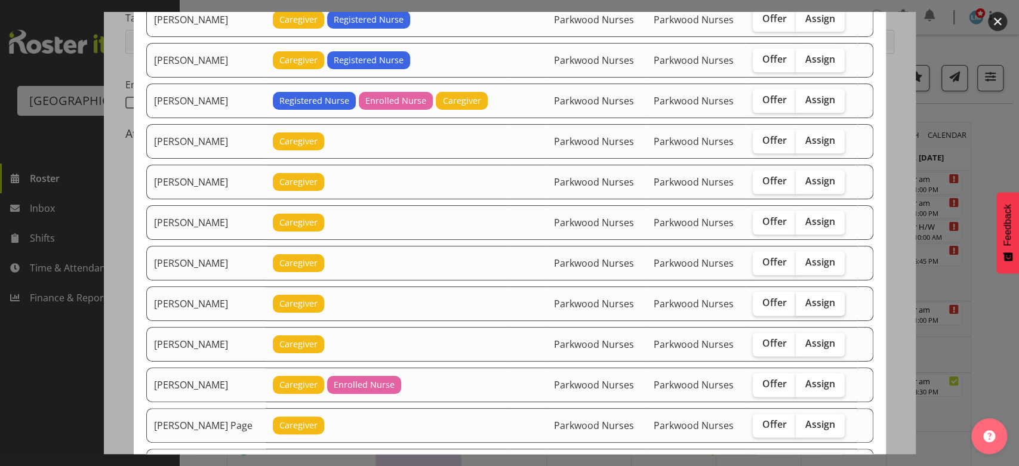
click at [807, 297] on span "Assign" at bounding box center [820, 303] width 30 height 12
click at [803, 299] on input "Assign" at bounding box center [800, 303] width 8 height 8
checkbox input "true"
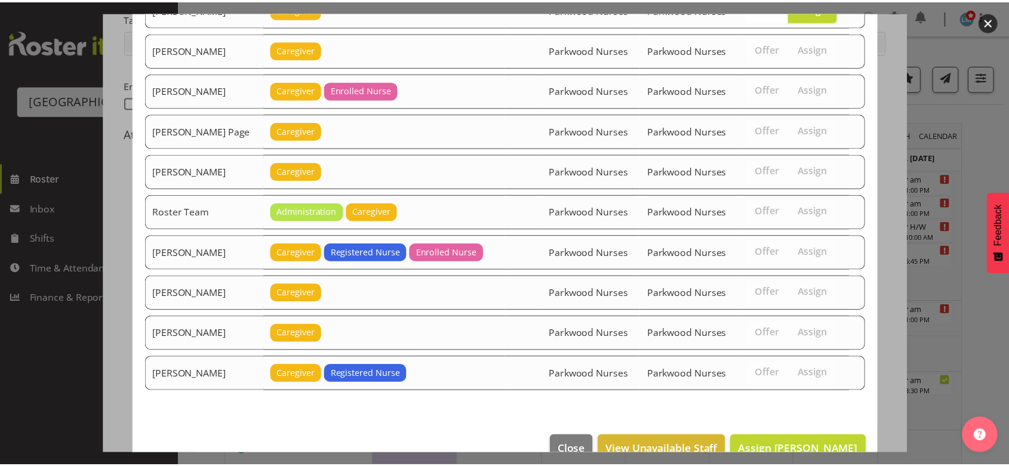
scroll to position [1172, 0]
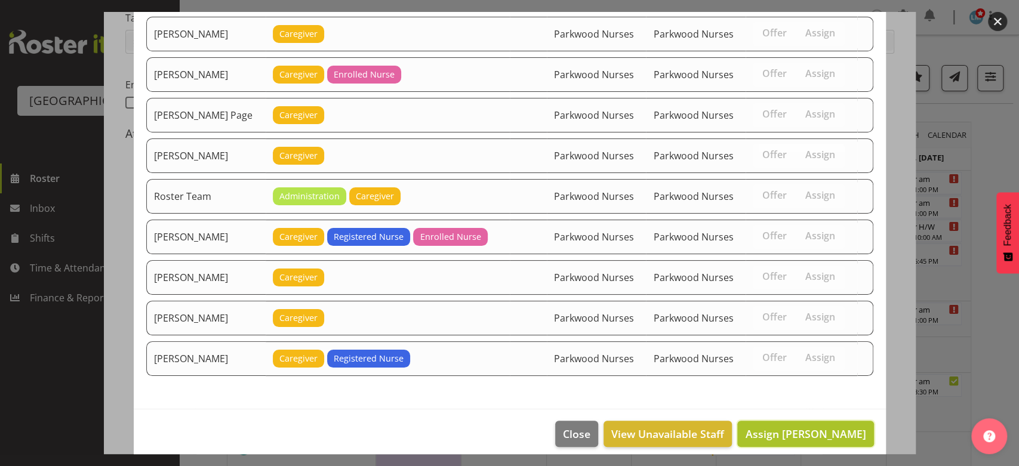
click at [807, 427] on span "Assign Maria Morgan" at bounding box center [805, 434] width 121 height 14
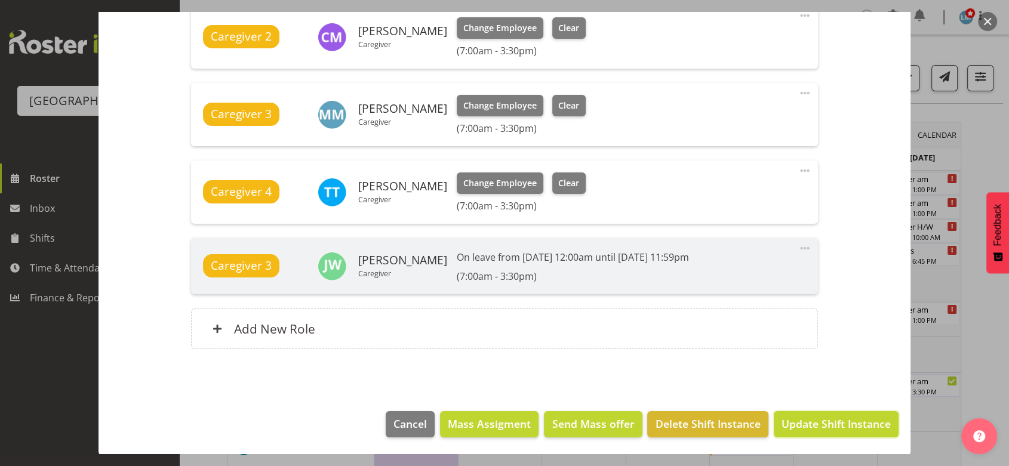
click at [807, 421] on span "Update Shift Instance" at bounding box center [835, 424] width 109 height 16
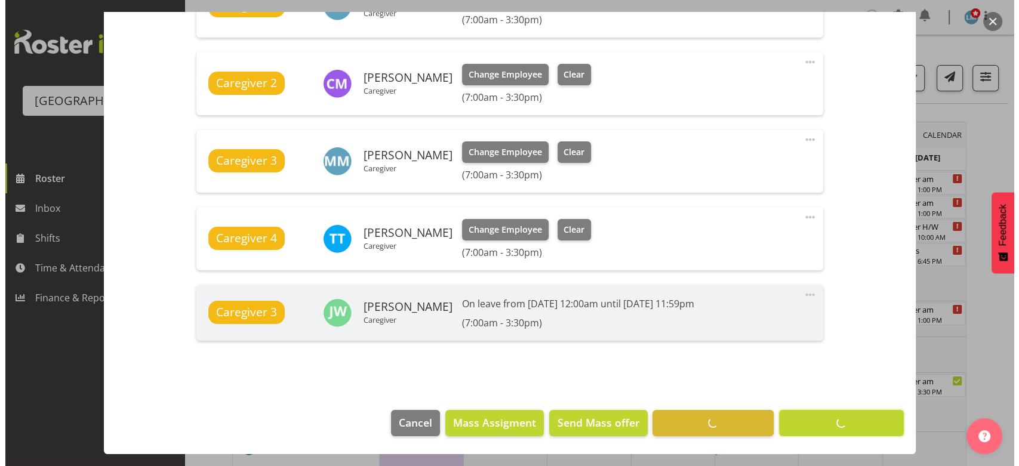
scroll to position [472, 0]
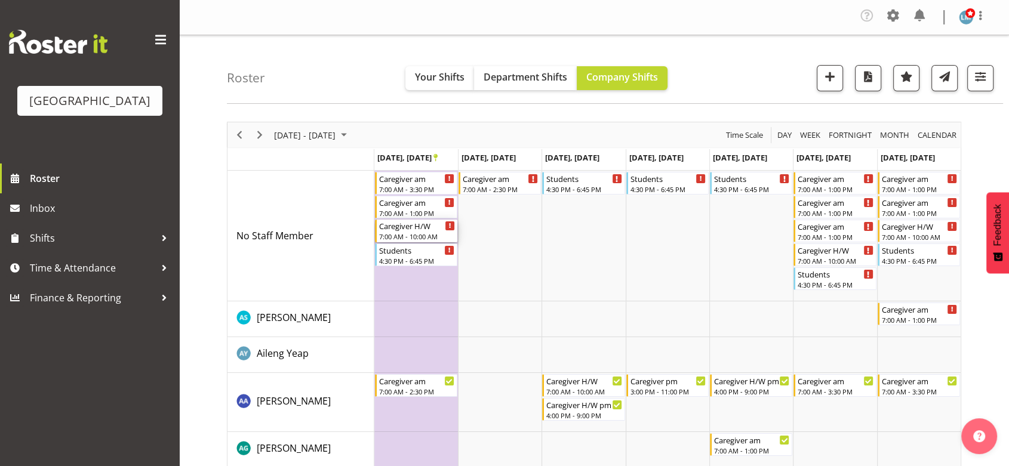
click at [405, 235] on div "7:00 AM - 10:00 AM" at bounding box center [417, 237] width 76 height 10
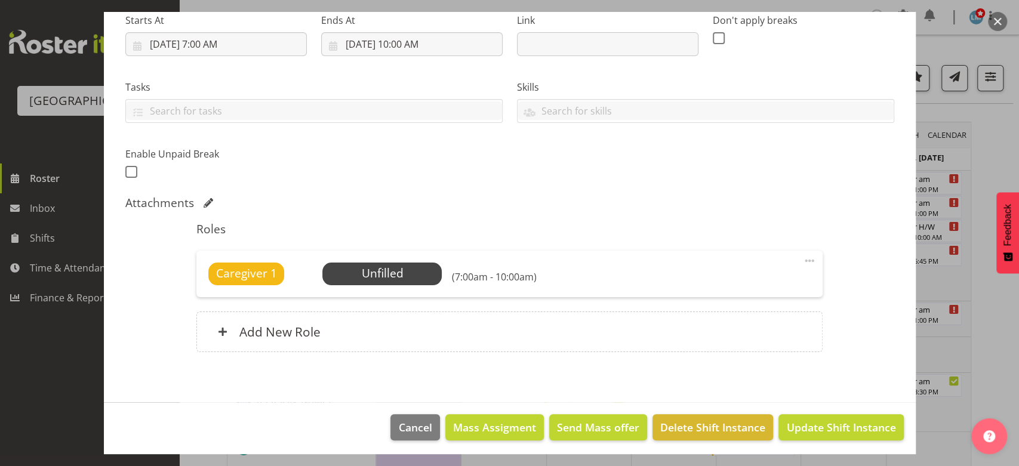
scroll to position [199, 0]
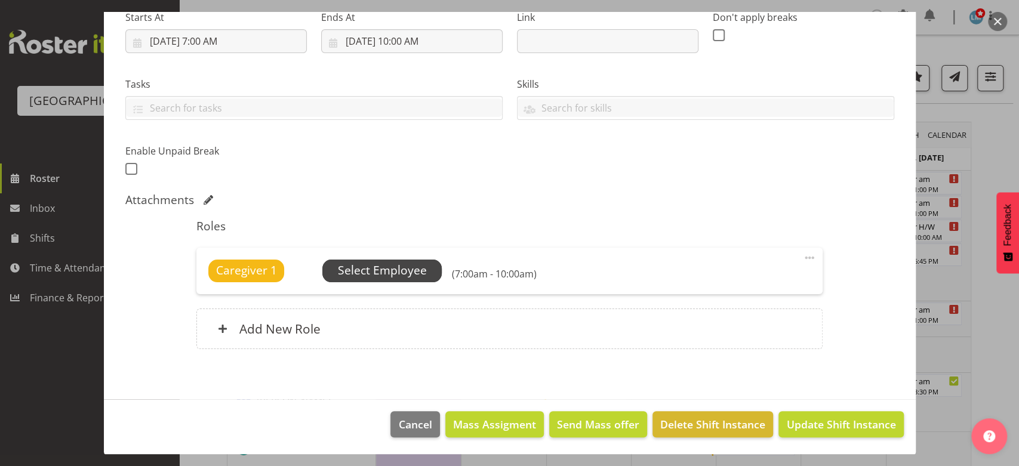
click at [384, 271] on span "Select Employee" at bounding box center [382, 270] width 89 height 17
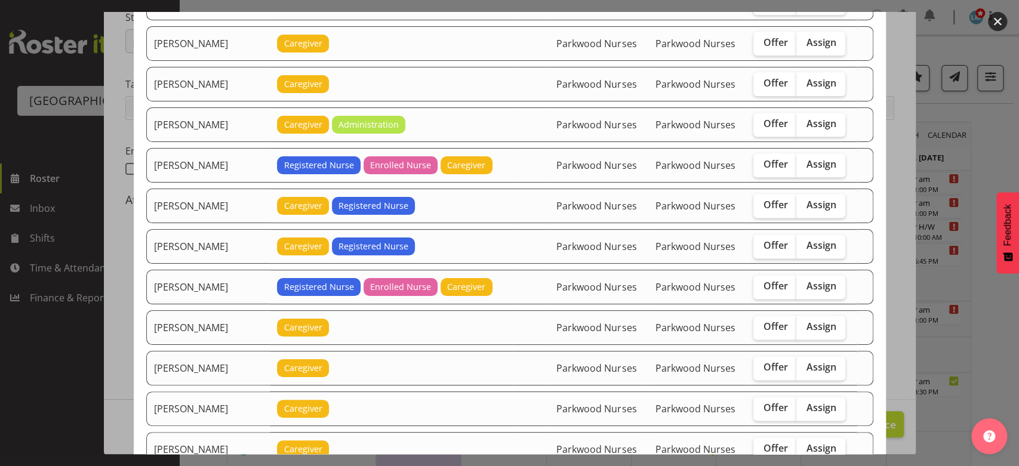
scroll to position [1061, 0]
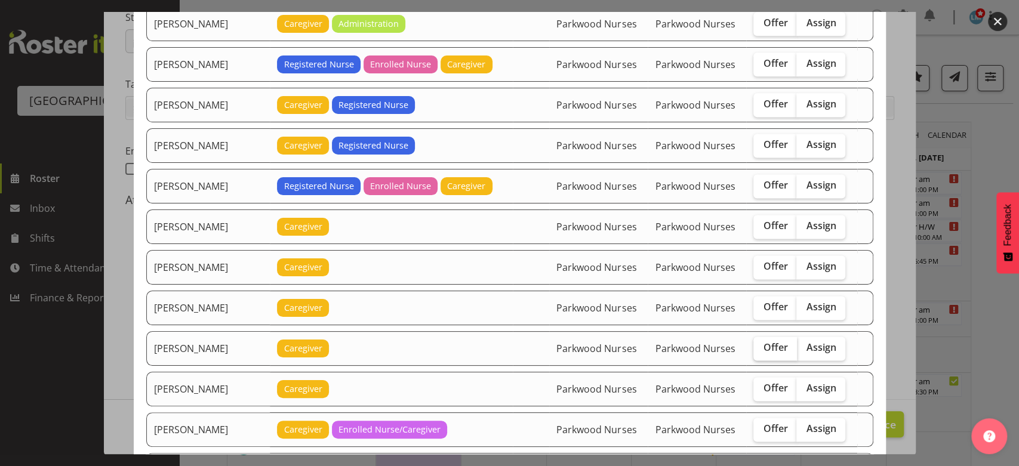
click at [765, 341] on span "Offer" at bounding box center [775, 347] width 24 height 12
click at [761, 344] on input "Offer" at bounding box center [757, 348] width 8 height 8
checkbox input "true"
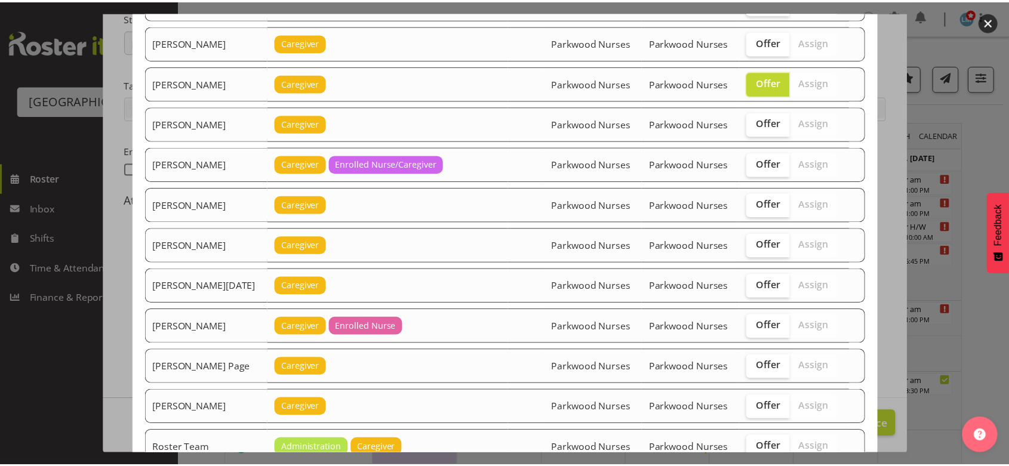
scroll to position [1576, 0]
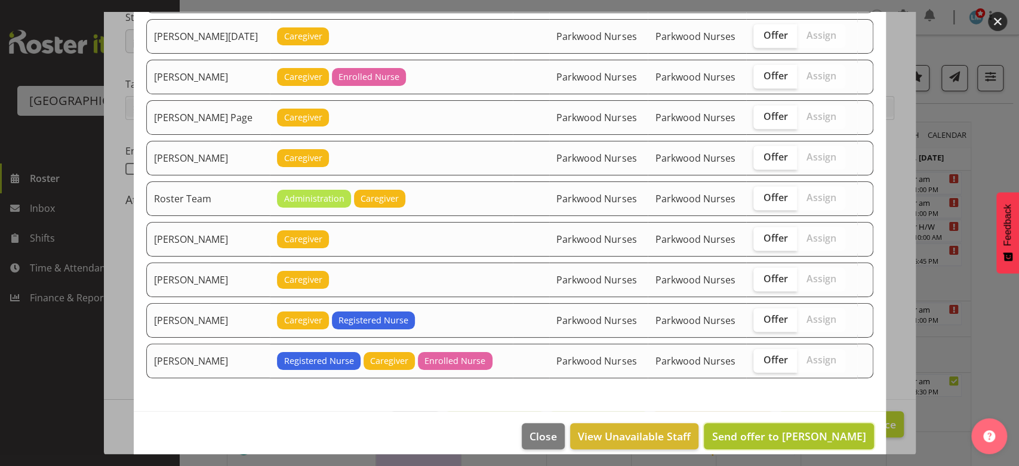
click at [787, 429] on span "Send offer to Maria Morgan" at bounding box center [789, 436] width 154 height 14
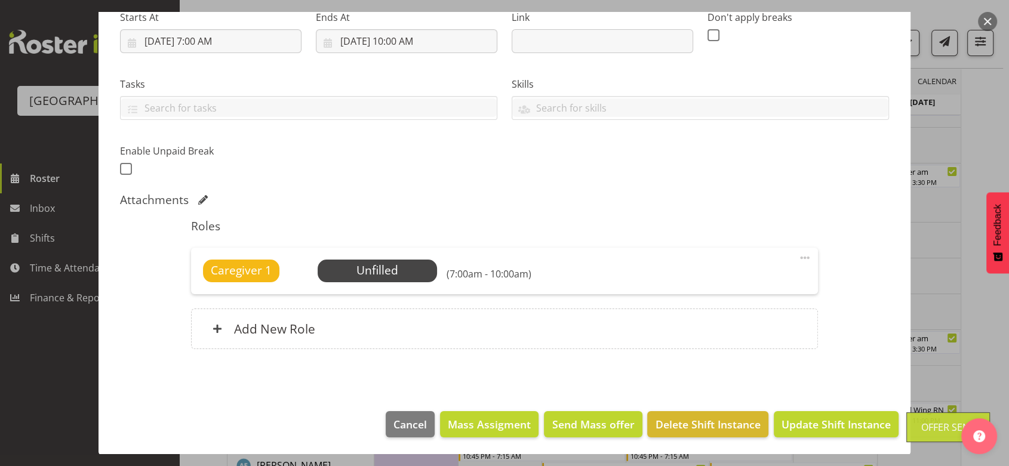
scroll to position [265, 0]
click at [787, 424] on span "Update Shift Instance" at bounding box center [835, 425] width 109 height 16
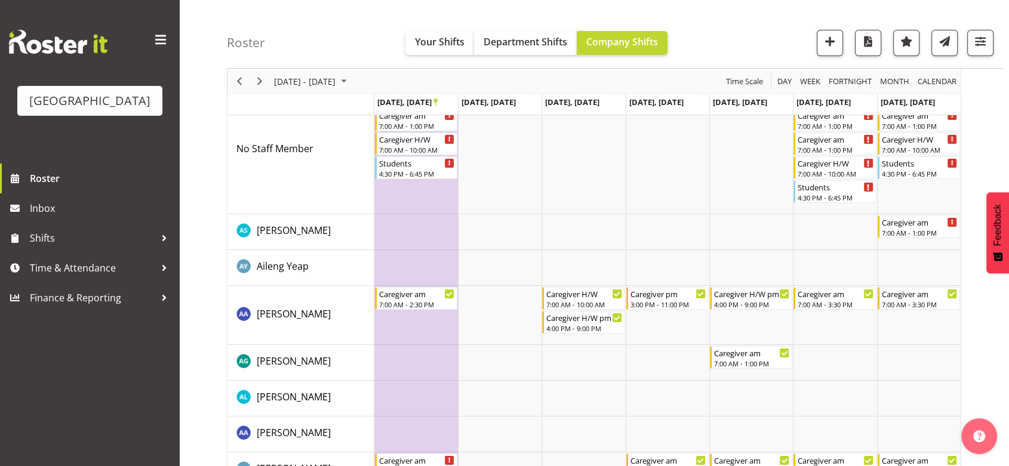
scroll to position [0, 0]
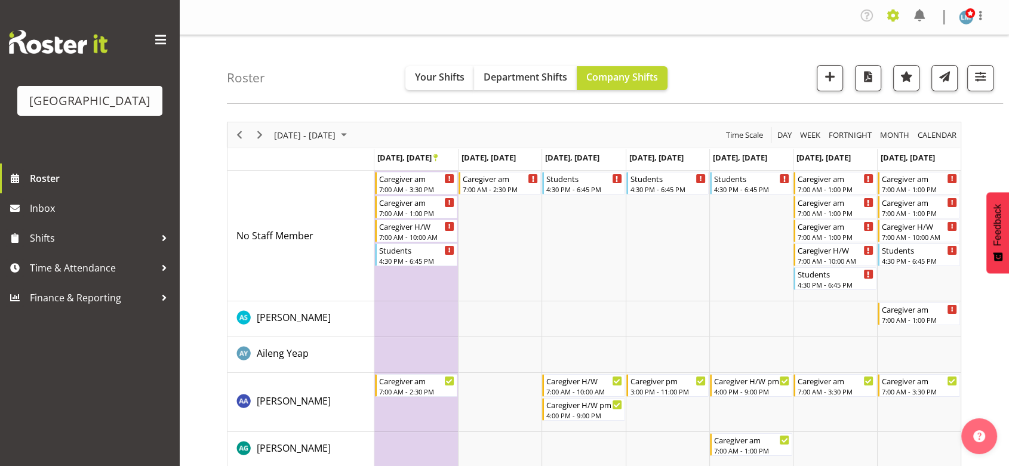
click at [892, 14] on span at bounding box center [892, 15] width 19 height 19
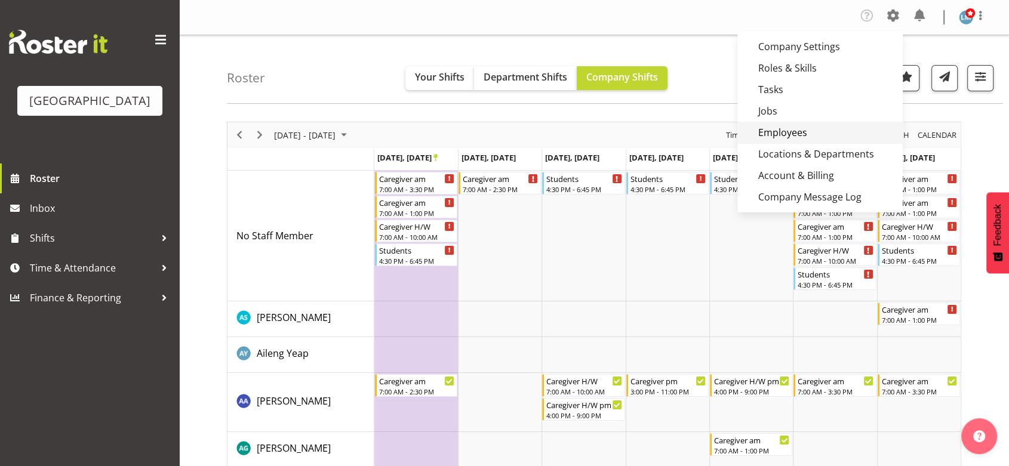
click at [783, 124] on link "Employees" at bounding box center [819, 132] width 165 height 21
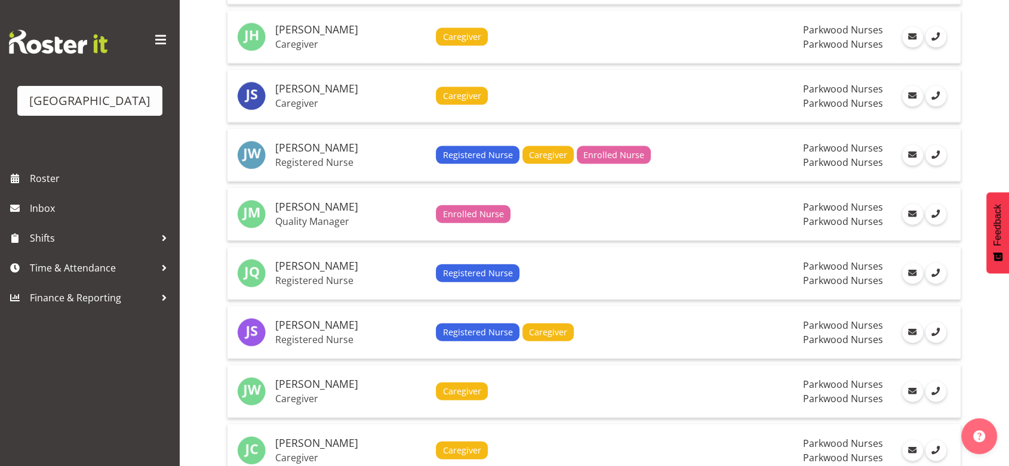
scroll to position [2731, 0]
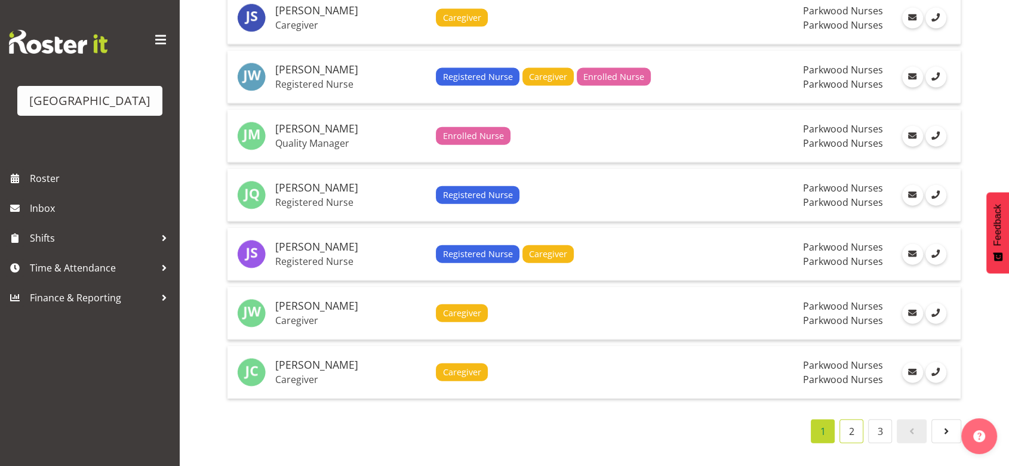
click at [852, 420] on link "2" at bounding box center [851, 432] width 24 height 24
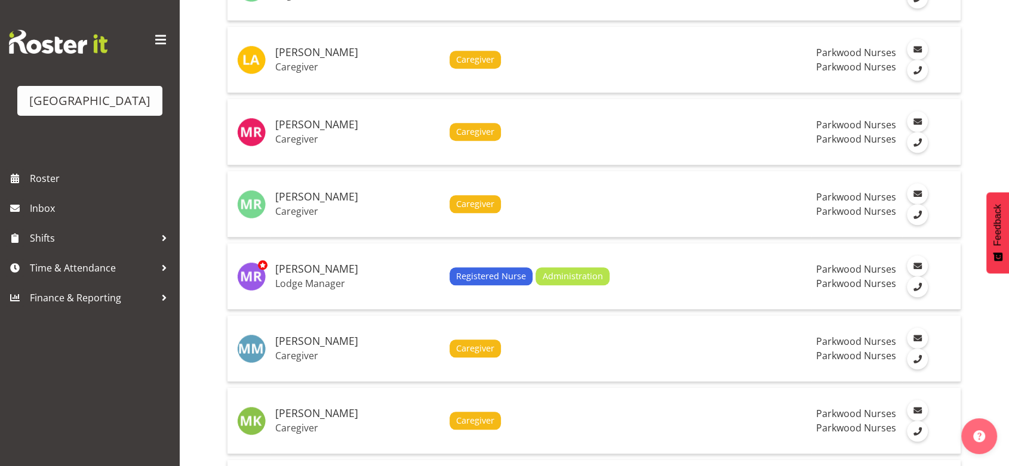
scroll to position [1205, 0]
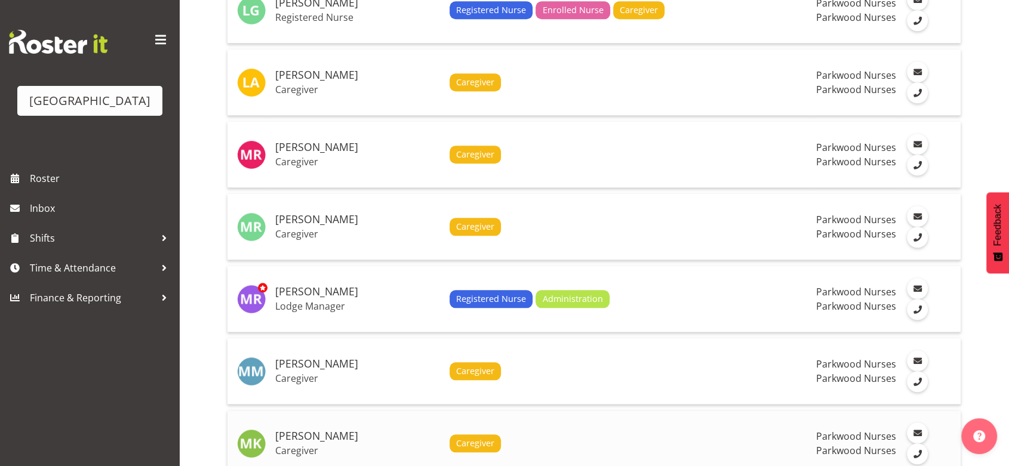
click at [368, 411] on td "Maria Kuraem Caregiver" at bounding box center [357, 444] width 174 height 66
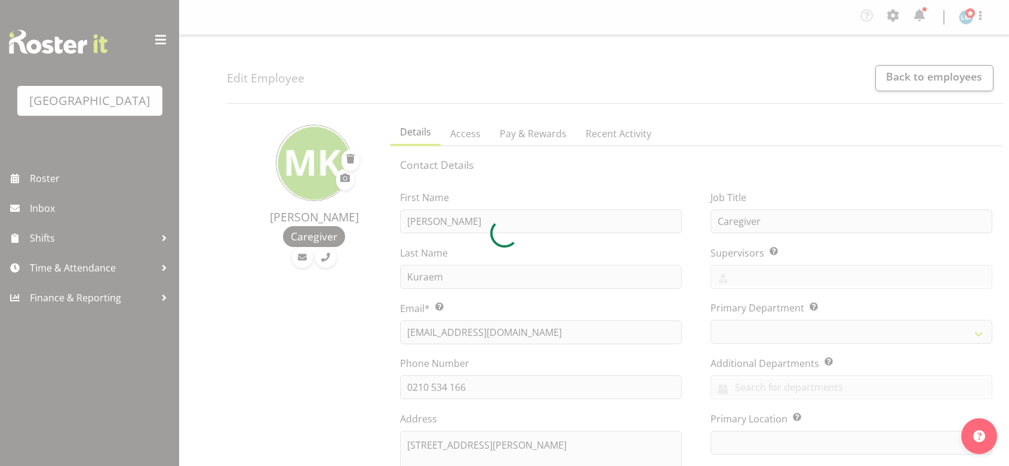
select select "TimelineWeek"
select select
select select "102"
select select "104"
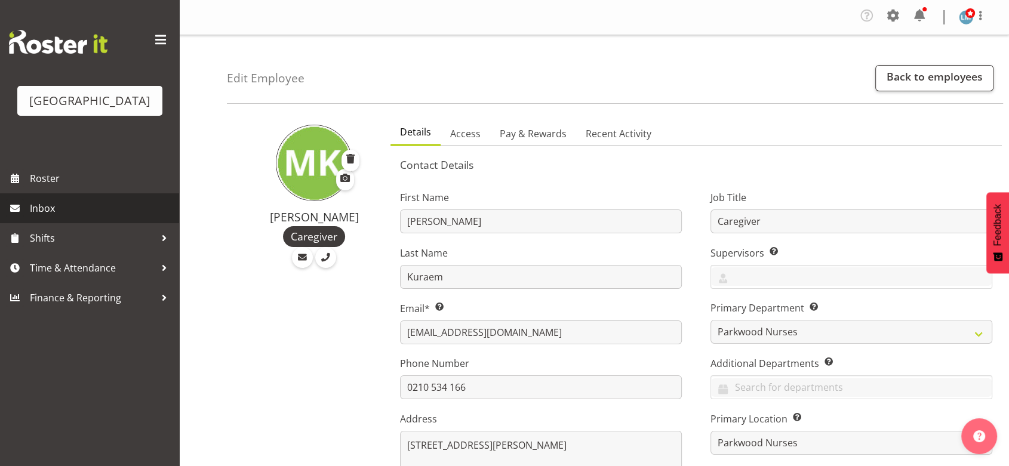
click at [56, 217] on span "Inbox" at bounding box center [101, 208] width 143 height 18
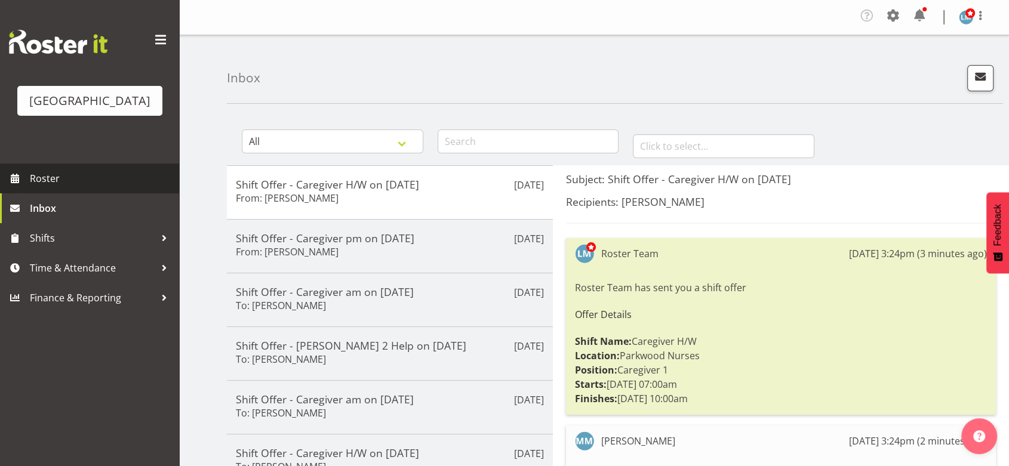
click at [90, 187] on span "Roster" at bounding box center [101, 179] width 143 height 18
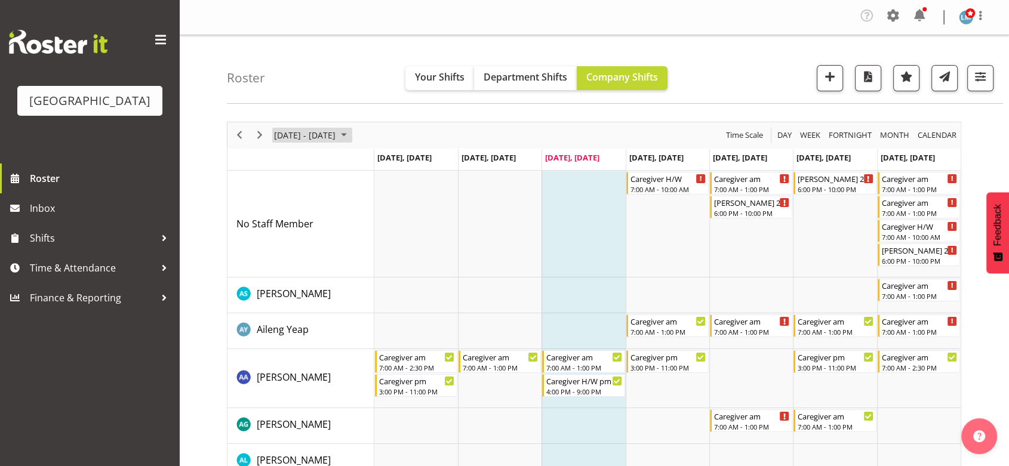
click at [351, 133] on span "September 01 - 07, 2025" at bounding box center [344, 135] width 14 height 15
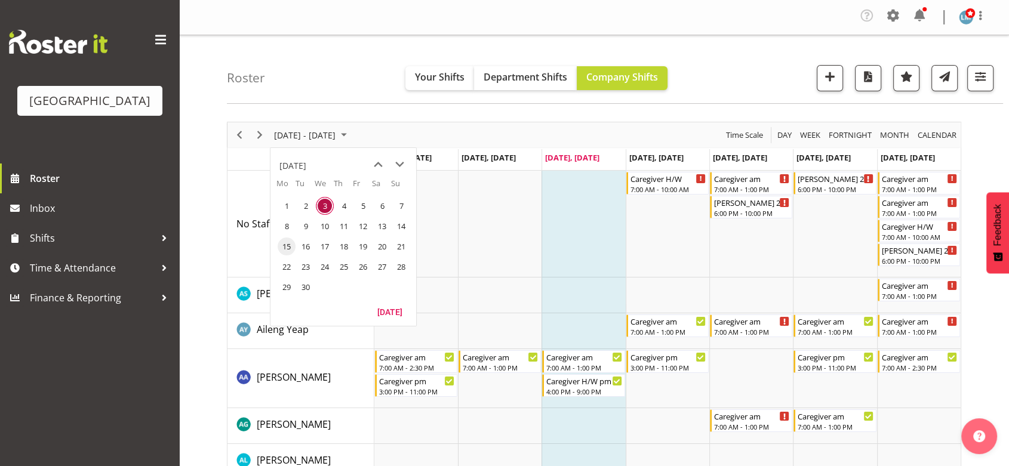
click at [282, 247] on span "15" at bounding box center [287, 247] width 18 height 18
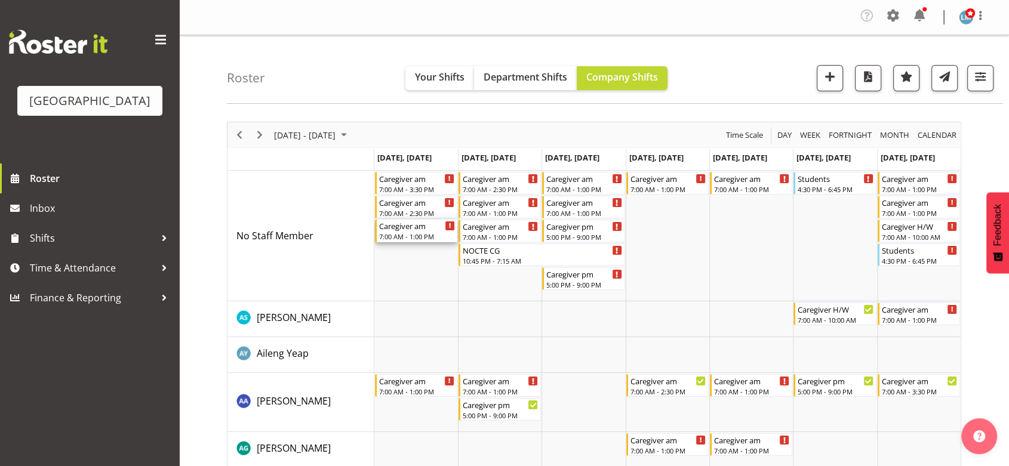
click at [398, 229] on div "Caregiver am" at bounding box center [417, 226] width 76 height 12
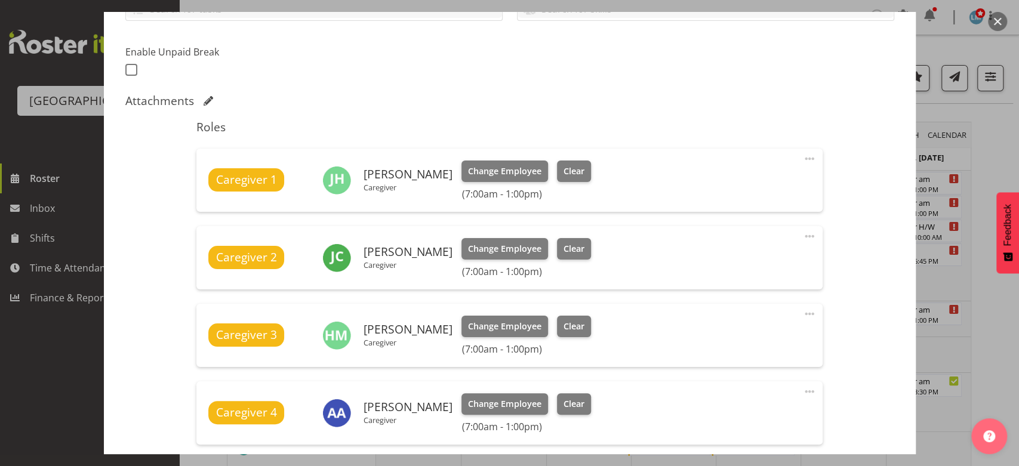
scroll to position [331, 0]
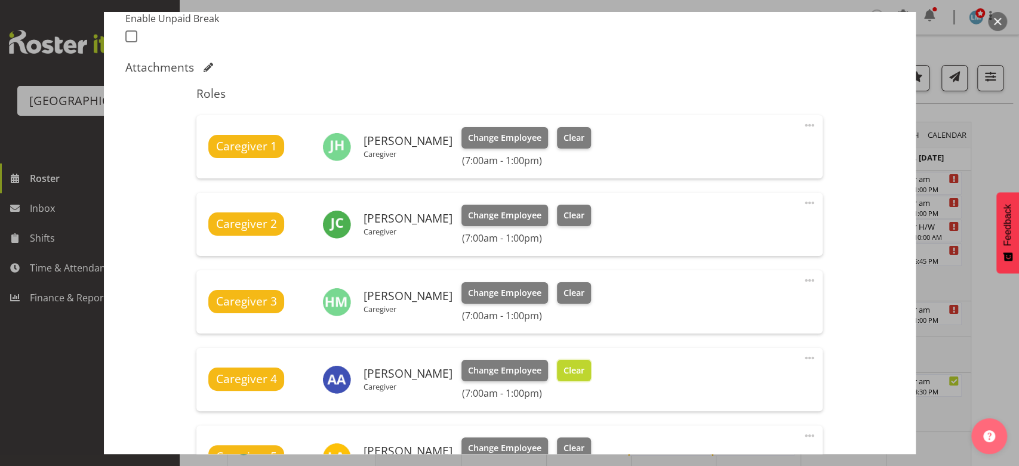
click at [564, 362] on button "Clear" at bounding box center [574, 370] width 34 height 21
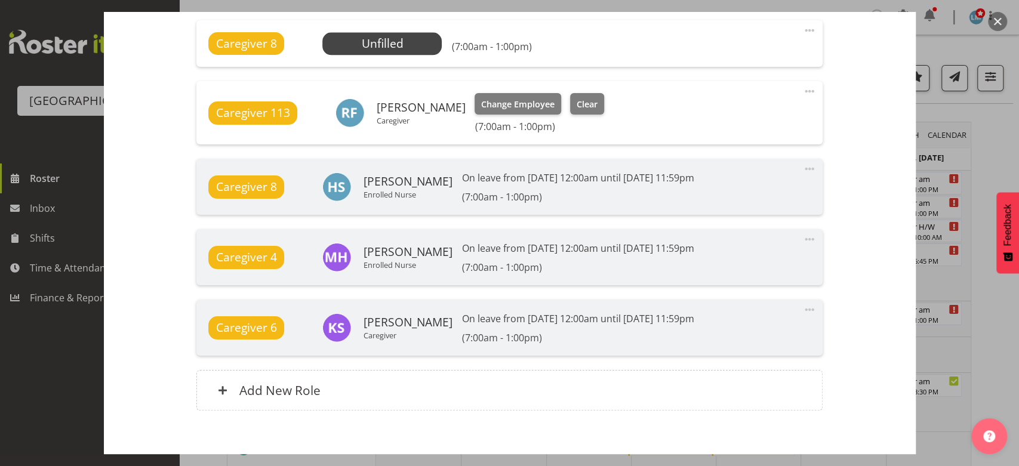
scroll to position [1015, 0]
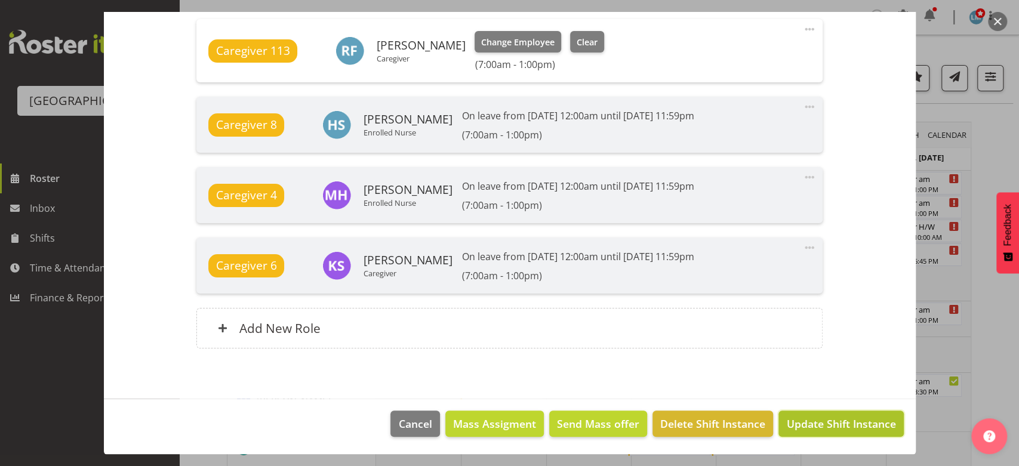
click at [815, 425] on span "Update Shift Instance" at bounding box center [840, 424] width 109 height 16
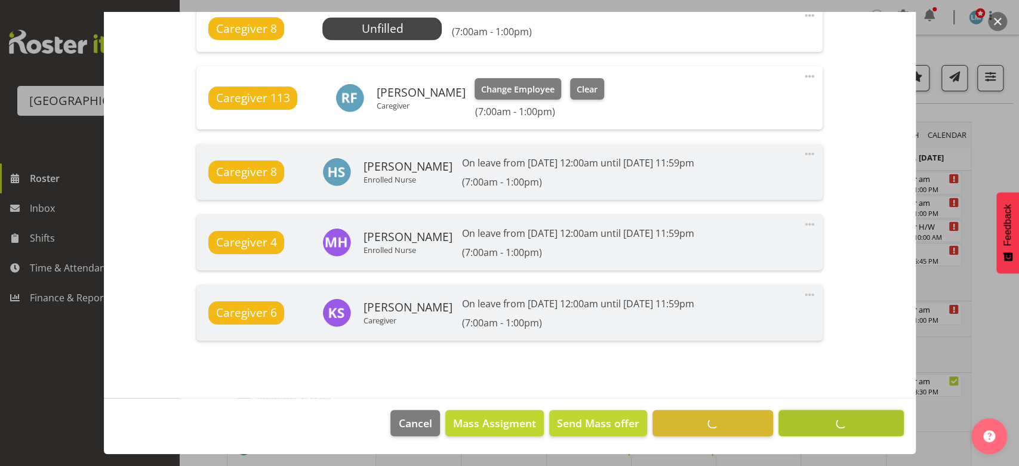
scroll to position [967, 0]
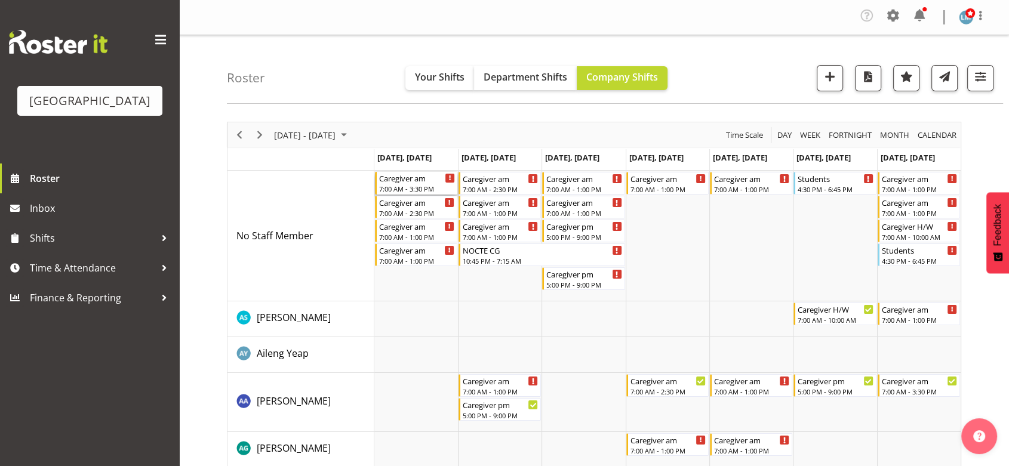
click at [401, 182] on div "Caregiver am" at bounding box center [417, 178] width 76 height 12
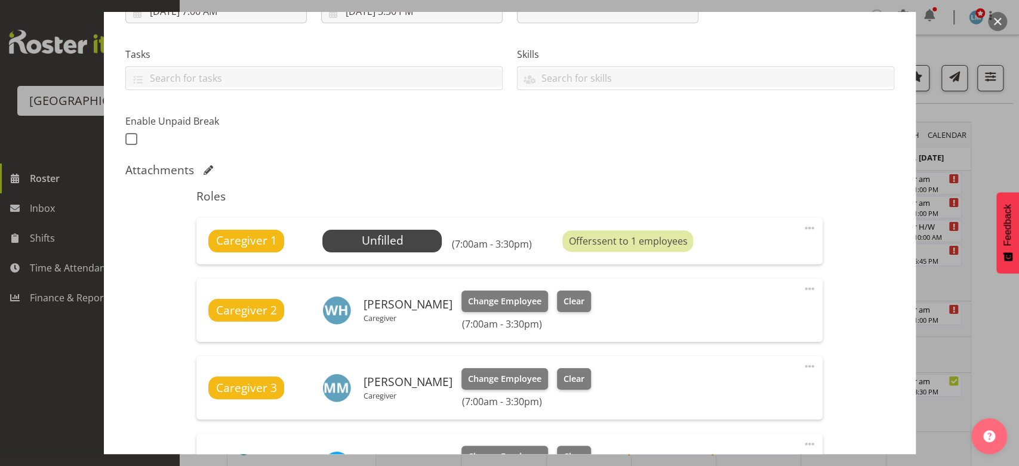
scroll to position [265, 0]
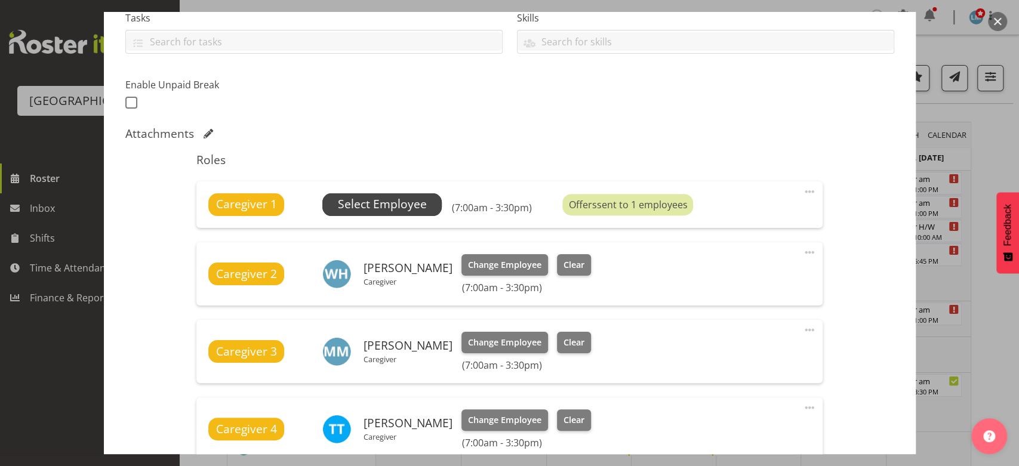
click at [380, 207] on span "Select Employee" at bounding box center [382, 204] width 89 height 17
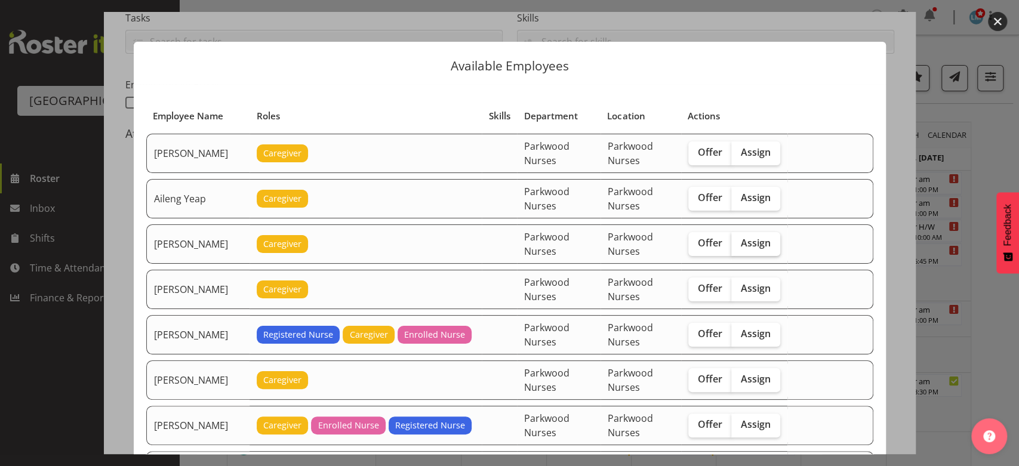
click at [750, 238] on span "Assign" at bounding box center [756, 243] width 30 height 12
click at [739, 239] on input "Assign" at bounding box center [735, 243] width 8 height 8
checkbox input "true"
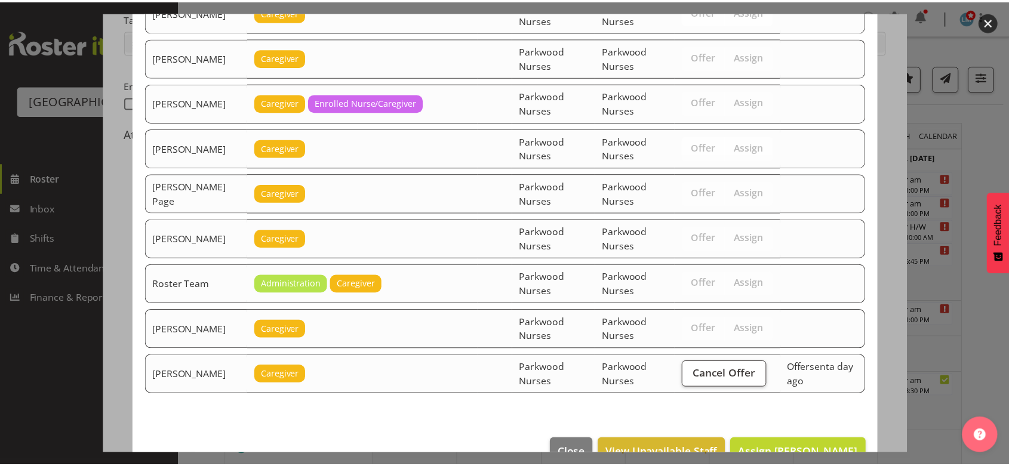
scroll to position [1385, 0]
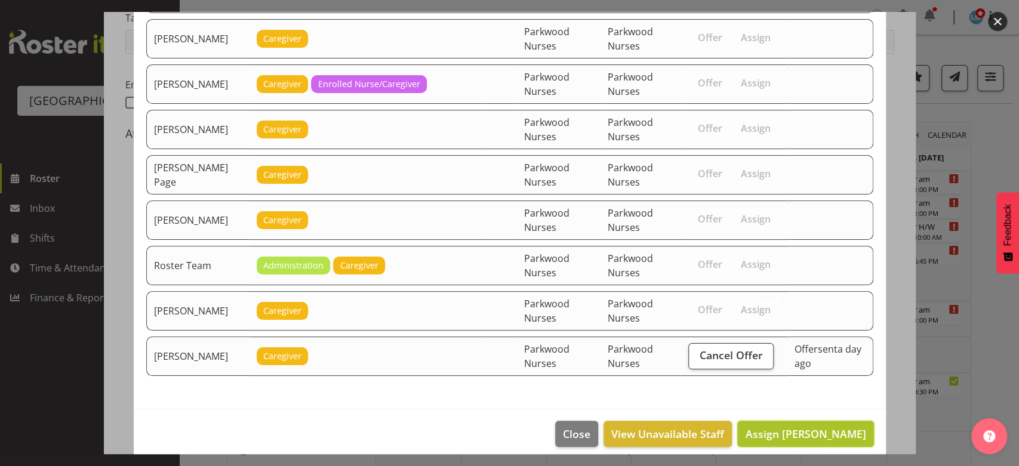
click at [805, 427] on span "Assign Alem Abreha" at bounding box center [805, 434] width 121 height 14
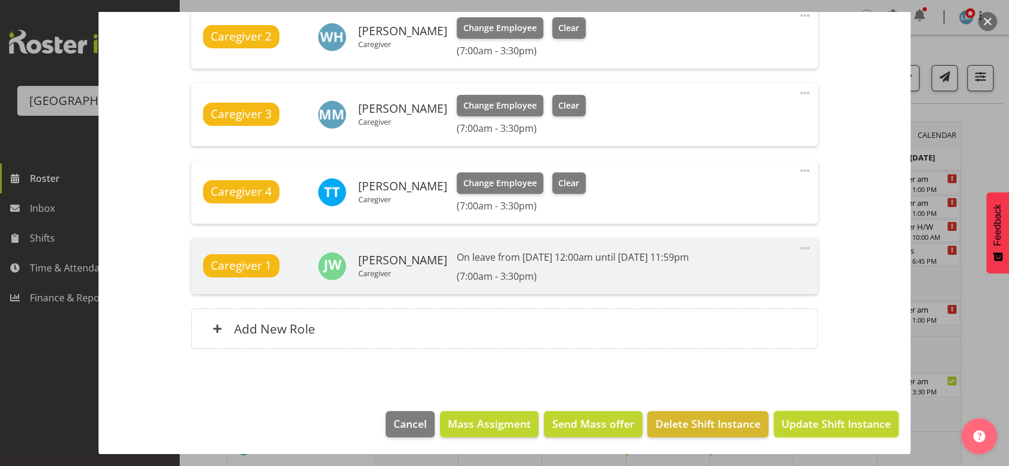
click at [805, 421] on span "Update Shift Instance" at bounding box center [835, 424] width 109 height 16
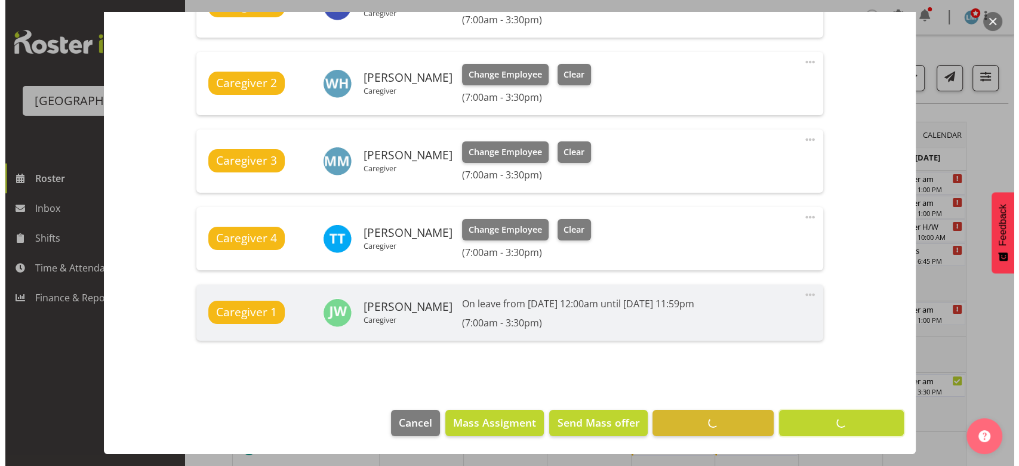
scroll to position [472, 0]
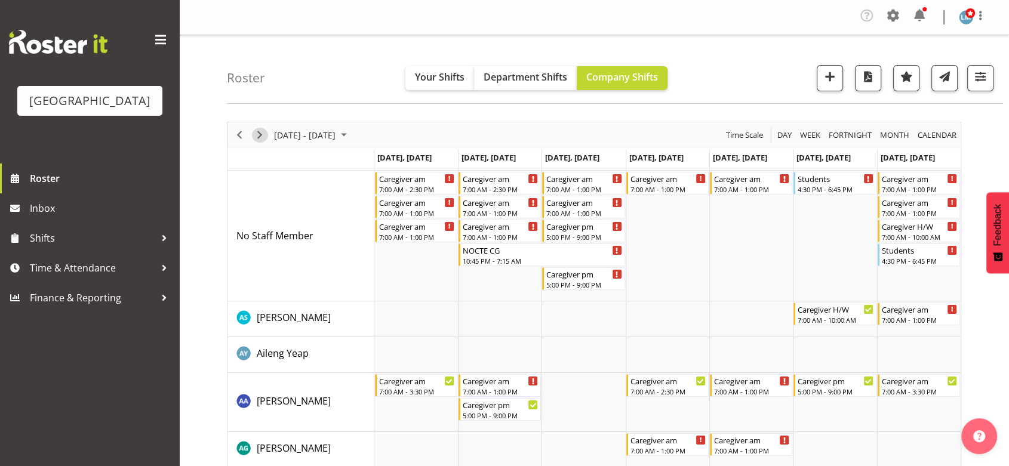
click at [258, 130] on span "Next" at bounding box center [260, 135] width 14 height 15
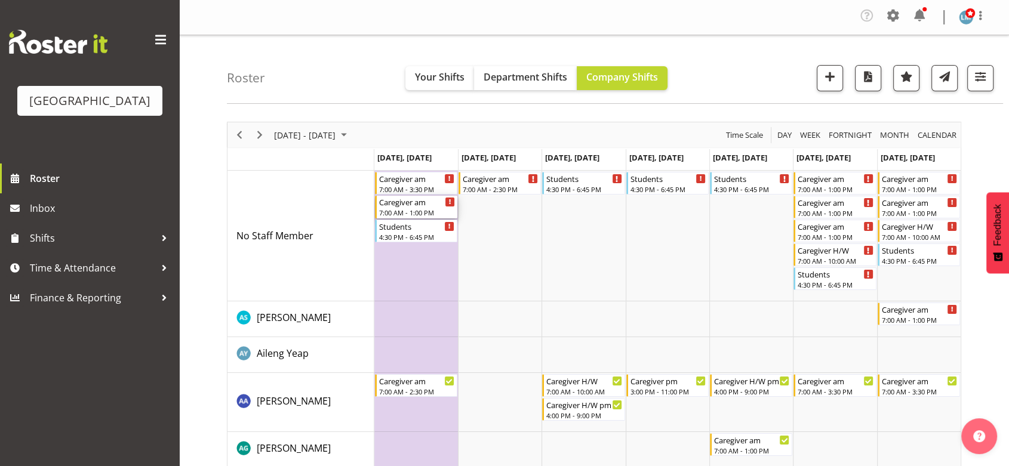
click at [392, 209] on div "7:00 AM - 1:00 PM" at bounding box center [417, 213] width 76 height 10
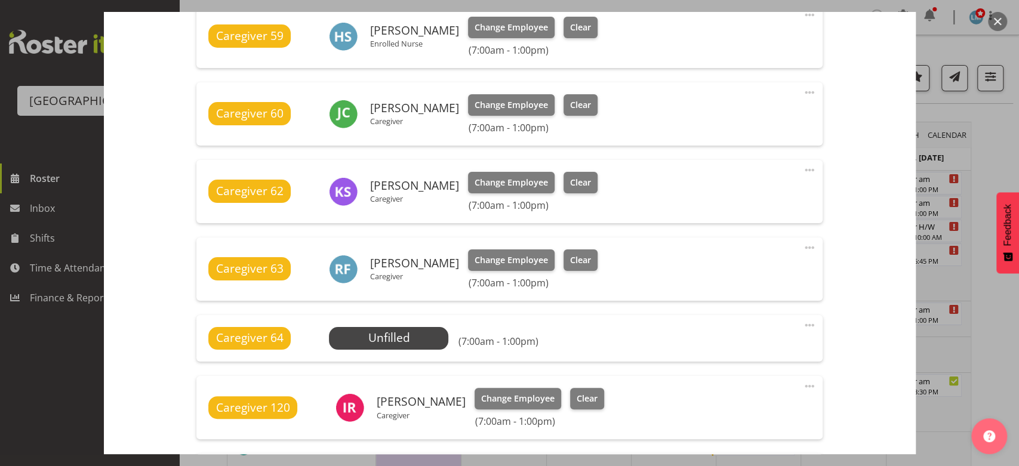
scroll to position [796, 0]
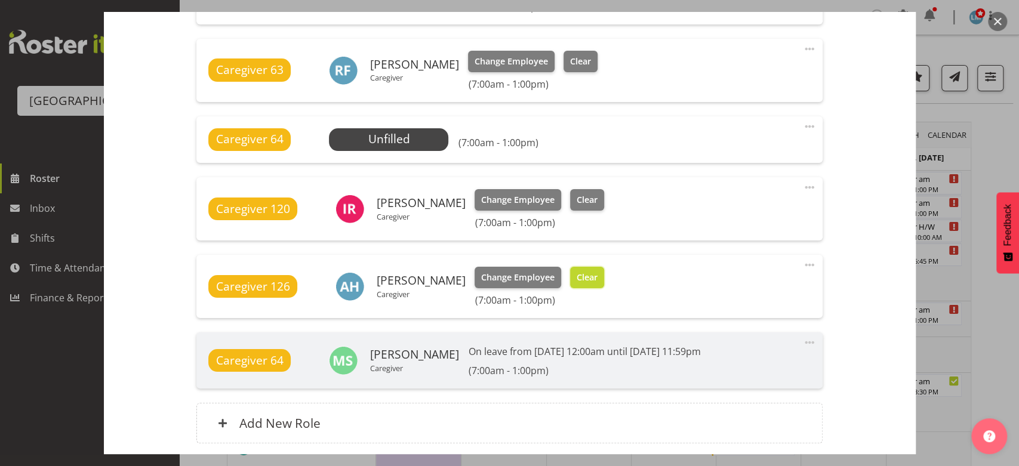
click at [598, 276] on span "Clear" at bounding box center [587, 277] width 21 height 13
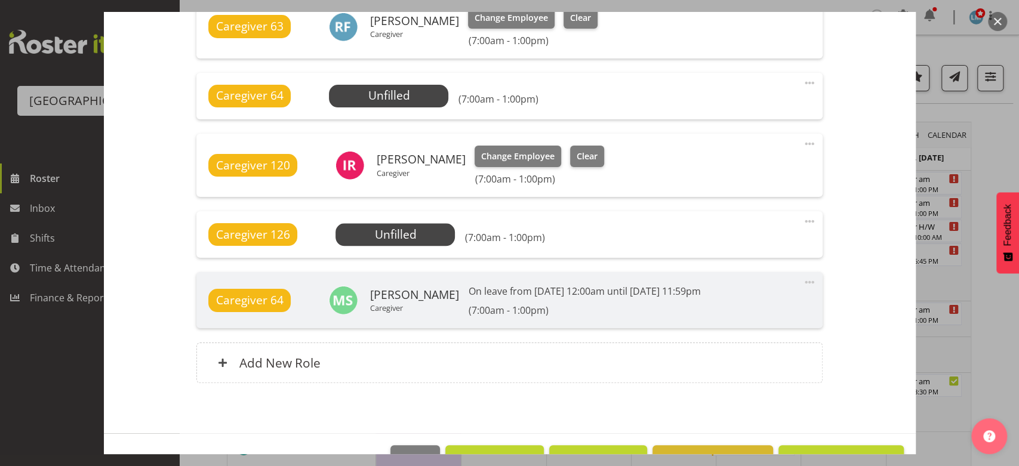
scroll to position [874, 0]
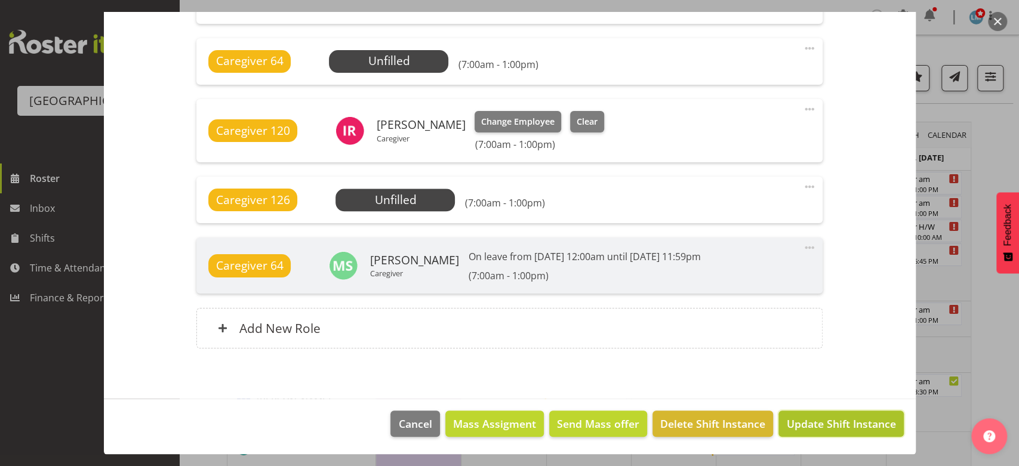
click at [833, 421] on span "Update Shift Instance" at bounding box center [840, 424] width 109 height 16
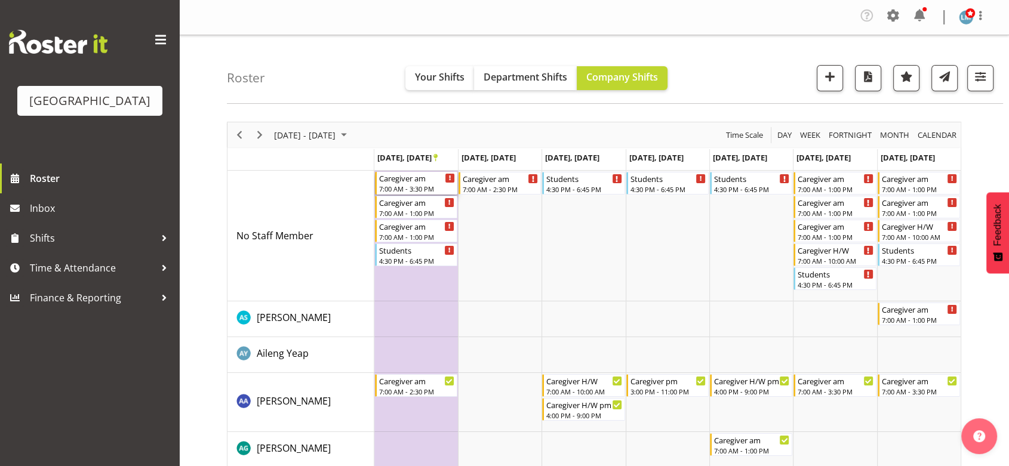
click at [401, 183] on div "Caregiver am" at bounding box center [417, 178] width 76 height 12
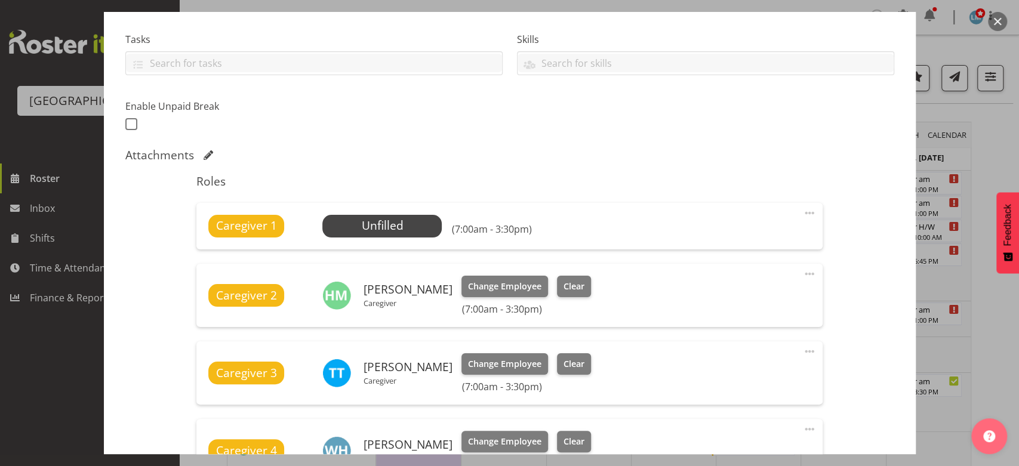
scroll to position [265, 0]
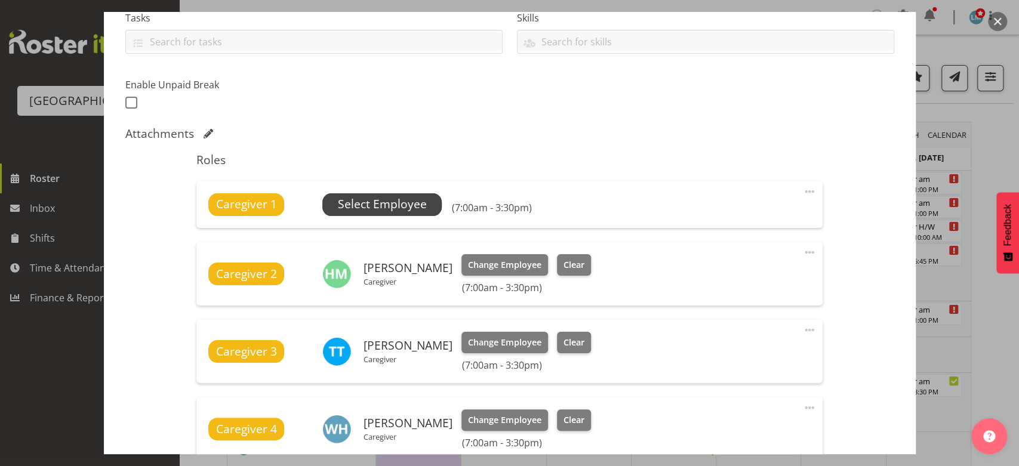
click at [384, 205] on span "Select Employee" at bounding box center [382, 204] width 89 height 17
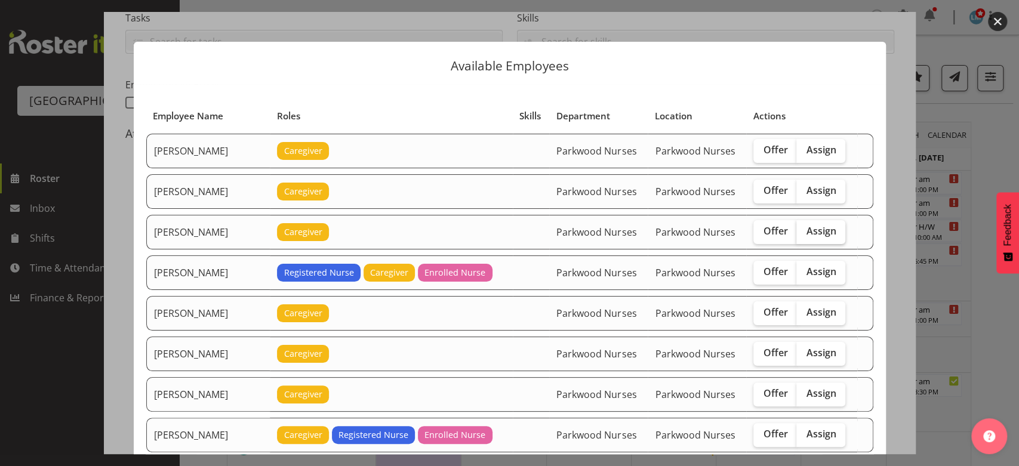
click at [818, 226] on span "Assign" at bounding box center [821, 231] width 30 height 12
click at [804, 227] on input "Assign" at bounding box center [800, 231] width 8 height 8
checkbox input "true"
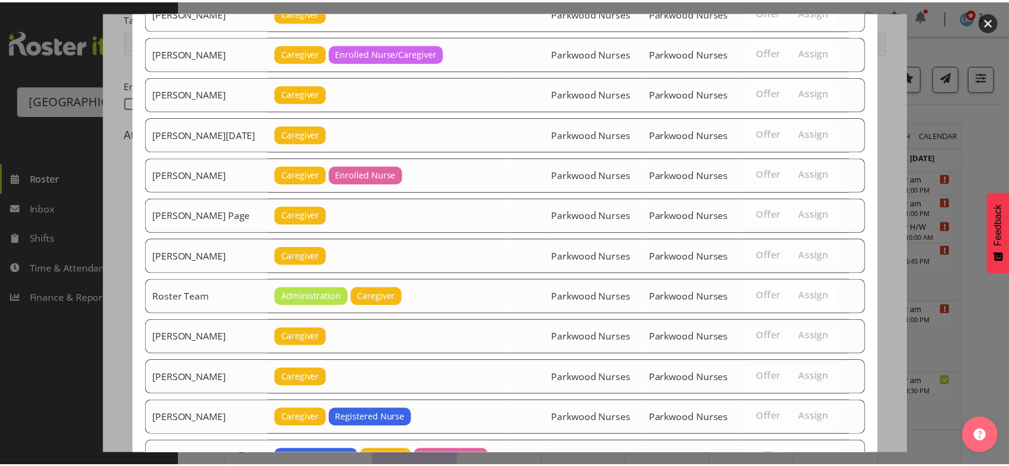
scroll to position [1294, 0]
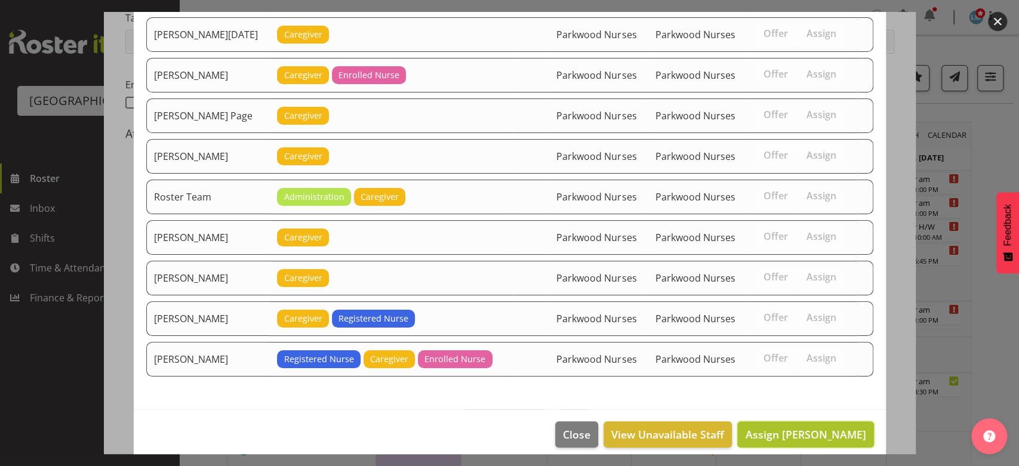
click at [793, 427] on span "Assign Angela Hogendoorn" at bounding box center [805, 434] width 121 height 14
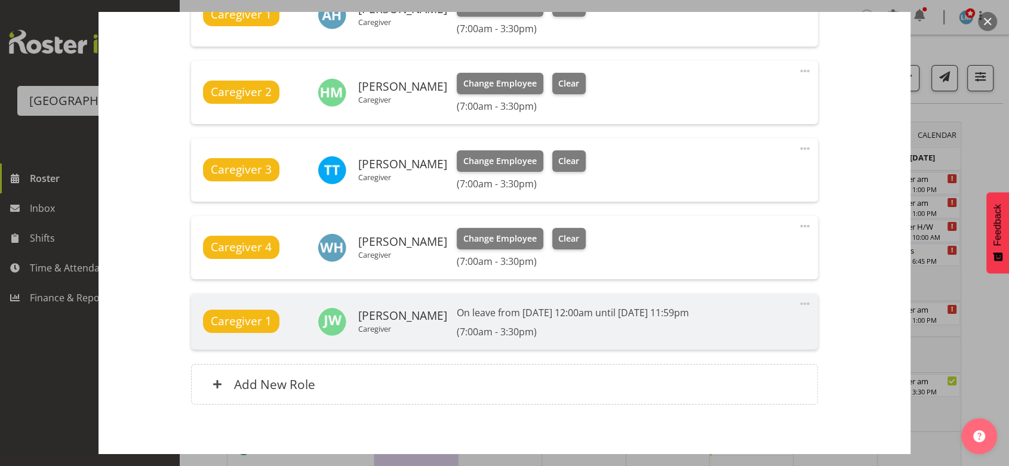
scroll to position [519, 0]
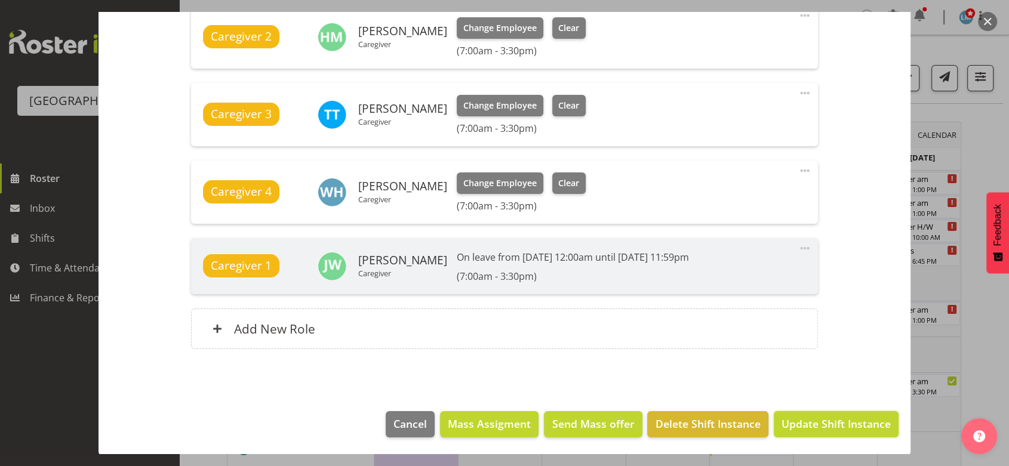
click at [793, 423] on span "Update Shift Instance" at bounding box center [835, 424] width 109 height 16
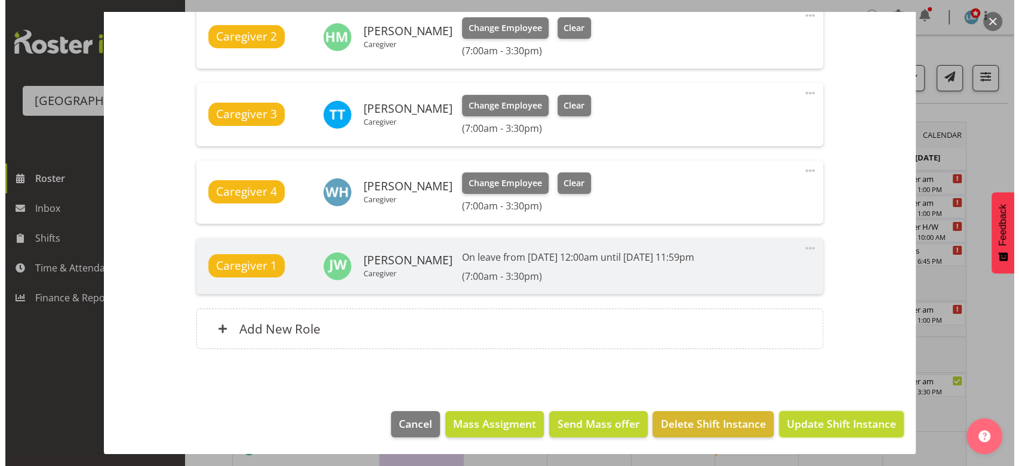
scroll to position [472, 0]
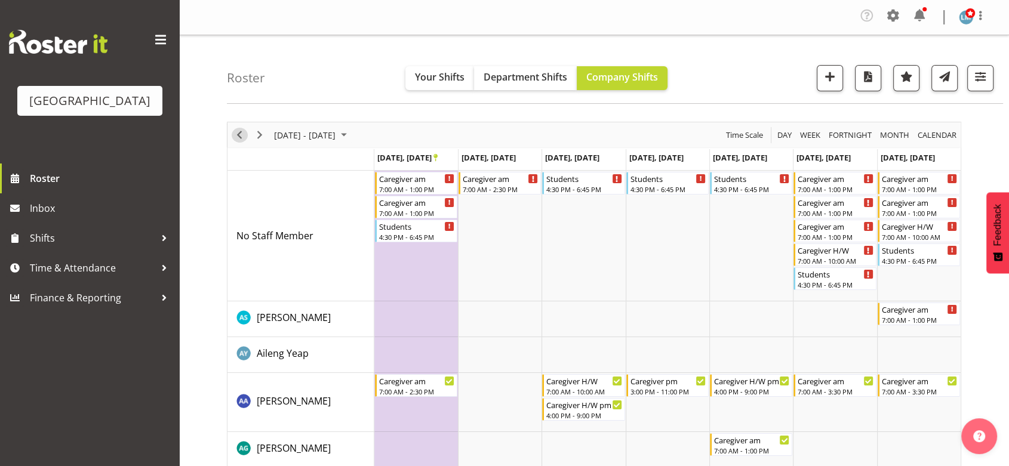
click at [236, 135] on span "Previous" at bounding box center [239, 135] width 14 height 15
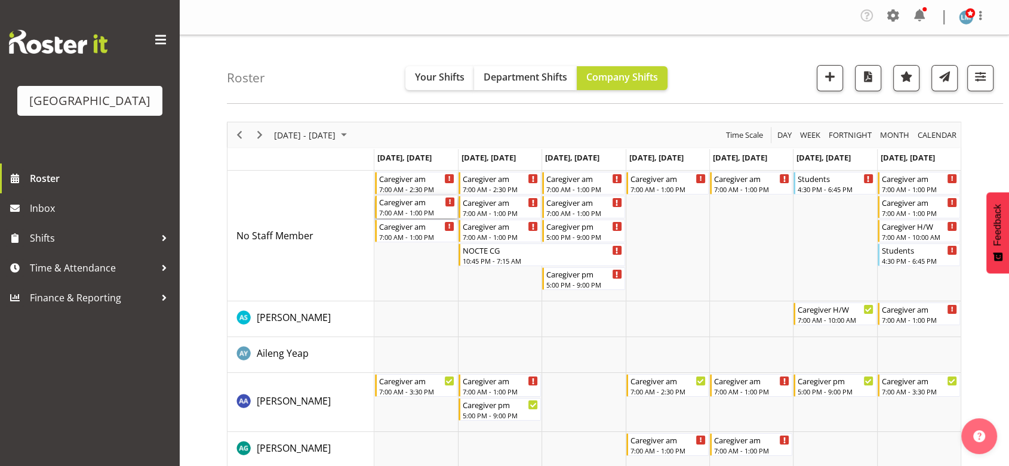
click at [417, 216] on div "7:00 AM - 1:00 PM" at bounding box center [417, 213] width 76 height 10
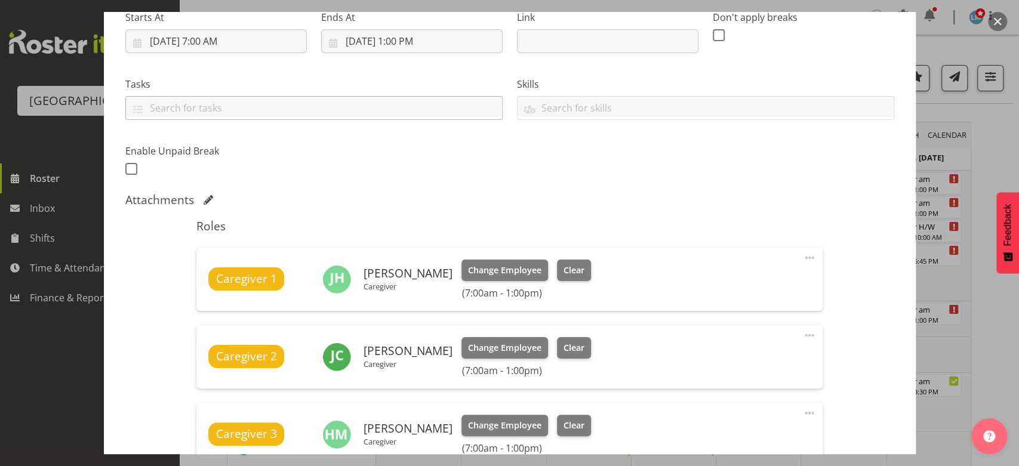
scroll to position [398, 0]
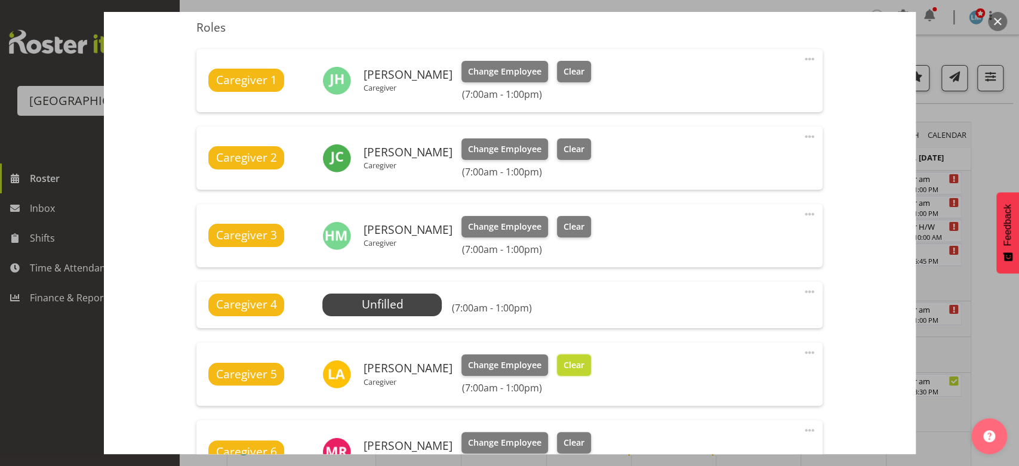
click at [565, 359] on span "Clear" at bounding box center [574, 365] width 21 height 13
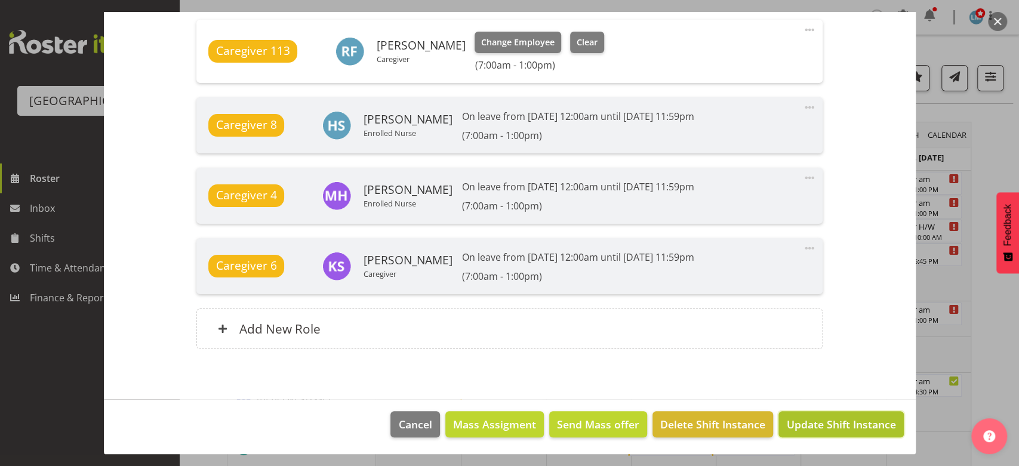
click at [817, 417] on span "Update Shift Instance" at bounding box center [840, 425] width 109 height 16
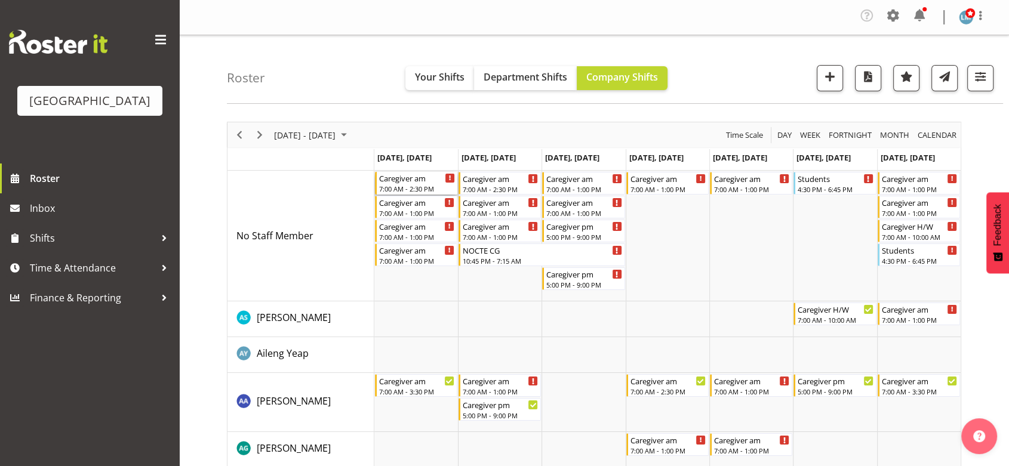
click at [401, 187] on div "7:00 AM - 2:30 PM" at bounding box center [417, 189] width 76 height 10
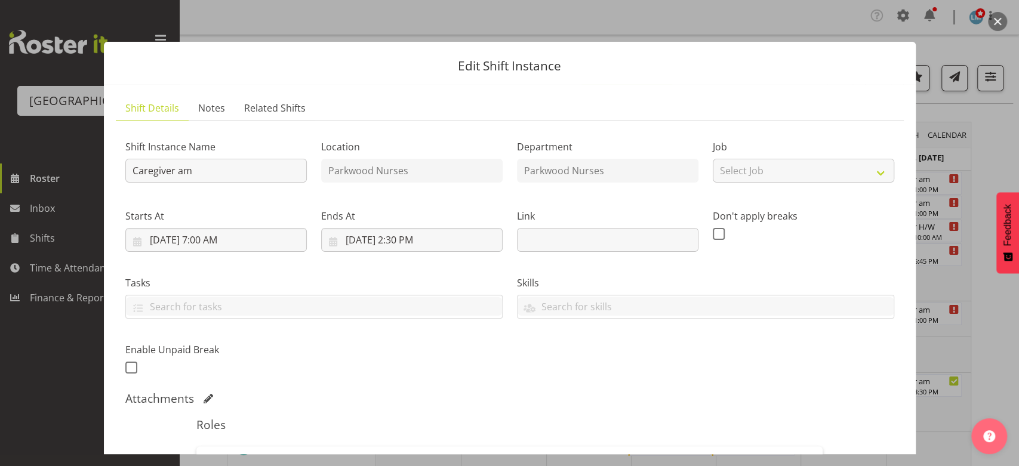
scroll to position [265, 0]
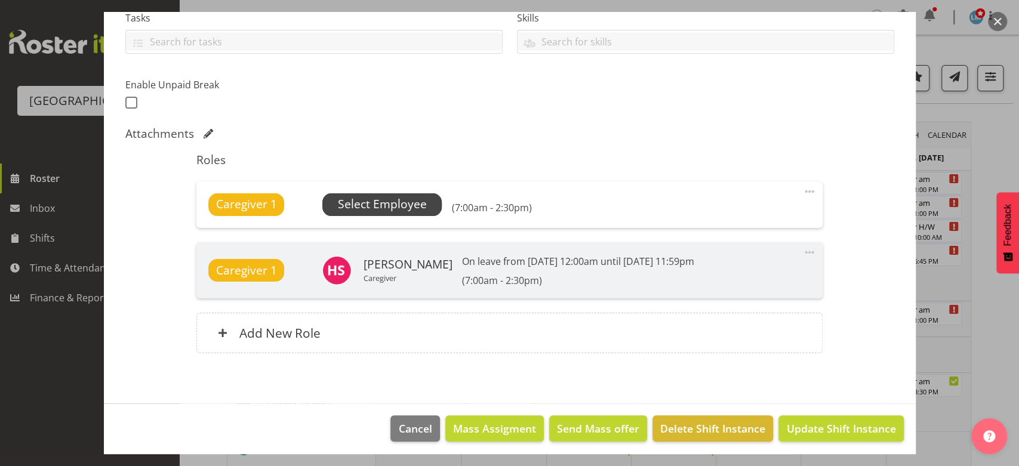
click at [378, 199] on span "Select Employee" at bounding box center [382, 204] width 89 height 17
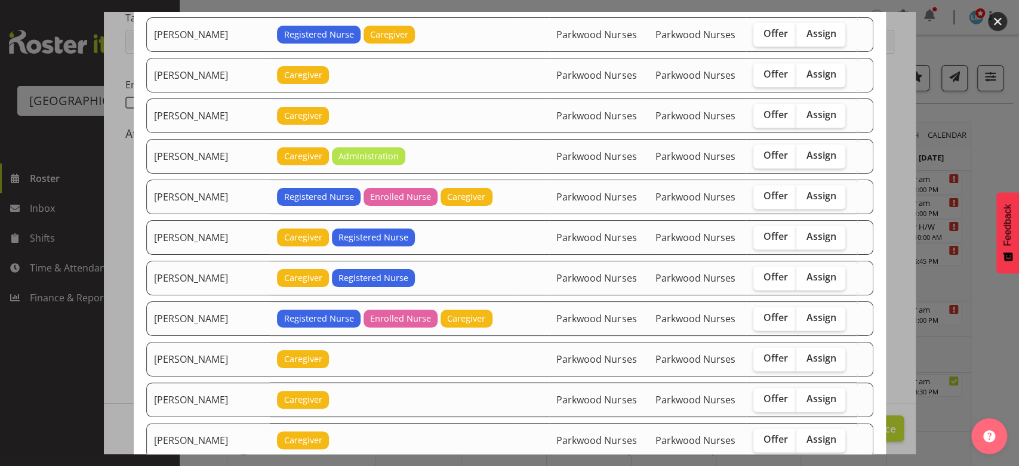
scroll to position [1061, 0]
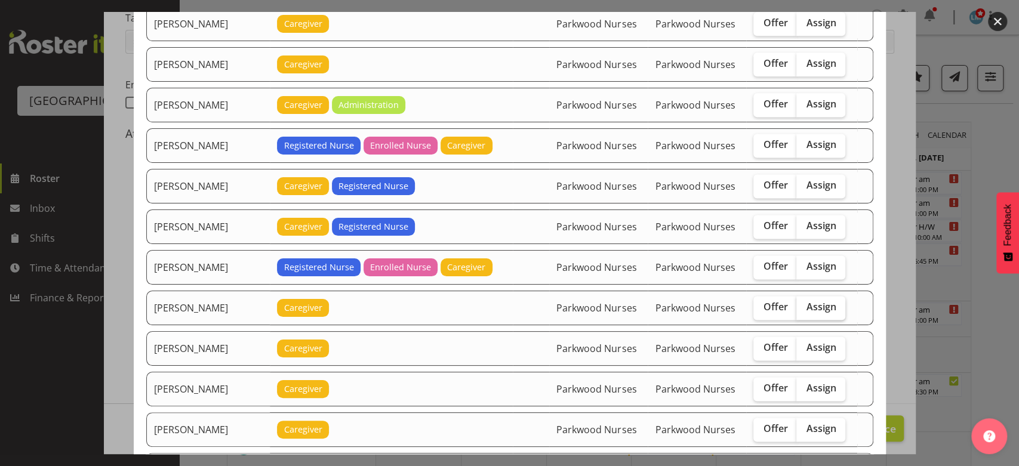
click at [806, 301] on span "Assign" at bounding box center [821, 307] width 30 height 12
click at [802, 303] on input "Assign" at bounding box center [800, 307] width 8 height 8
checkbox input "true"
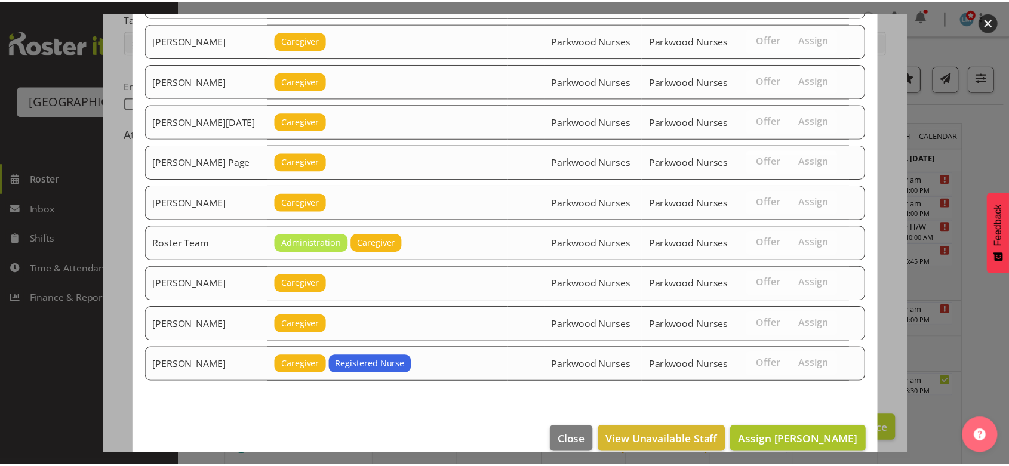
scroll to position [1535, 0]
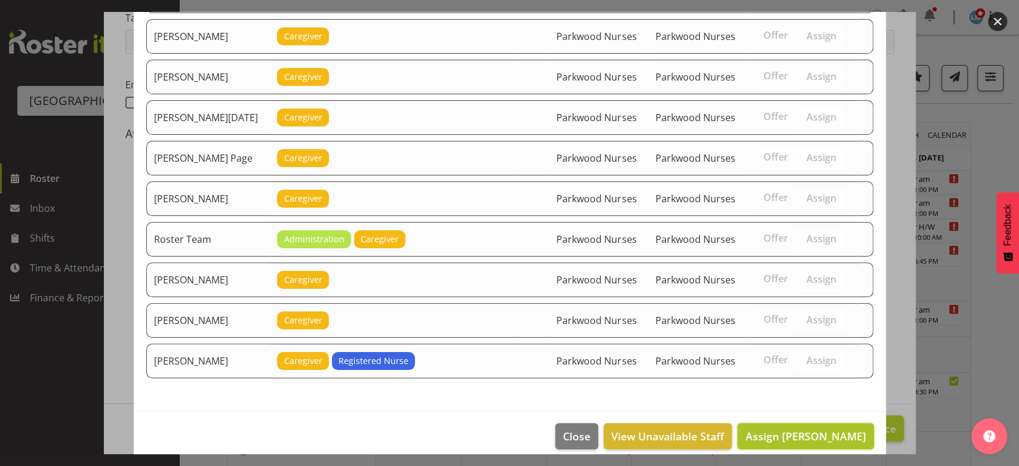
click at [802, 429] on span "Assign Lorie Angeles" at bounding box center [805, 436] width 121 height 14
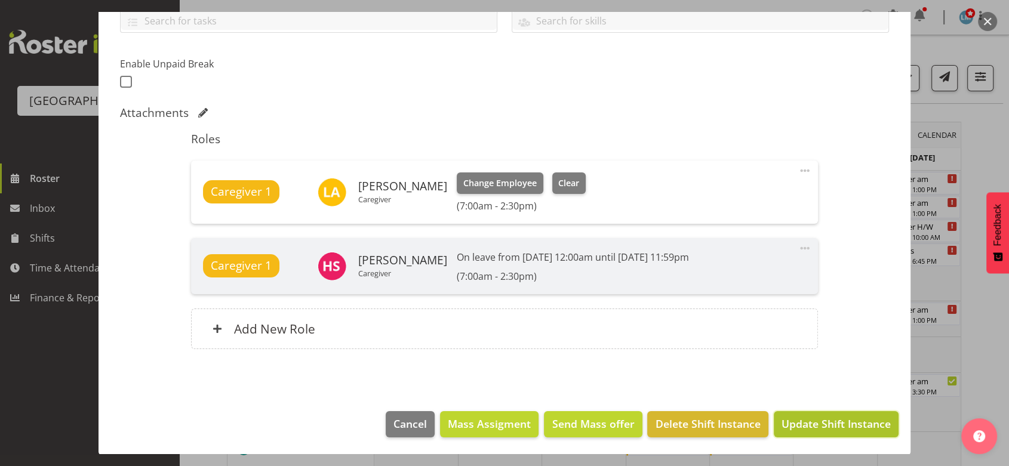
click at [802, 417] on span "Update Shift Instance" at bounding box center [835, 424] width 109 height 16
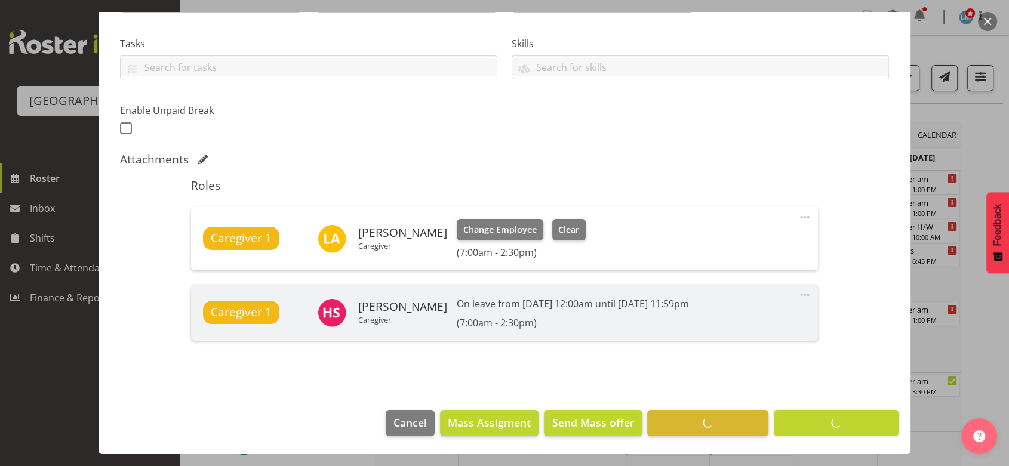
scroll to position [239, 0]
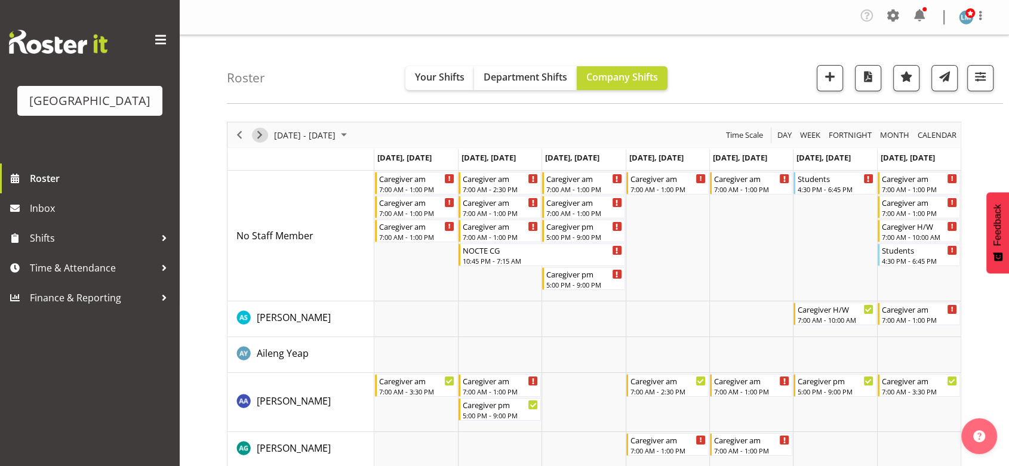
click at [260, 133] on span "Next" at bounding box center [260, 135] width 14 height 15
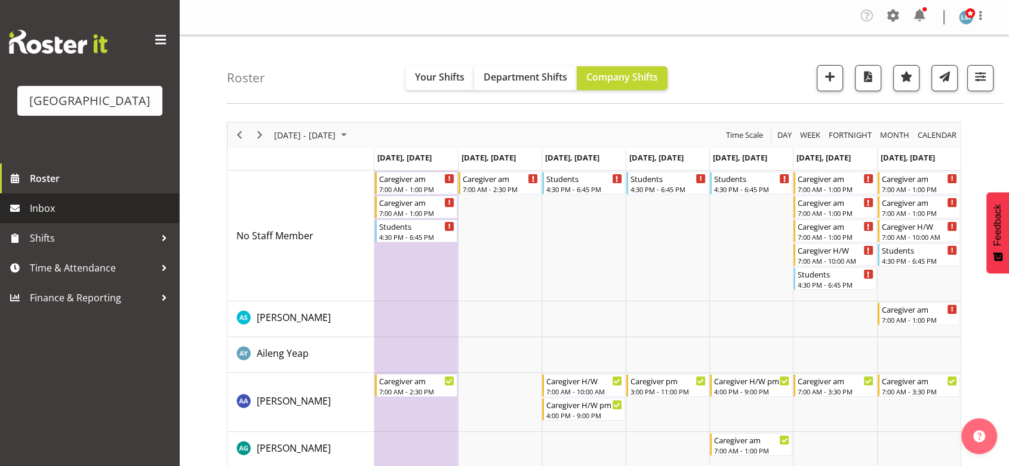
click at [57, 217] on span "Inbox" at bounding box center [101, 208] width 143 height 18
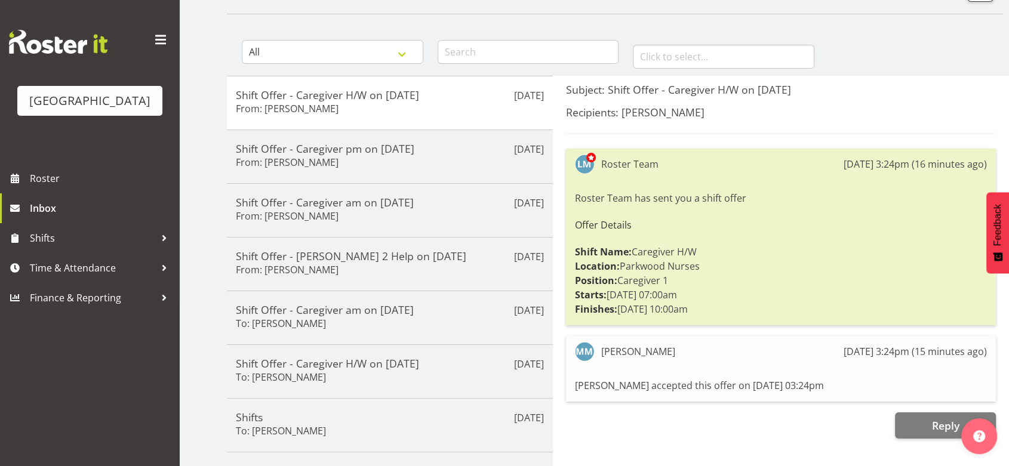
scroll to position [199, 0]
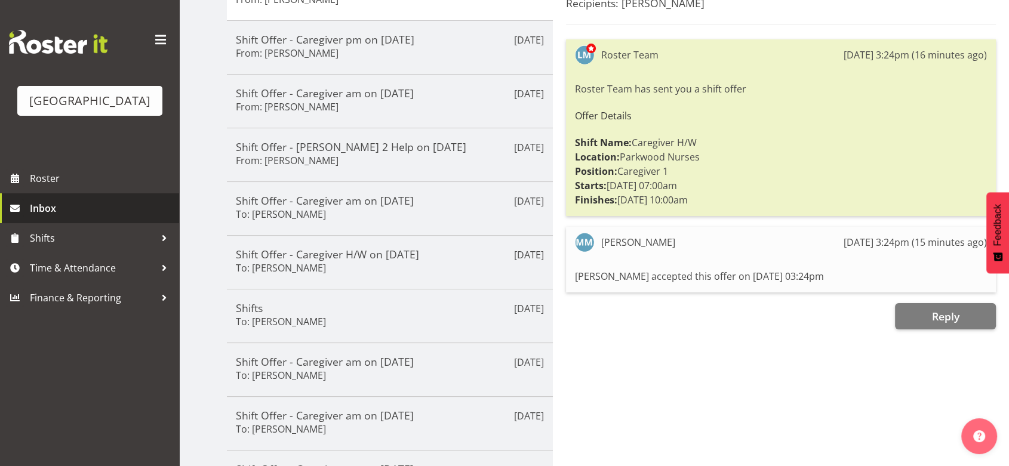
click at [53, 217] on span "Inbox" at bounding box center [101, 208] width 143 height 18
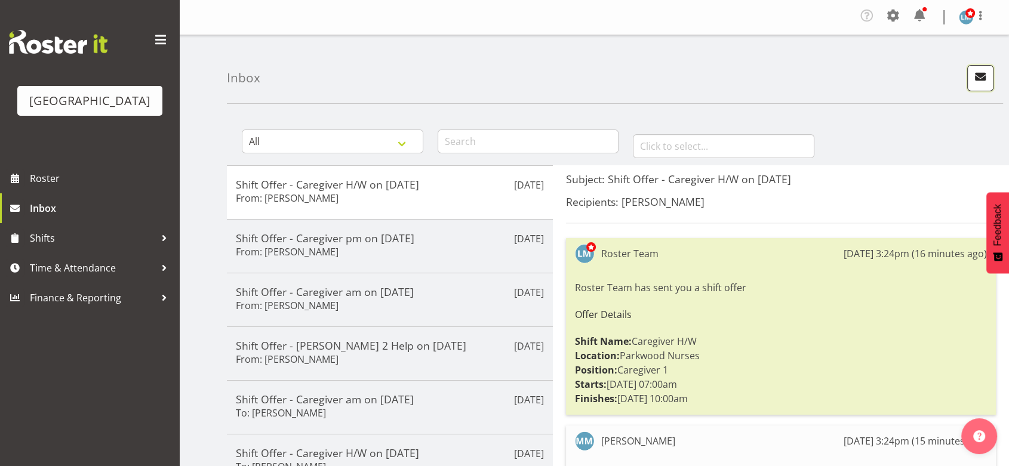
click at [983, 75] on span "button" at bounding box center [980, 77] width 16 height 16
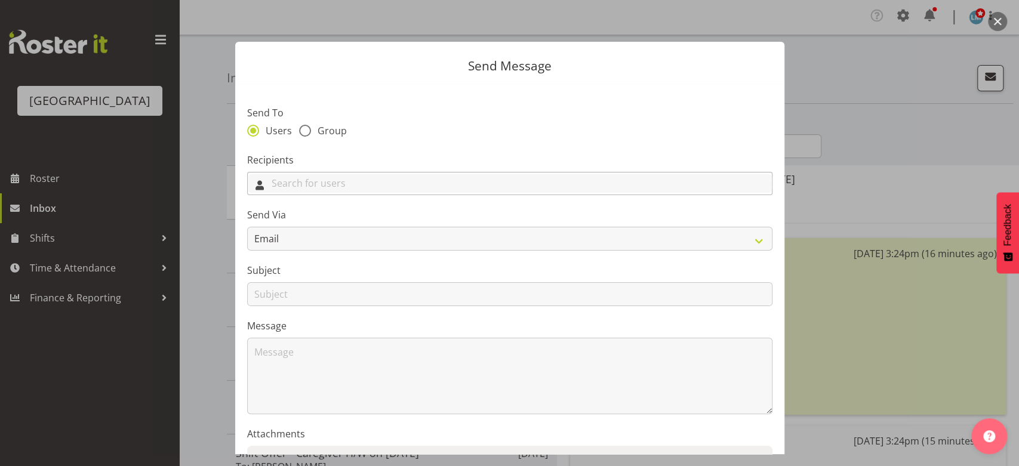
click at [461, 184] on input "text" at bounding box center [510, 183] width 524 height 19
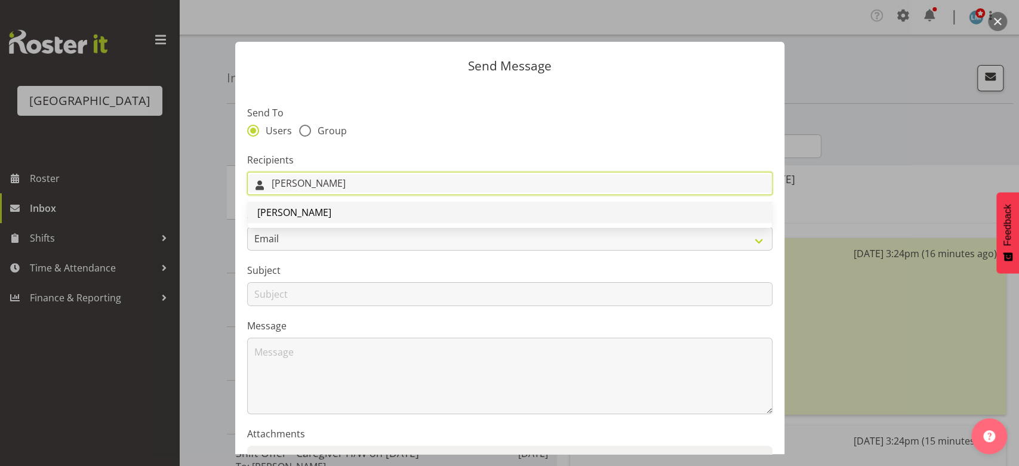
type input "[PERSON_NAME]"
click at [302, 212] on span "[PERSON_NAME]" at bounding box center [294, 212] width 74 height 13
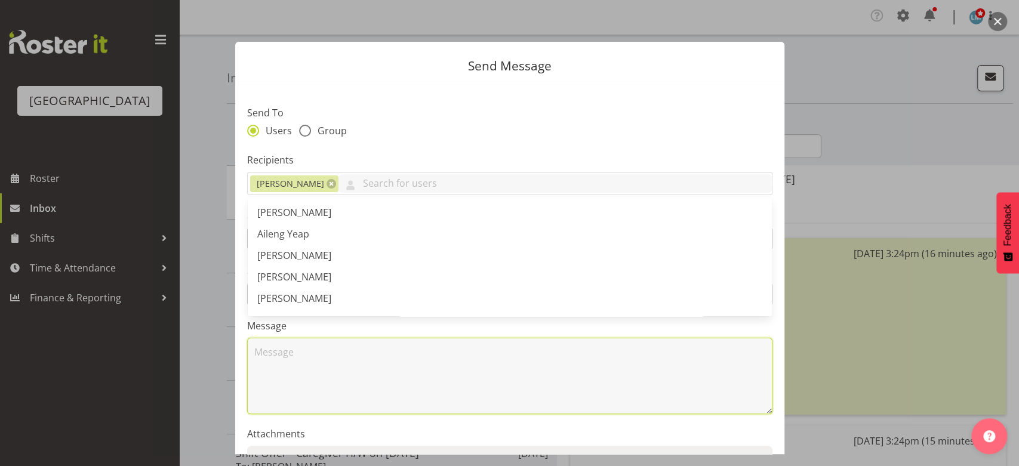
click at [325, 371] on textarea at bounding box center [509, 376] width 525 height 76
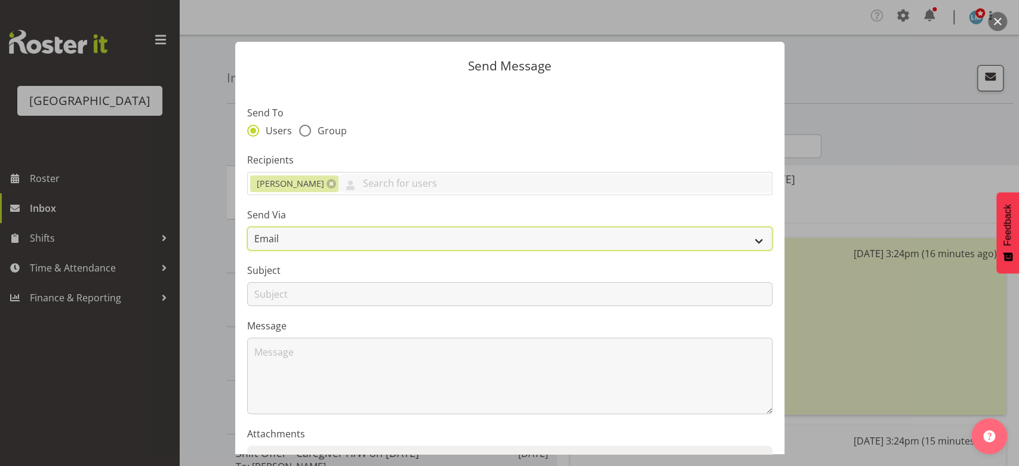
click at [753, 239] on select "Email SMS" at bounding box center [509, 239] width 525 height 24
select select "sms"
click at [247, 227] on select "Email SMS" at bounding box center [509, 239] width 525 height 24
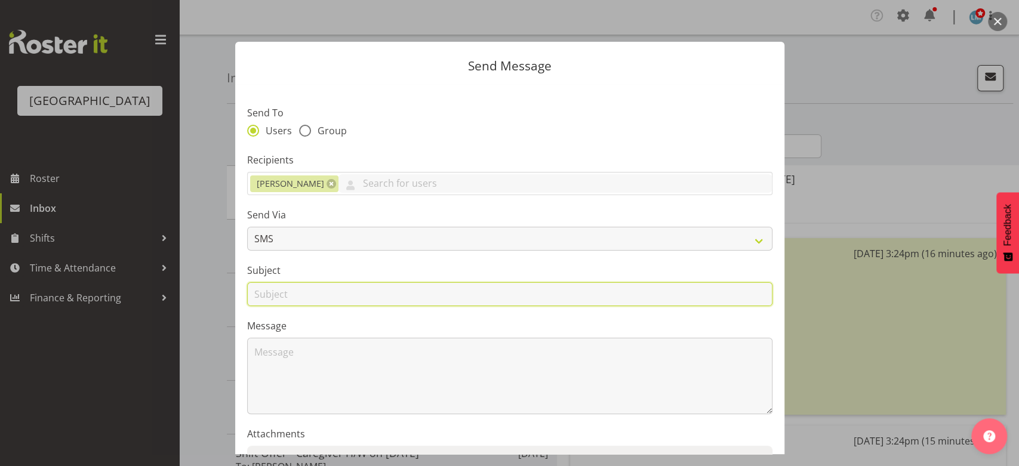
click at [267, 295] on input "text" at bounding box center [509, 294] width 525 height 24
type input "Shifts"
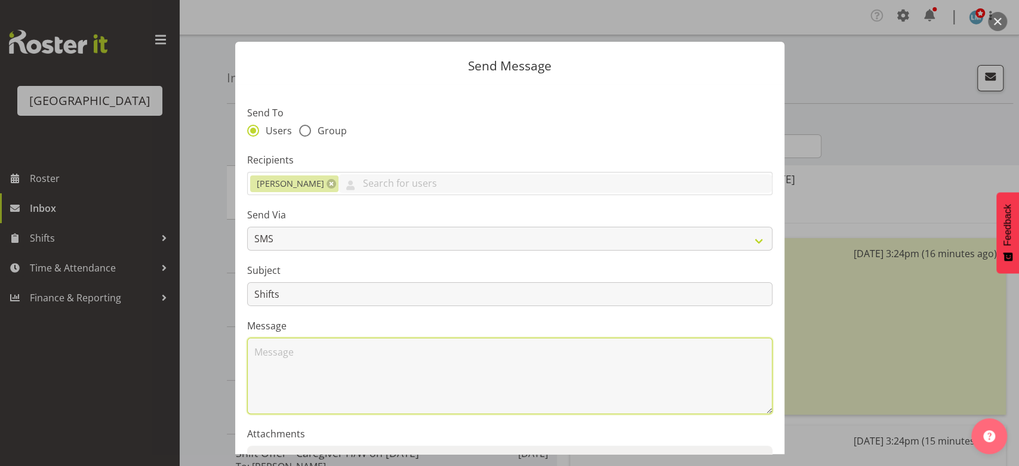
click at [304, 351] on textarea at bounding box center [509, 376] width 525 height 76
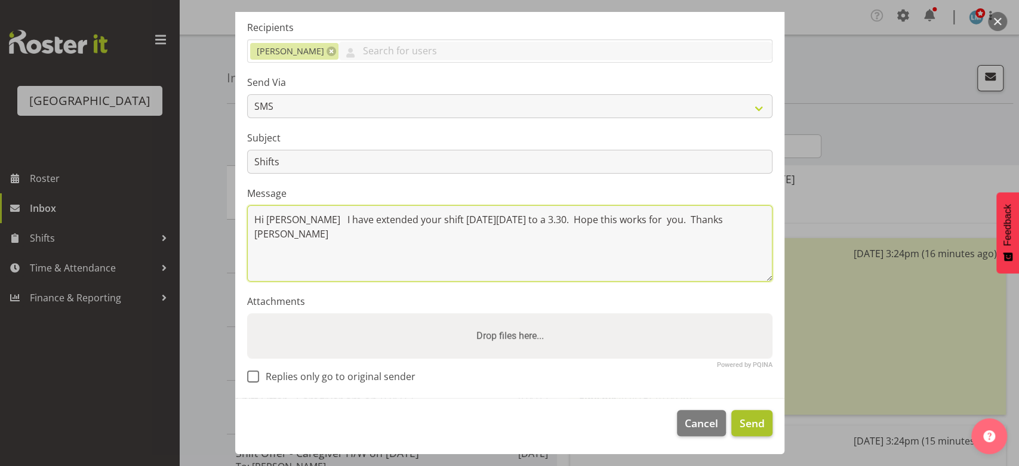
type textarea "Hi [PERSON_NAME] I have extended your shift [DATE][DATE] to a 3.30. Hope this w…"
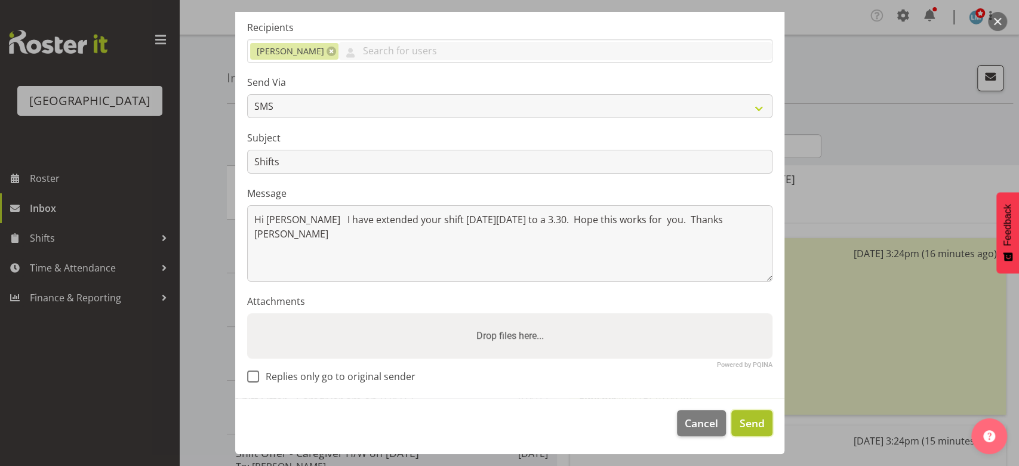
click at [739, 419] on span "Send" at bounding box center [751, 423] width 25 height 16
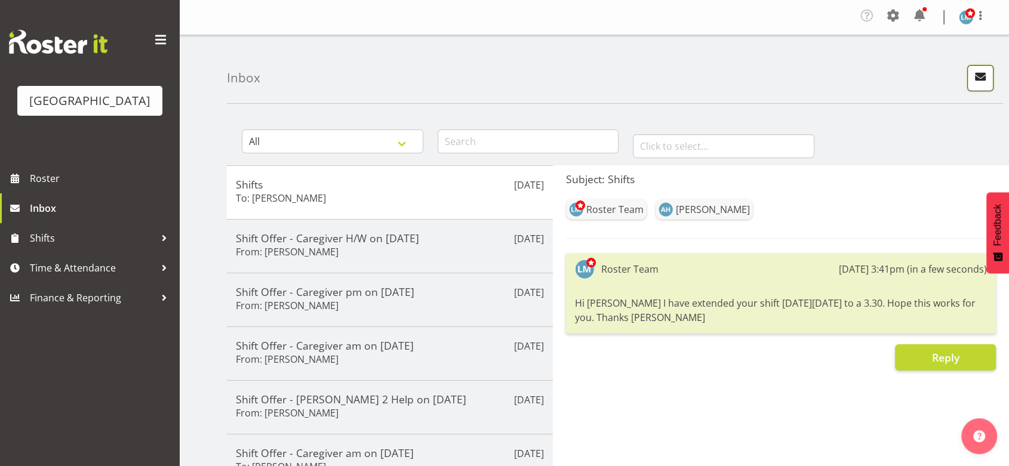
click at [979, 76] on span "button" at bounding box center [980, 77] width 16 height 16
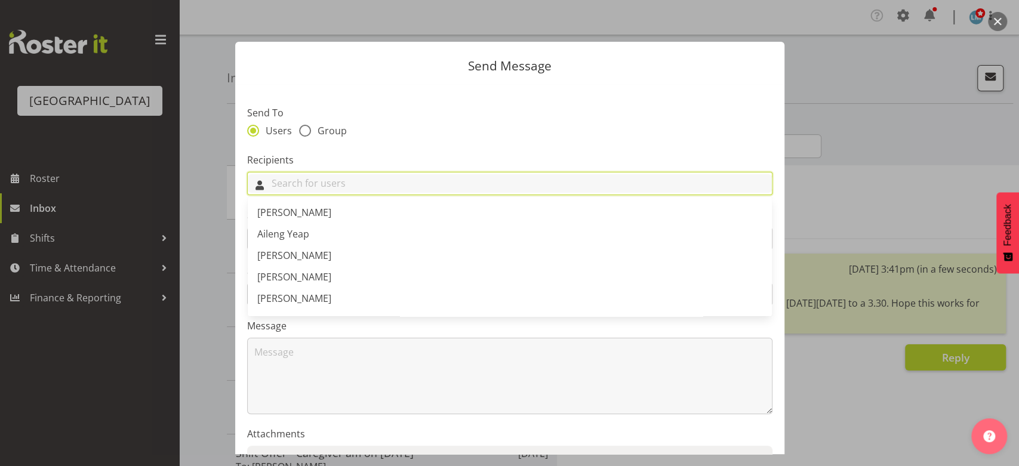
click at [312, 186] on input "text" at bounding box center [510, 183] width 524 height 19
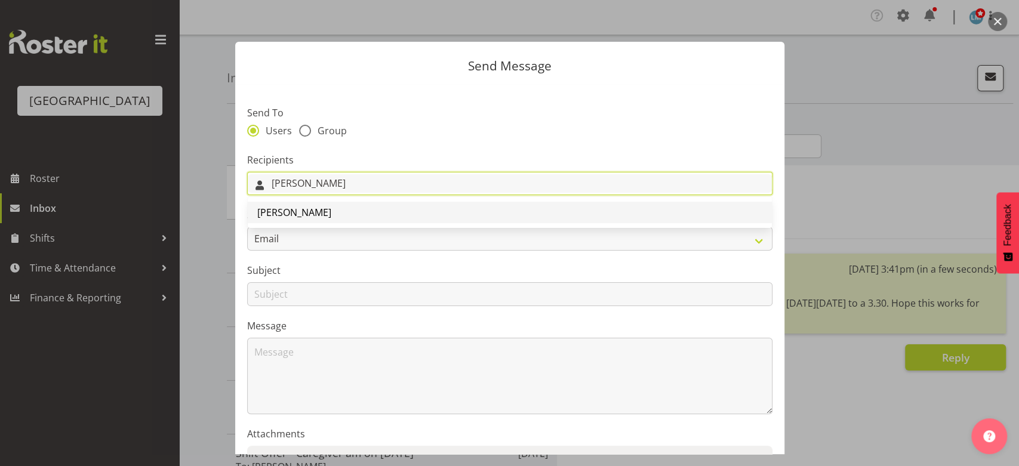
type input "[PERSON_NAME]"
click at [299, 211] on span "[PERSON_NAME]" at bounding box center [294, 212] width 74 height 13
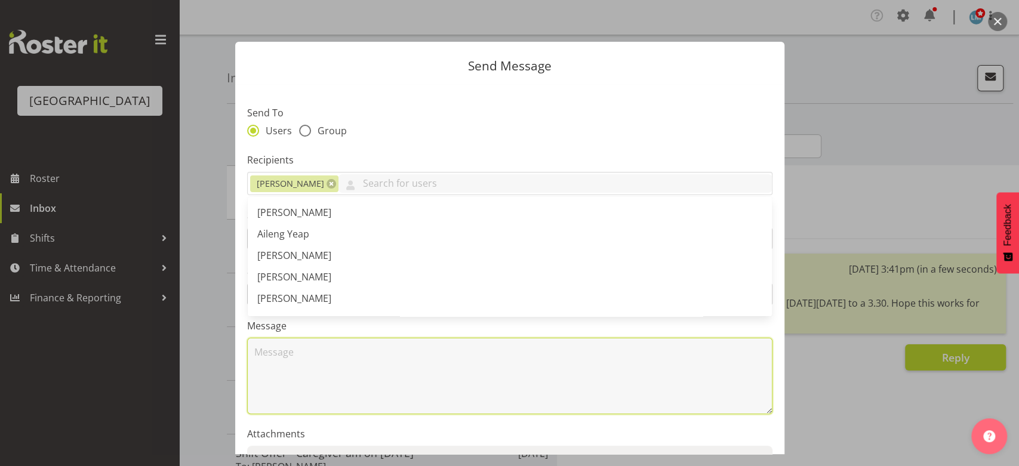
click at [279, 382] on textarea at bounding box center [509, 376] width 525 height 76
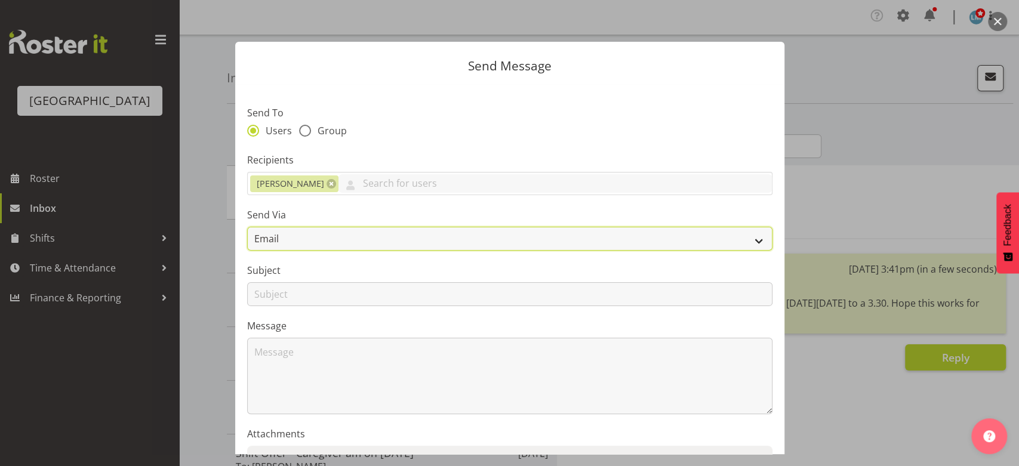
click at [744, 235] on select "Email SMS" at bounding box center [509, 239] width 525 height 24
select select "sms"
click at [247, 227] on select "Email SMS" at bounding box center [509, 239] width 525 height 24
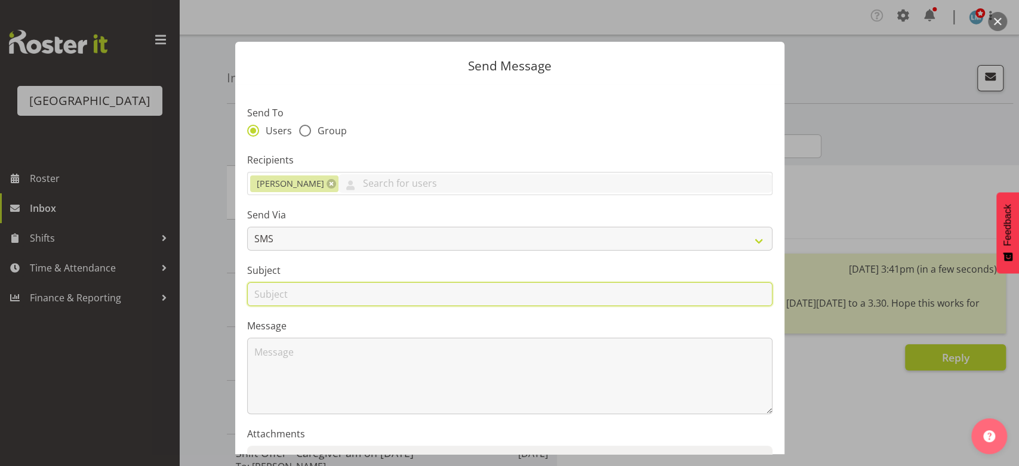
click at [275, 295] on input "text" at bounding box center [509, 294] width 525 height 24
type input "Shifts"
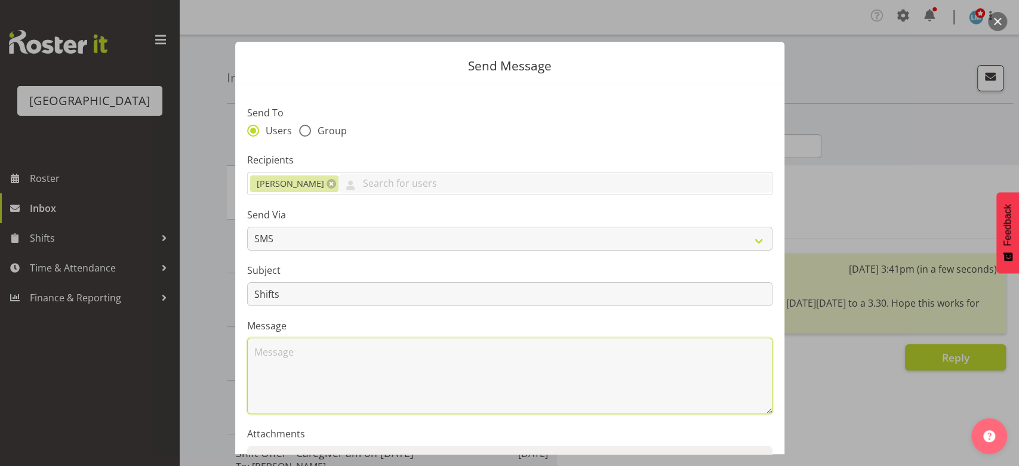
click at [315, 350] on textarea at bounding box center [509, 376] width 525 height 76
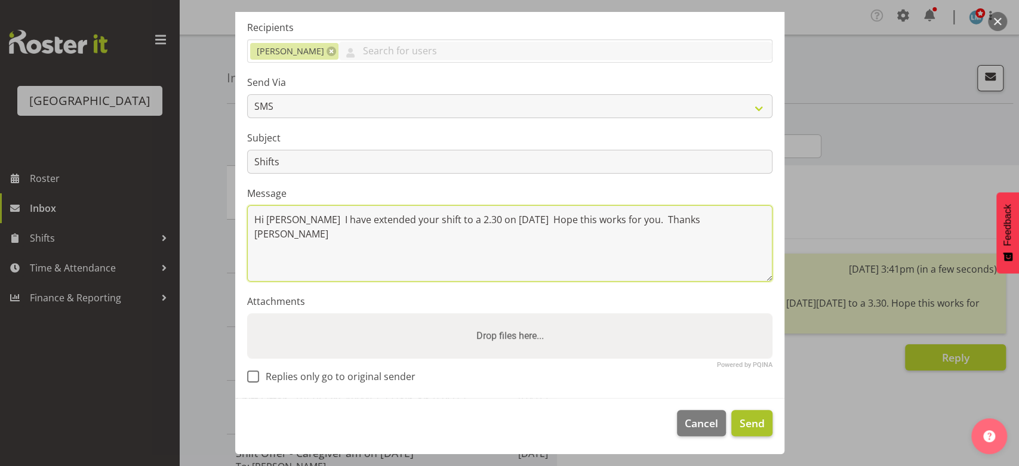
type textarea "Hi [PERSON_NAME] I have extended your shift to a 2.30 on [DATE] Hope this works…"
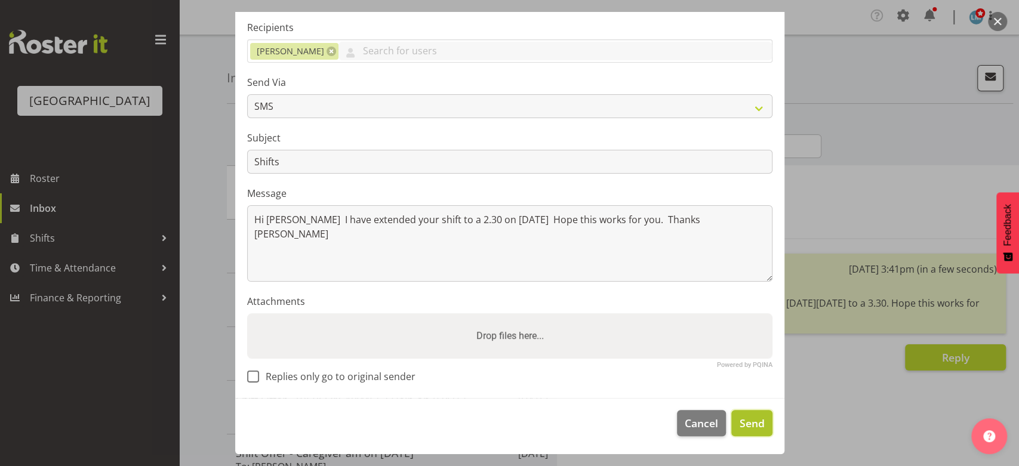
click at [739, 422] on span "Send" at bounding box center [751, 423] width 25 height 16
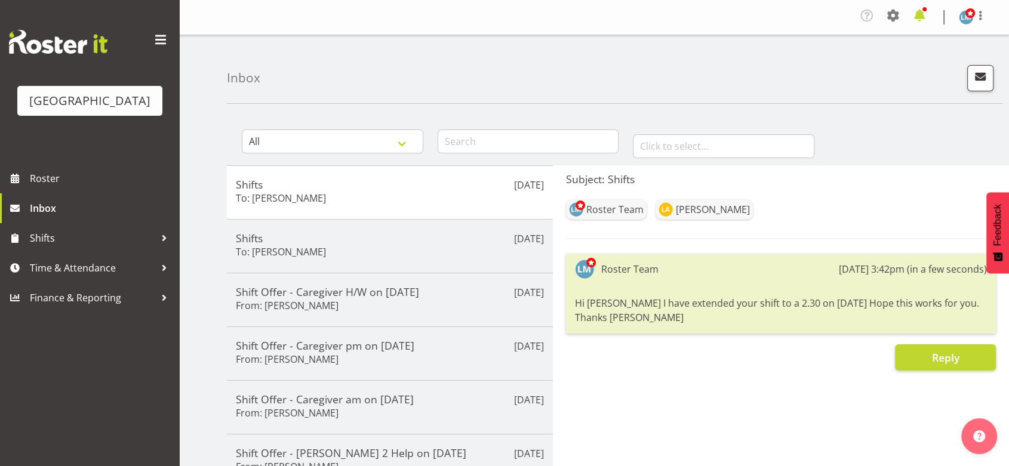
click at [916, 14] on span at bounding box center [919, 15] width 19 height 19
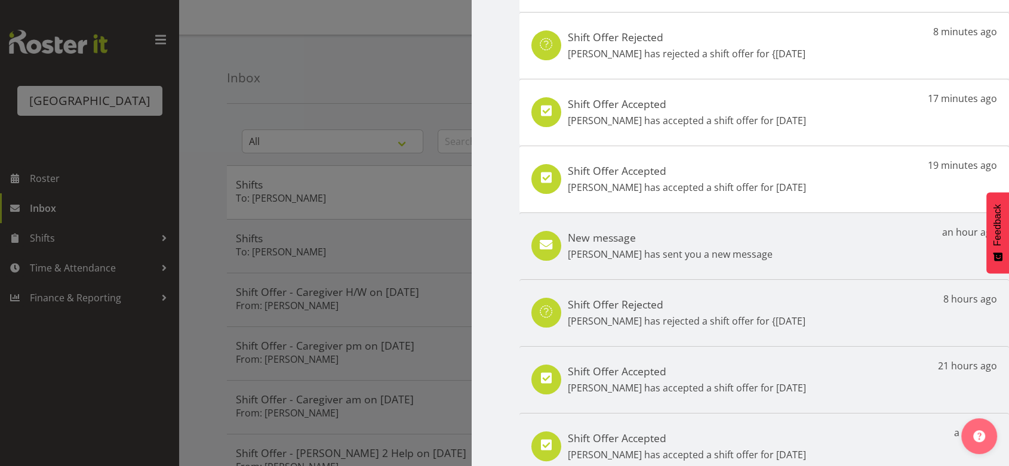
scroll to position [0, 0]
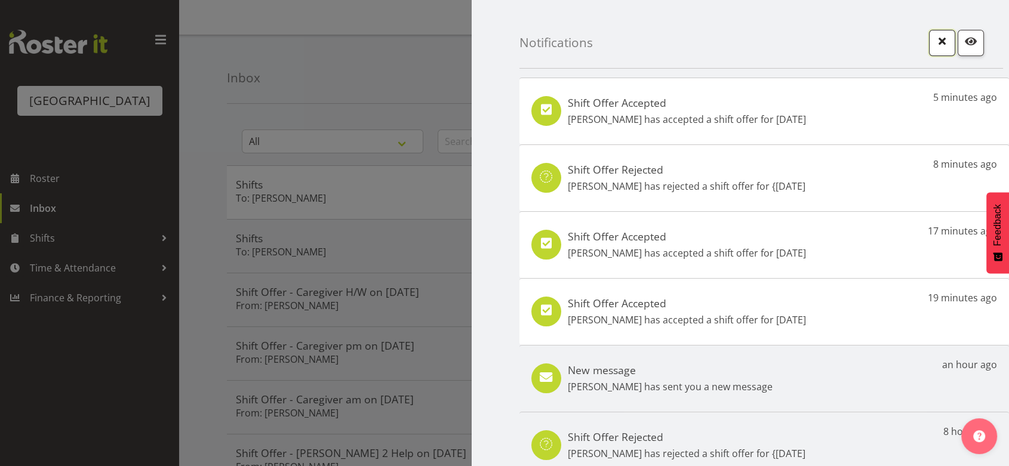
click at [934, 39] on span "button" at bounding box center [942, 41] width 16 height 16
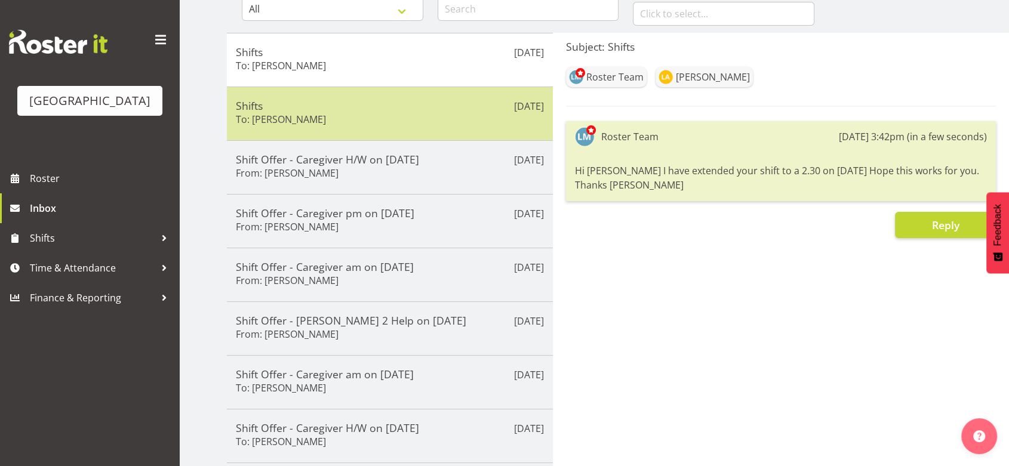
scroll to position [265, 0]
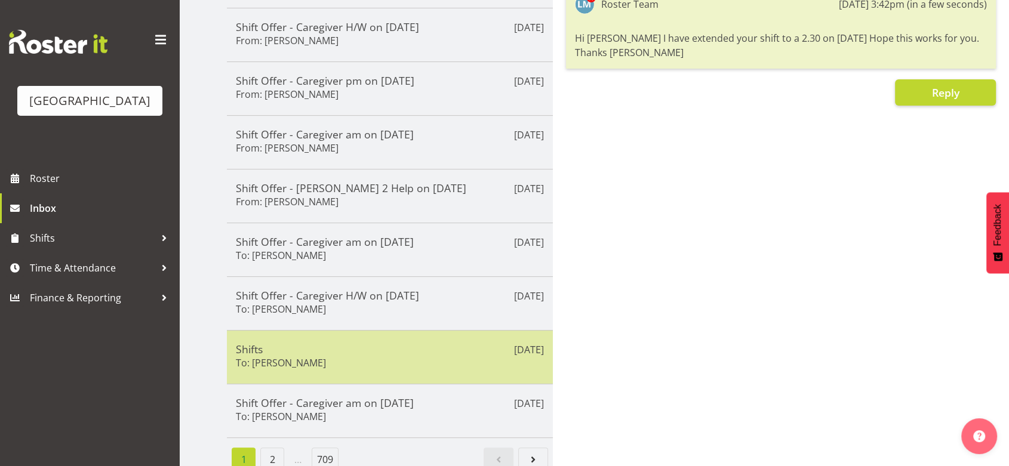
click at [395, 352] on h5 "Shifts" at bounding box center [390, 349] width 308 height 13
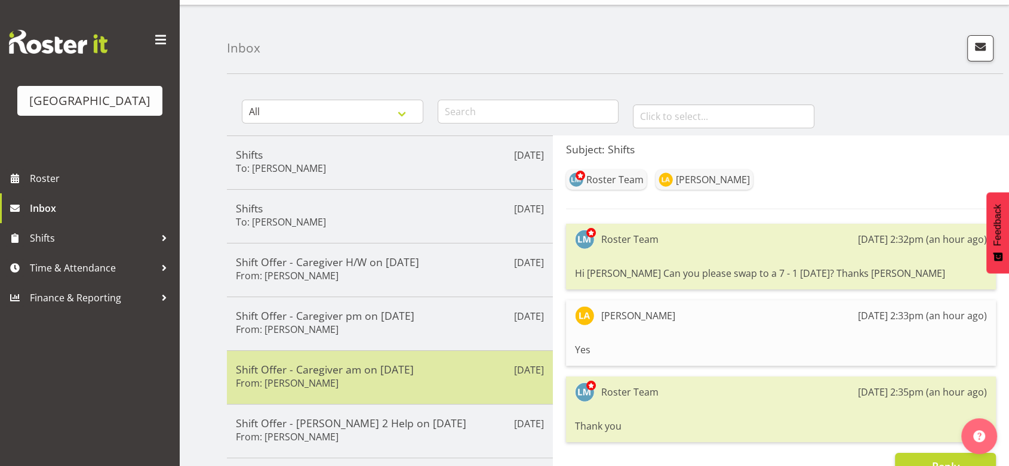
scroll to position [0, 0]
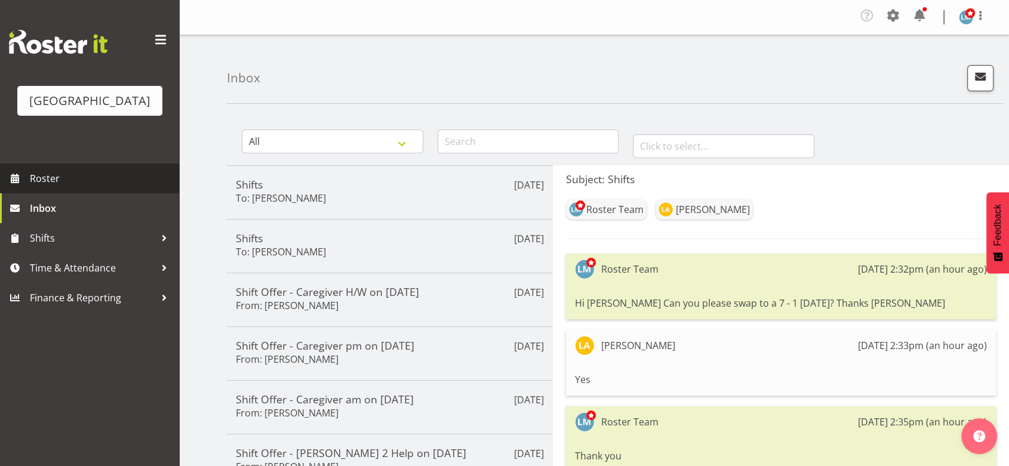
click at [46, 187] on span "Roster" at bounding box center [101, 179] width 143 height 18
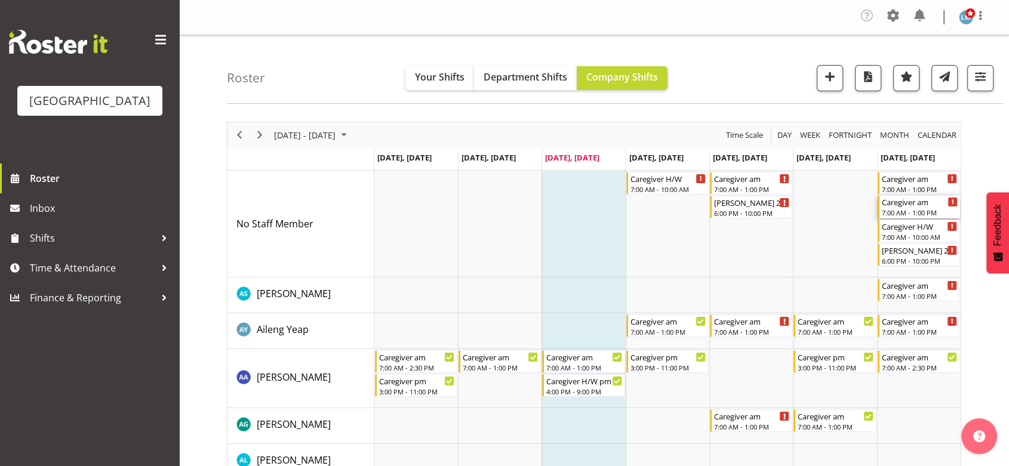
click at [891, 210] on div "7:00 AM - 1:00 PM" at bounding box center [920, 213] width 76 height 10
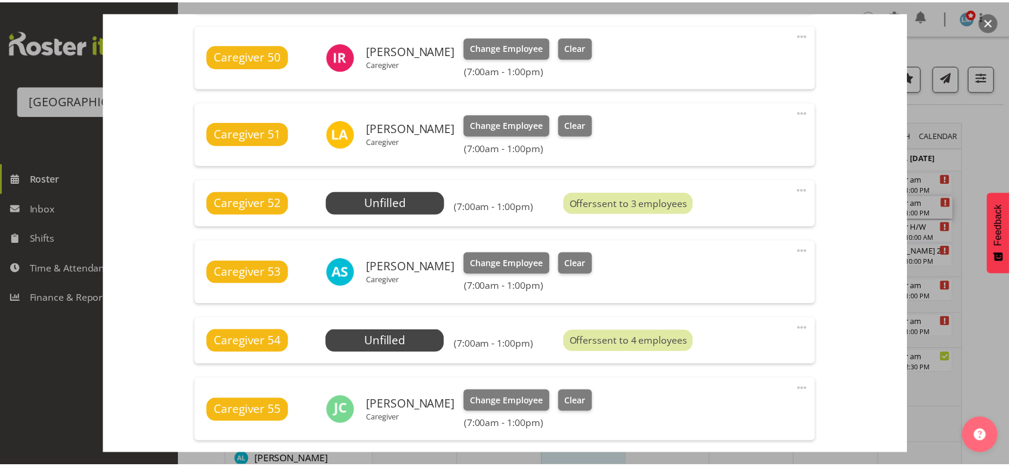
scroll to position [597, 0]
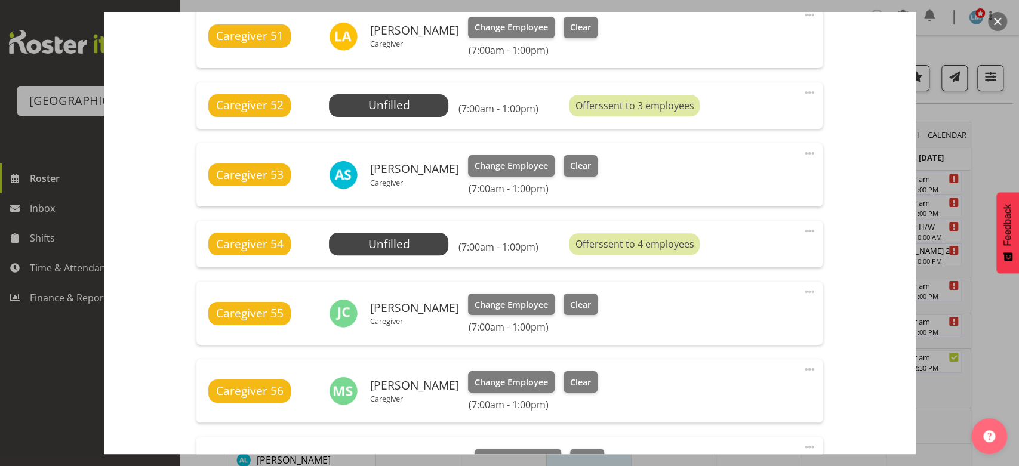
click at [993, 18] on button "button" at bounding box center [997, 21] width 19 height 19
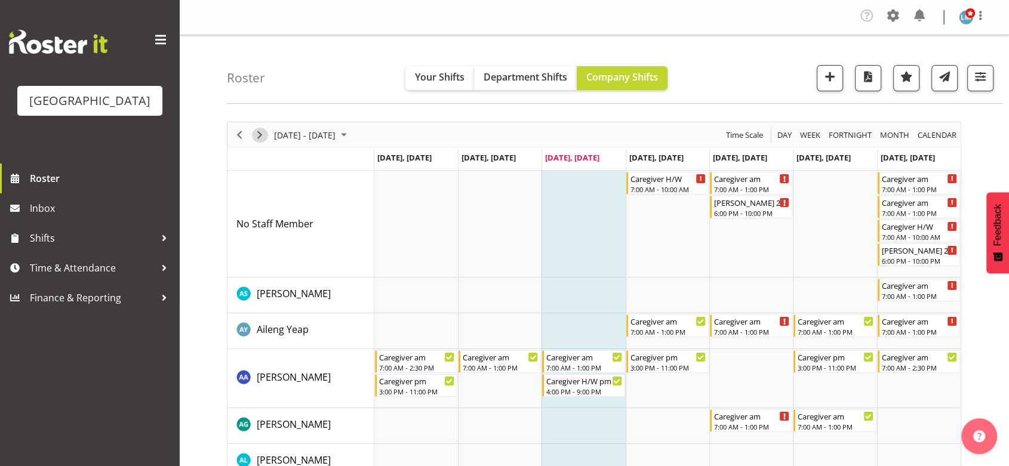
click at [258, 136] on span "Next" at bounding box center [260, 135] width 14 height 15
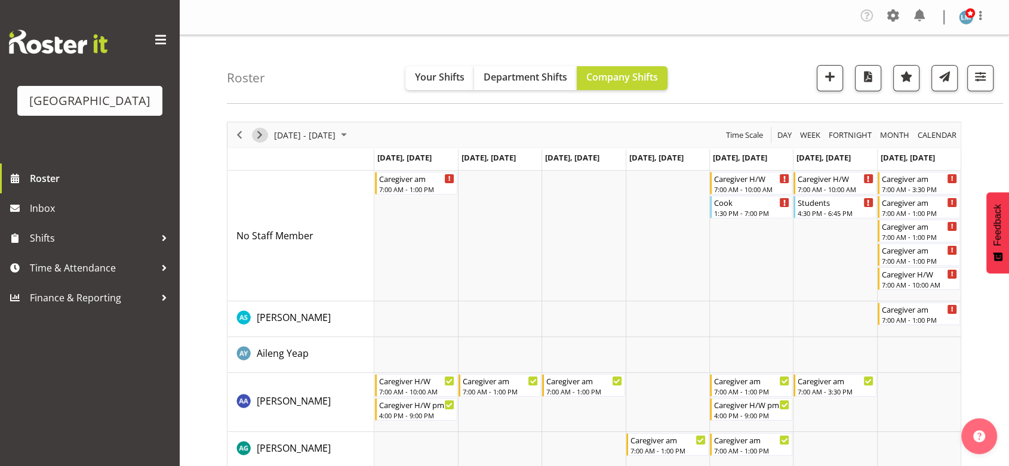
click at [258, 129] on span "Next" at bounding box center [260, 135] width 14 height 15
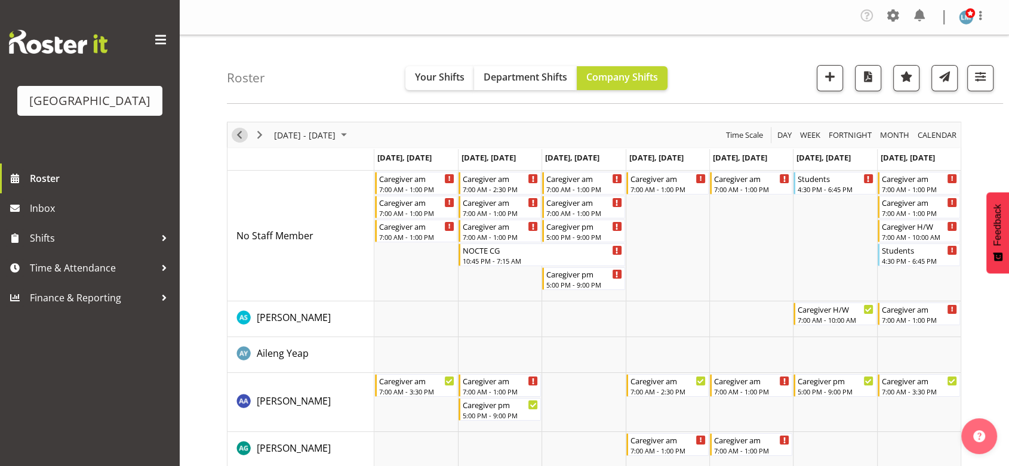
click at [243, 131] on span "Previous" at bounding box center [239, 135] width 14 height 15
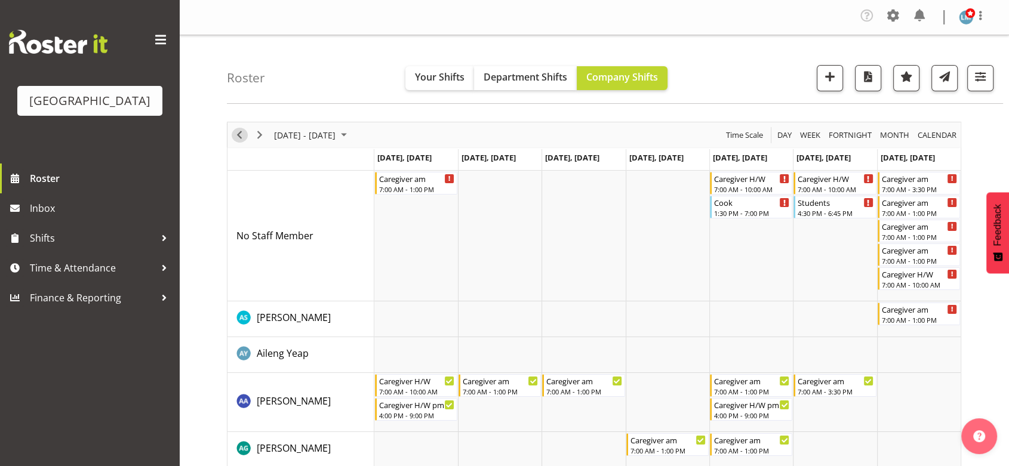
click at [235, 127] on div "Timeline Week of September 10, 2025" at bounding box center [239, 134] width 20 height 25
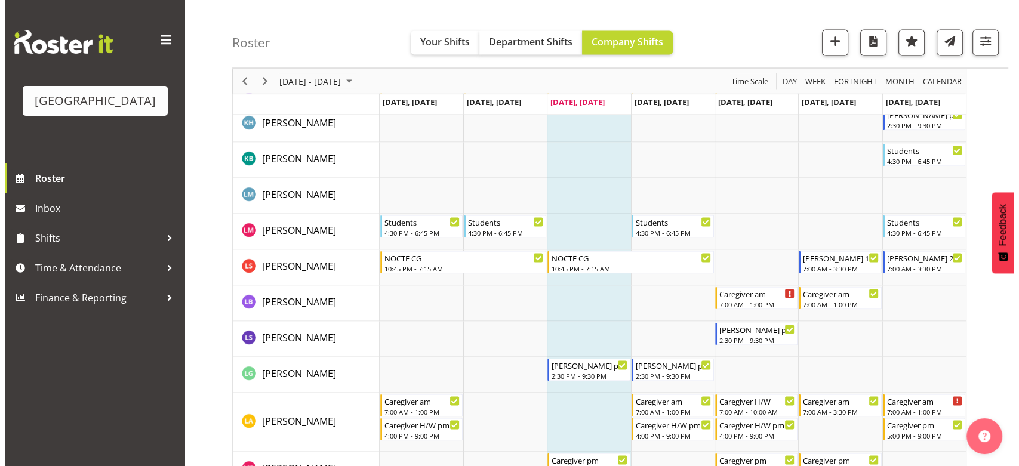
scroll to position [2388, 0]
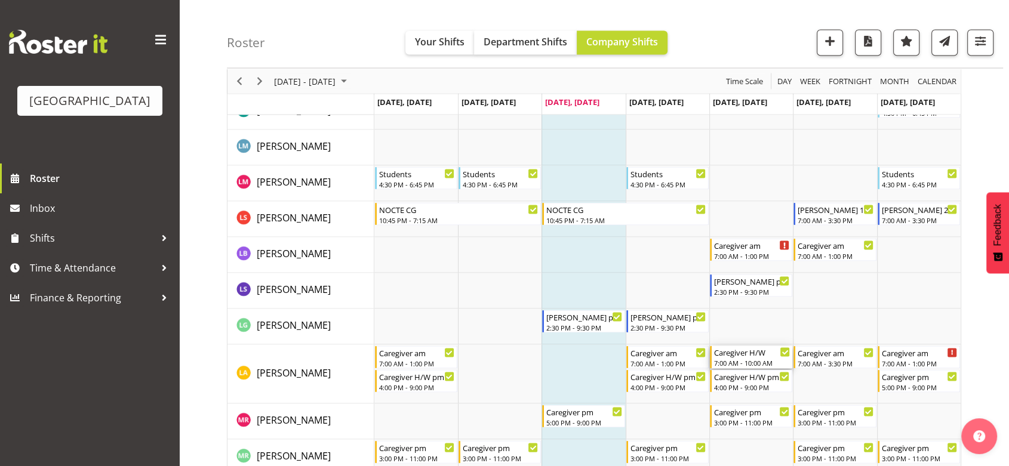
click at [731, 352] on div "Caregiver H/W" at bounding box center [752, 352] width 76 height 12
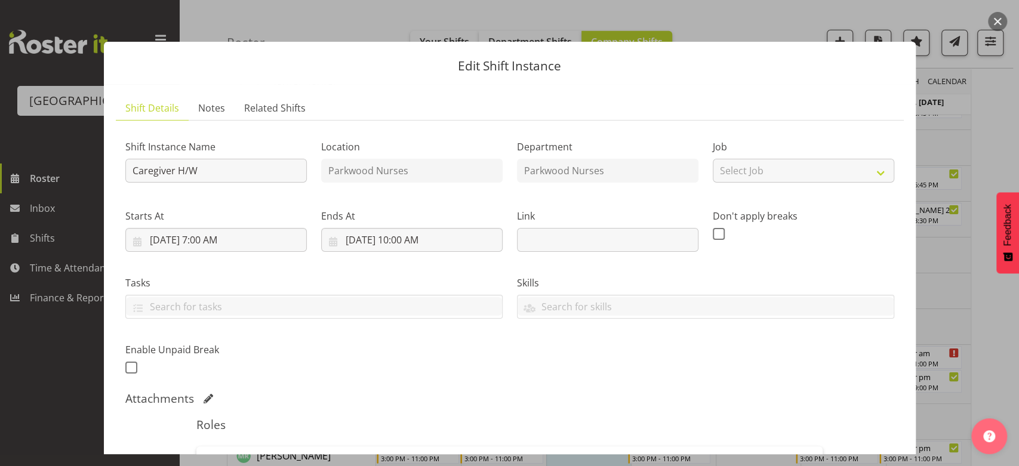
scroll to position [215, 0]
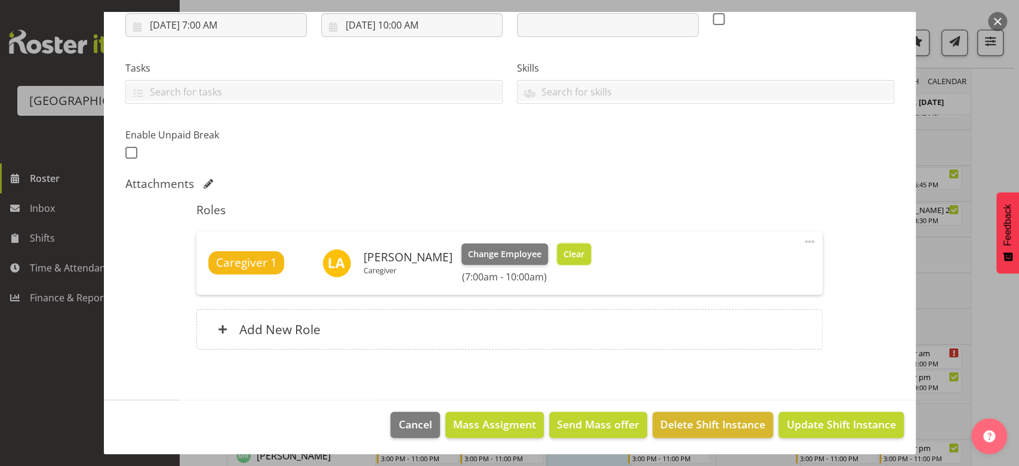
click at [568, 249] on span "Clear" at bounding box center [574, 254] width 21 height 13
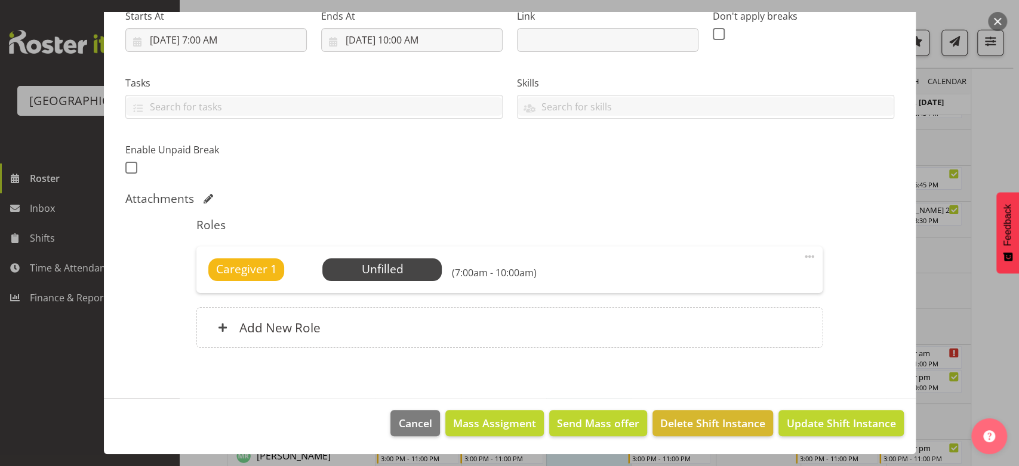
scroll to position [199, 0]
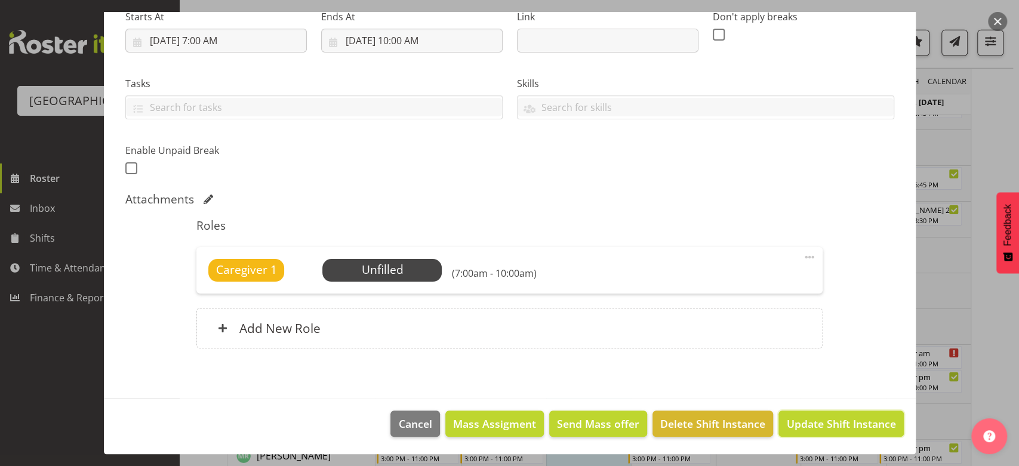
click at [820, 419] on span "Update Shift Instance" at bounding box center [840, 424] width 109 height 16
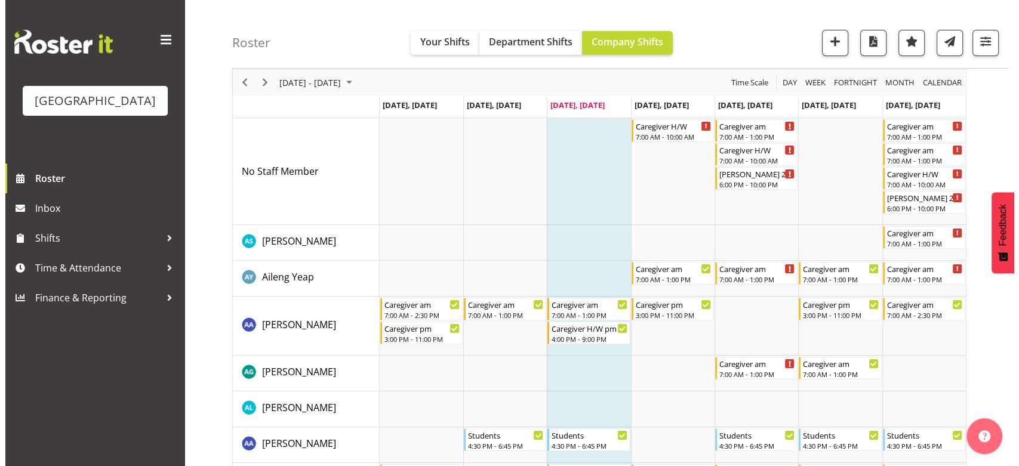
scroll to position [0, 0]
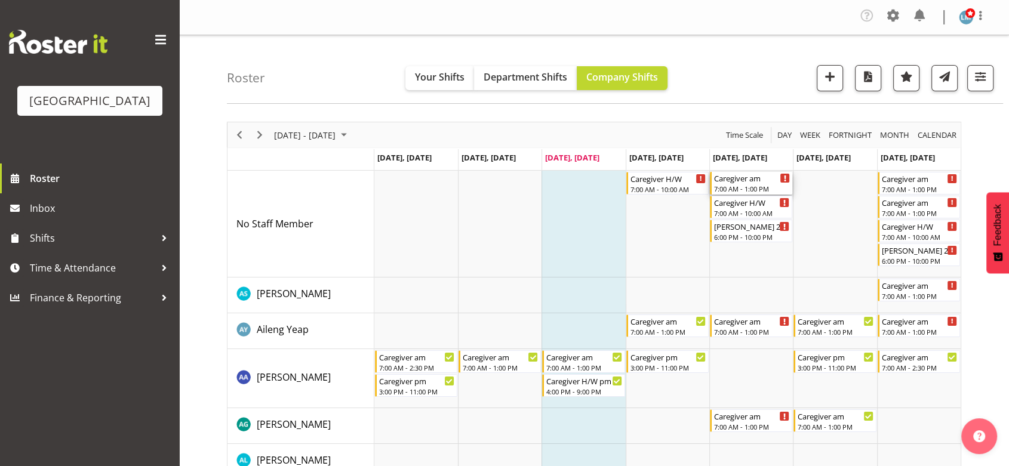
click at [738, 187] on div "7:00 AM - 1:00 PM" at bounding box center [752, 189] width 76 height 10
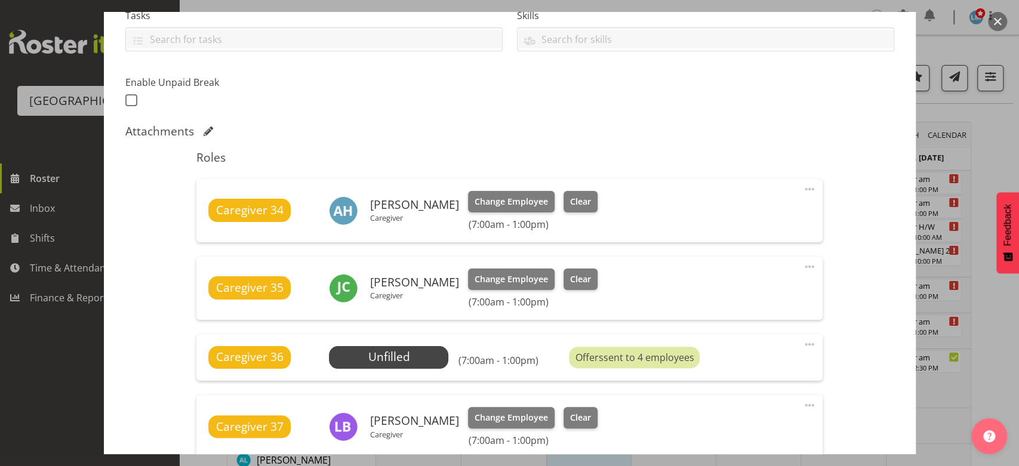
scroll to position [331, 0]
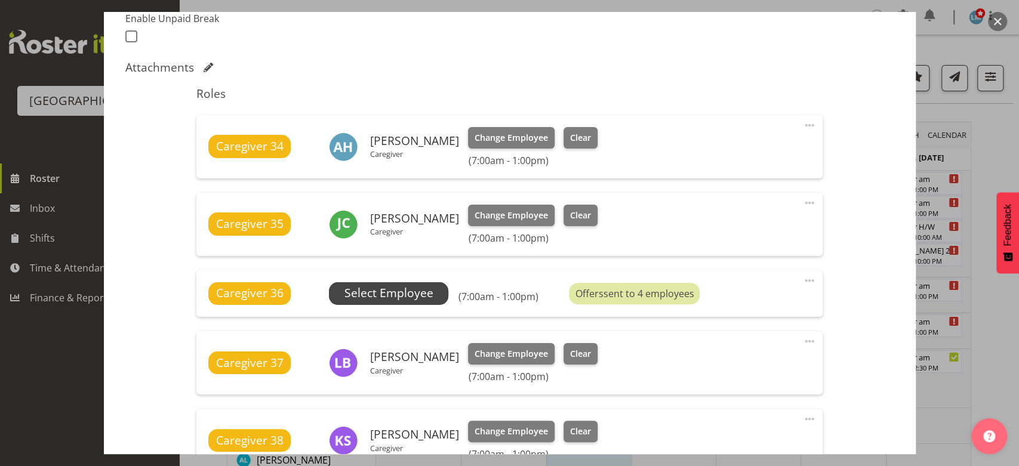
click at [403, 291] on span "Select Employee" at bounding box center [388, 293] width 89 height 17
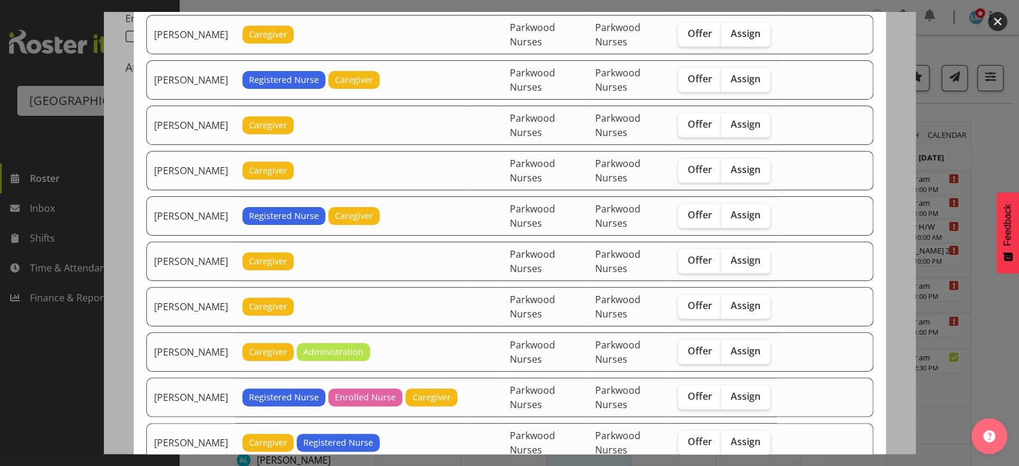
scroll to position [862, 0]
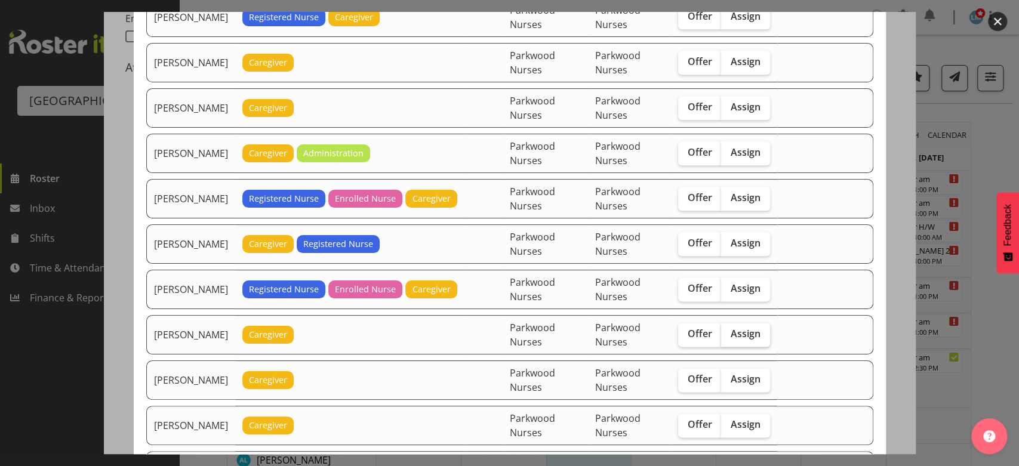
click at [757, 328] on span "Assign" at bounding box center [746, 334] width 30 height 12
click at [729, 330] on input "Assign" at bounding box center [725, 334] width 8 height 8
checkbox input "true"
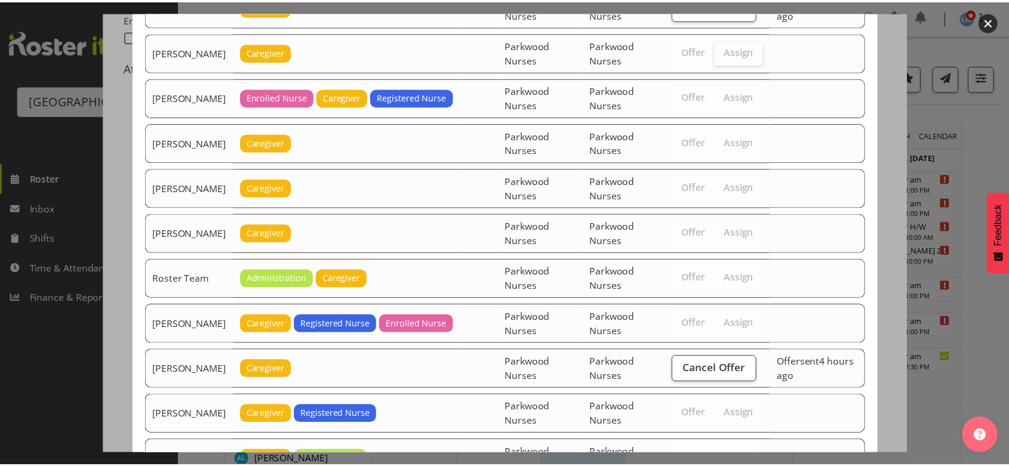
scroll to position [1475, 0]
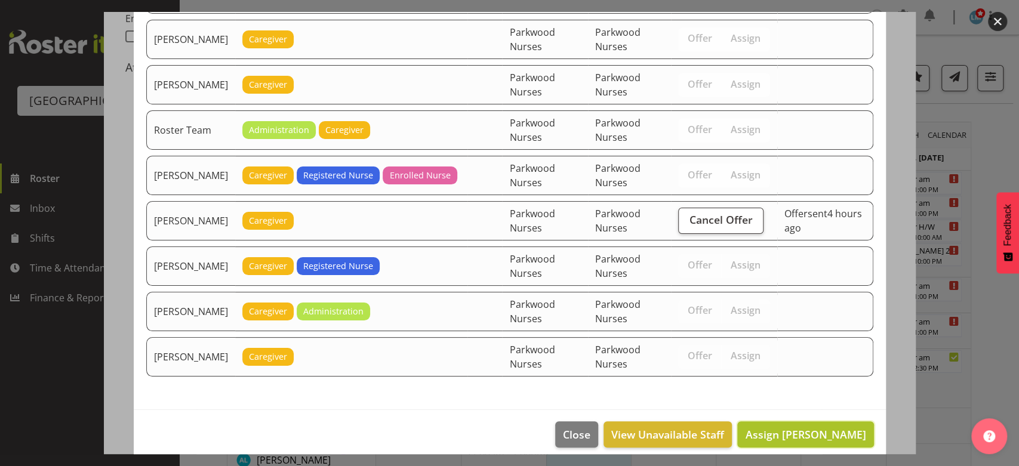
click at [792, 427] on span "Assign Lorie Angeles" at bounding box center [805, 434] width 121 height 14
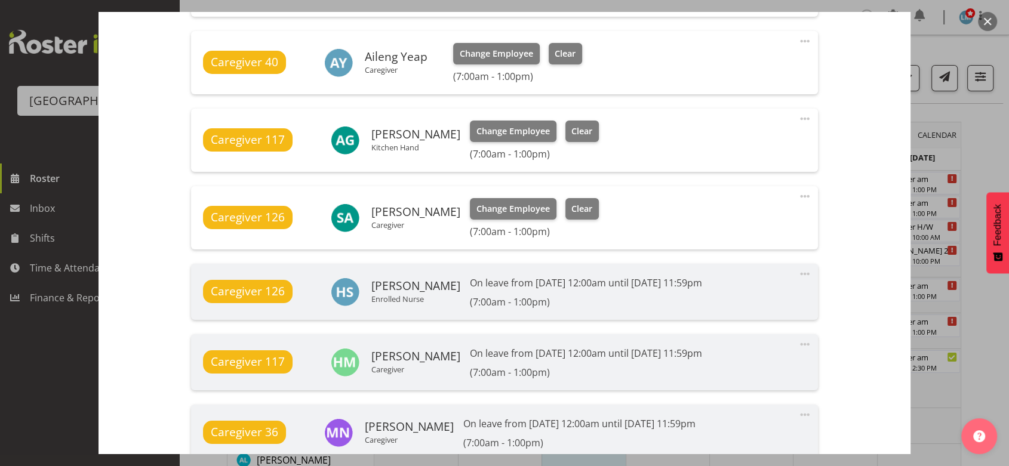
scroll to position [1048, 0]
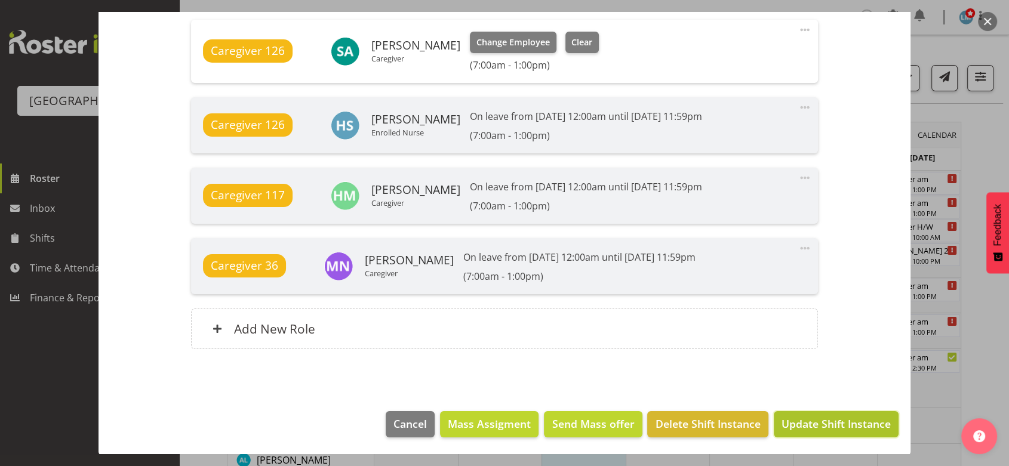
click at [793, 421] on span "Update Shift Instance" at bounding box center [835, 424] width 109 height 16
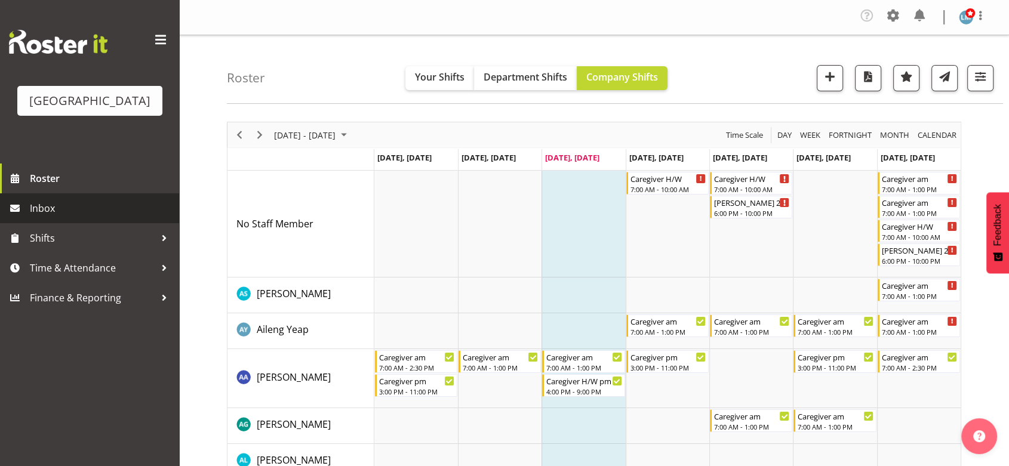
click at [50, 217] on span "Inbox" at bounding box center [101, 208] width 143 height 18
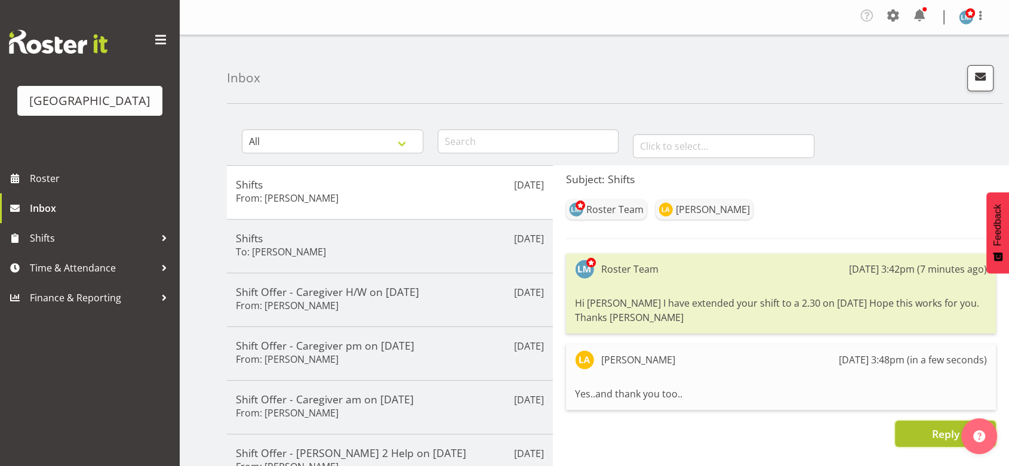
click at [941, 430] on span "Reply" at bounding box center [944, 434] width 27 height 14
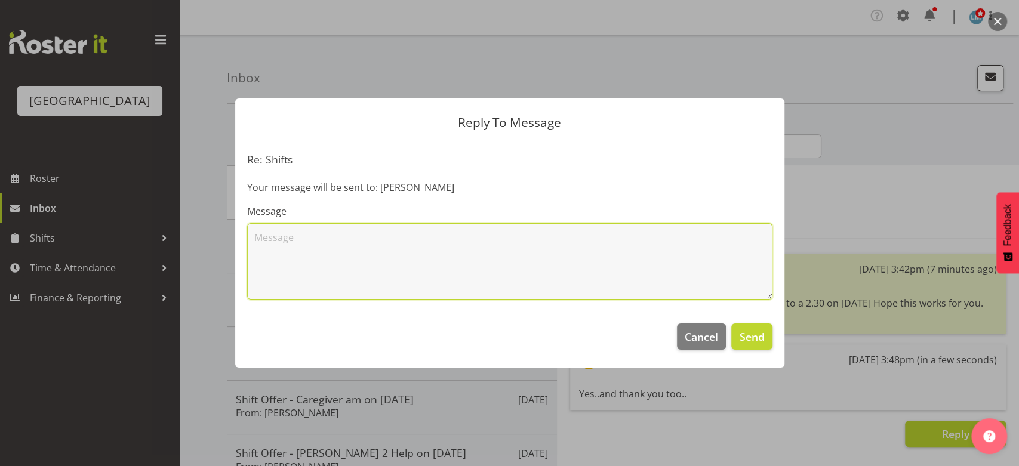
click at [391, 238] on textarea at bounding box center [509, 261] width 525 height 76
type textarea "Thanks - have extended you [DATE] as well. 7 - 11 to 7 - 1 - thank you!! :)"
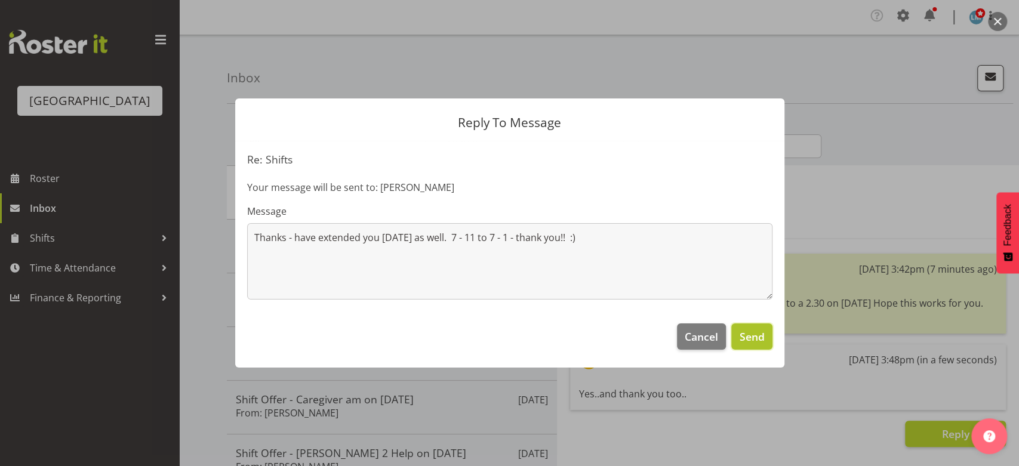
click at [758, 340] on span "Send" at bounding box center [751, 337] width 25 height 16
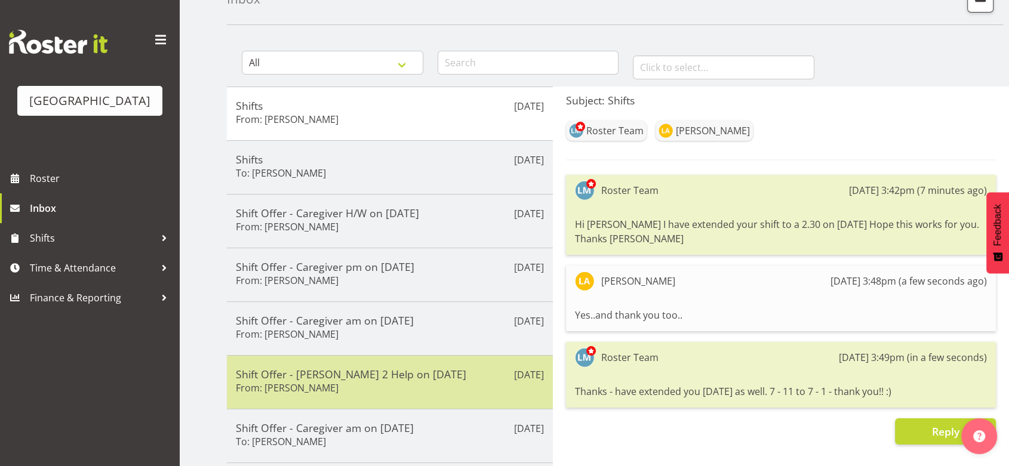
scroll to position [199, 0]
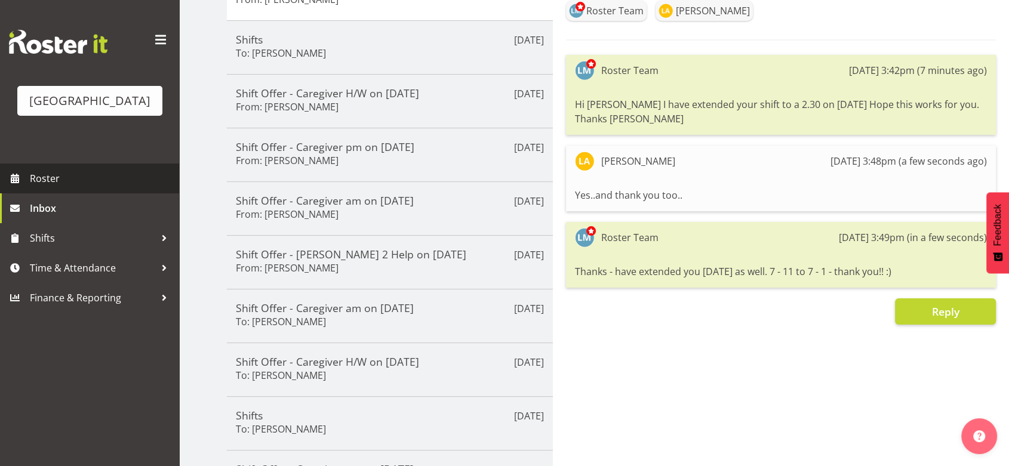
click at [53, 187] on span "Roster" at bounding box center [101, 179] width 143 height 18
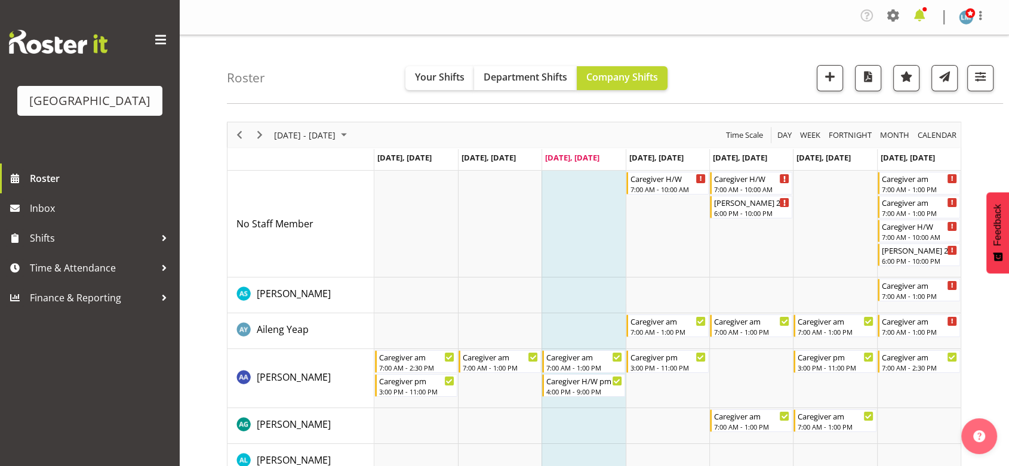
click at [922, 17] on span at bounding box center [919, 15] width 19 height 19
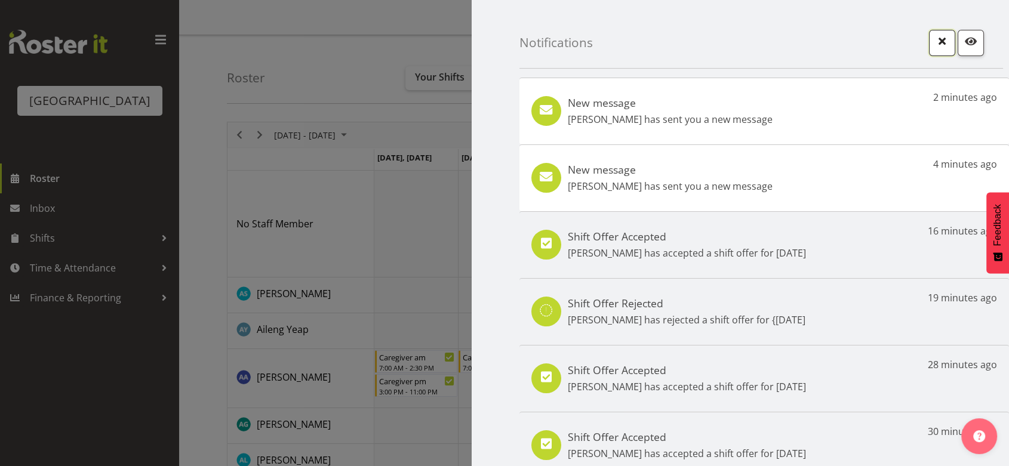
click at [934, 42] on span "button" at bounding box center [942, 41] width 16 height 16
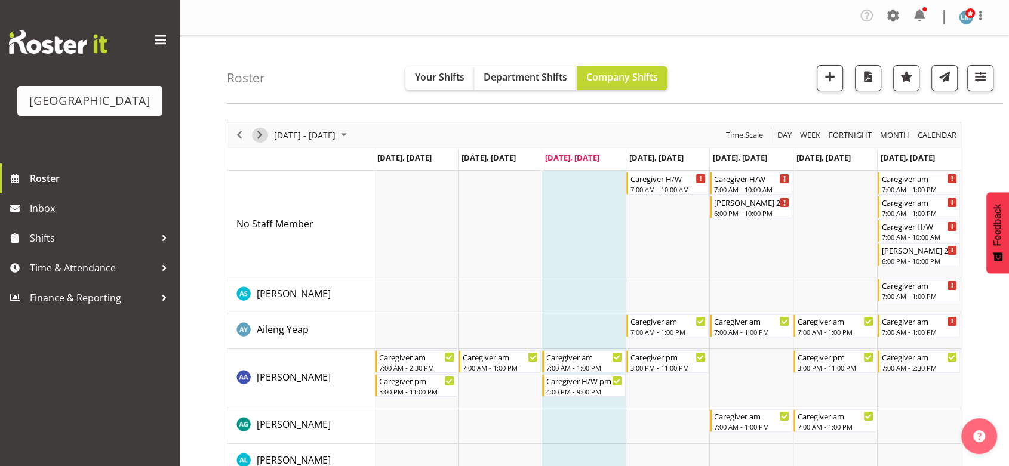
click at [258, 130] on span "Next" at bounding box center [260, 135] width 14 height 15
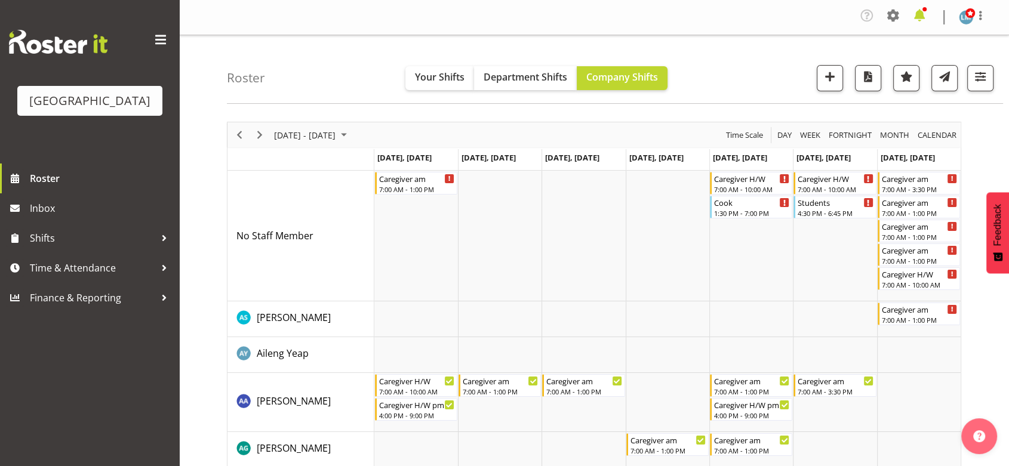
click at [917, 13] on span at bounding box center [919, 15] width 19 height 19
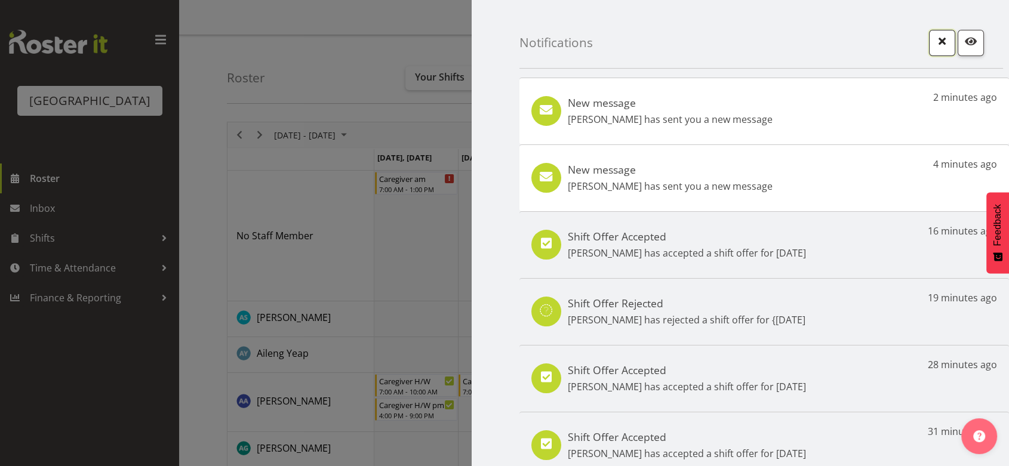
click at [934, 43] on span "button" at bounding box center [942, 41] width 16 height 16
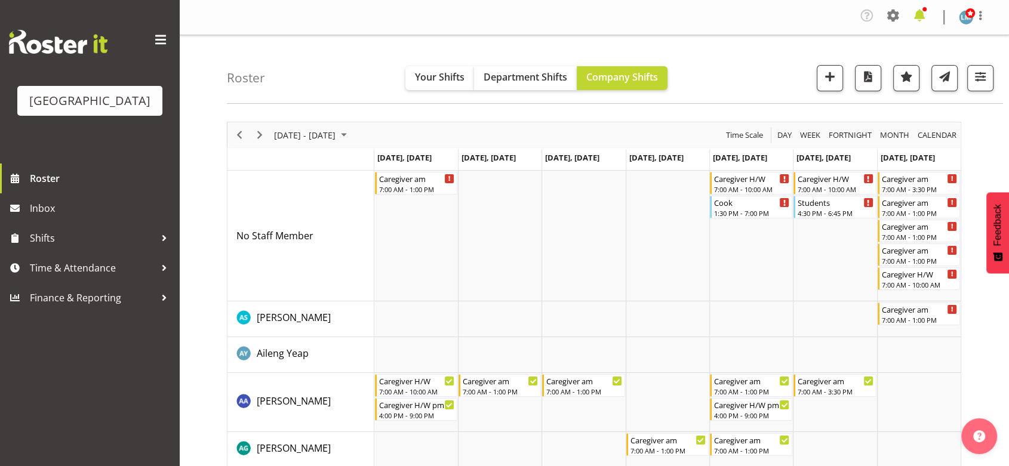
click at [917, 16] on span at bounding box center [919, 15] width 19 height 19
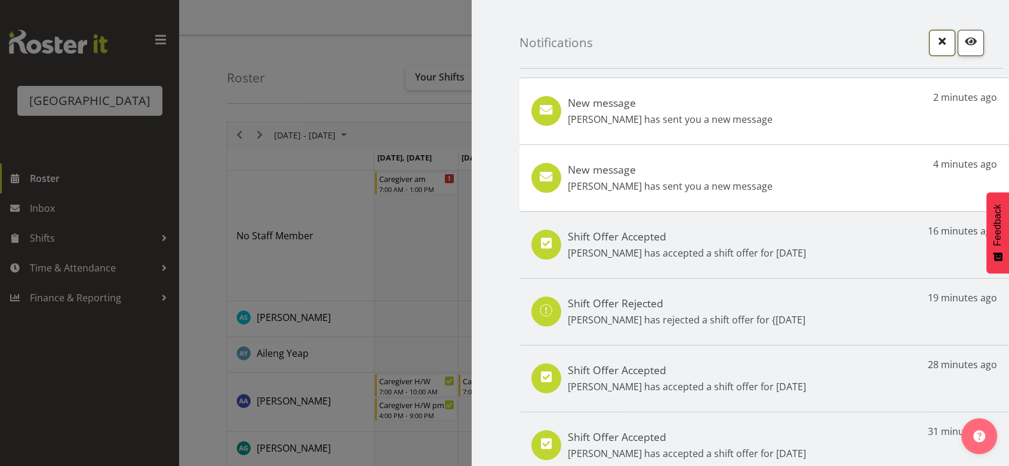
click at [929, 43] on button "button" at bounding box center [942, 43] width 26 height 26
